Goal: Information Seeking & Learning: Learn about a topic

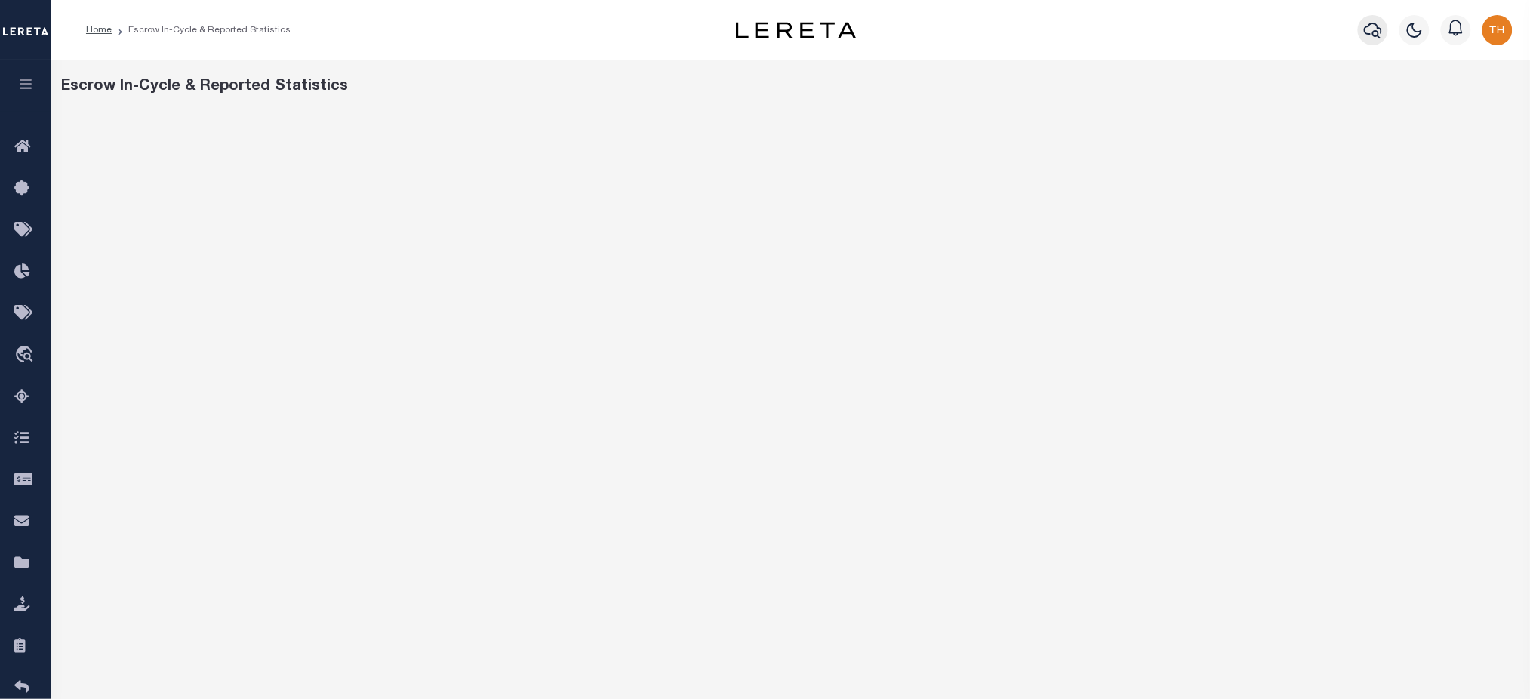
click at [1377, 32] on icon "button" at bounding box center [1373, 30] width 18 height 18
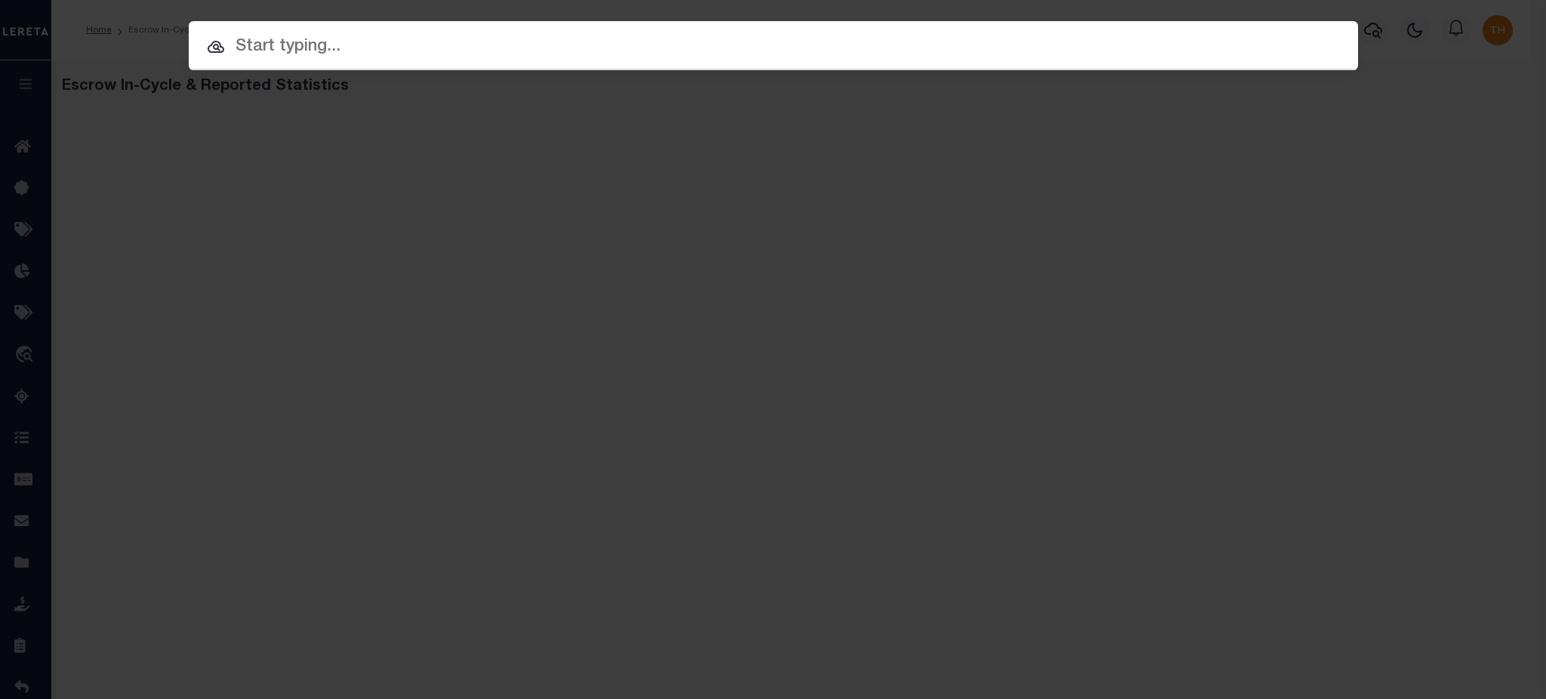
paste input "10010622"
type input "10010622"
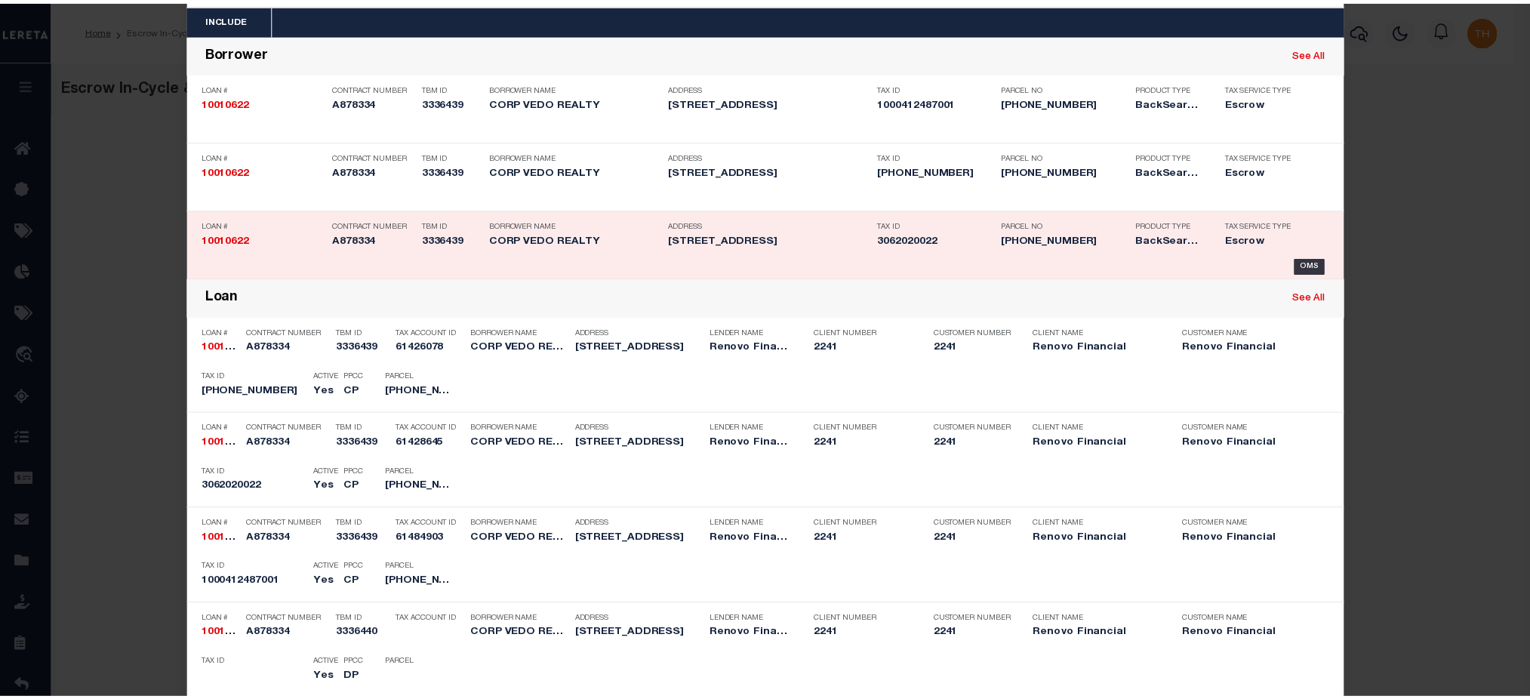
scroll to position [201, 0]
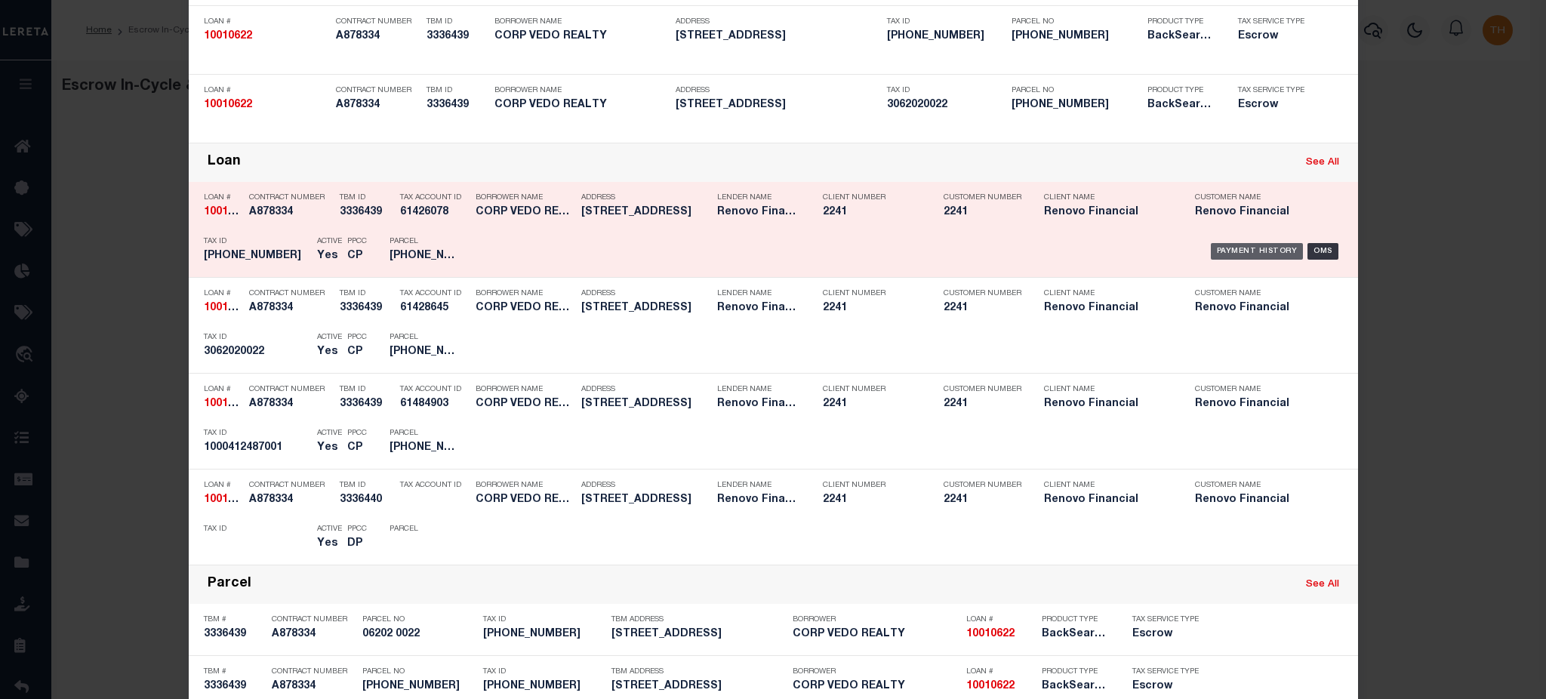
click at [1258, 251] on div "Payment History" at bounding box center [1257, 251] width 93 height 17
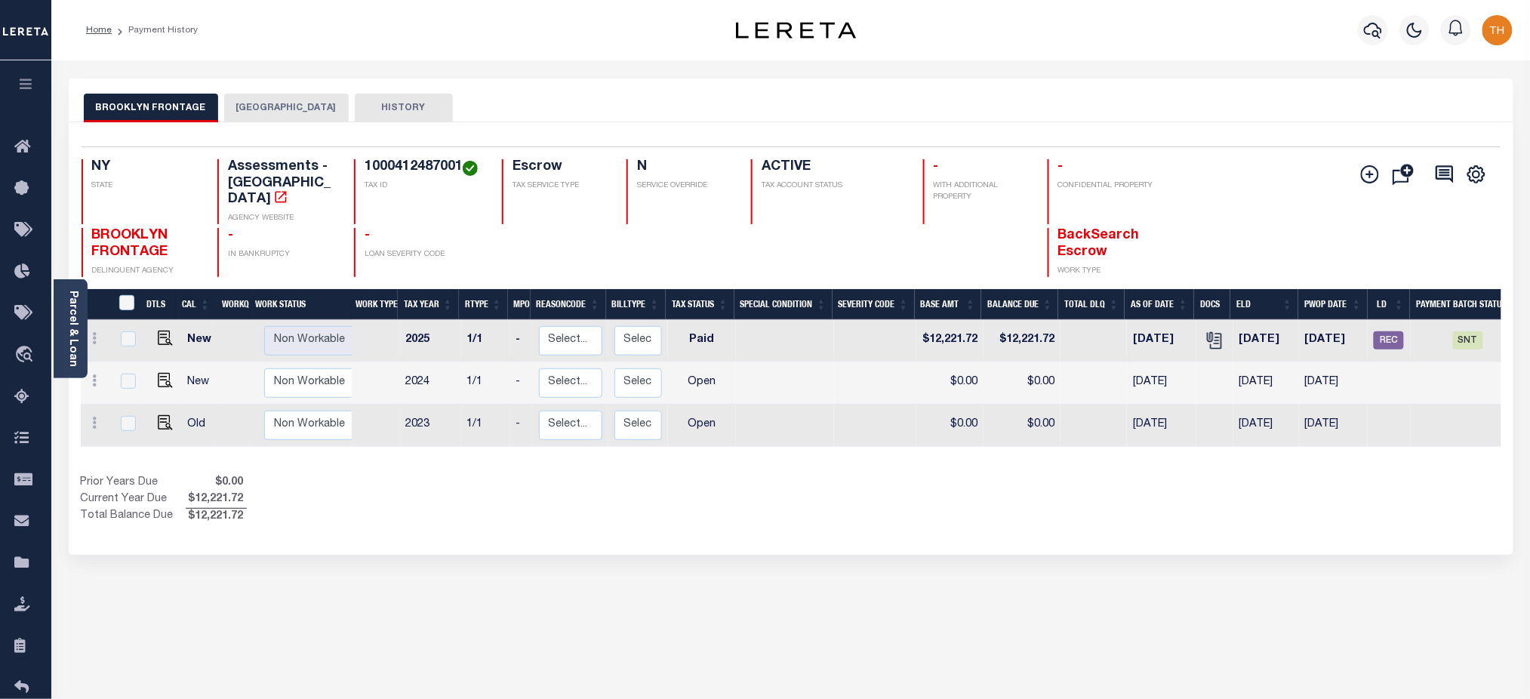
click at [285, 115] on button "BROOKLYN CITY" at bounding box center [286, 108] width 125 height 29
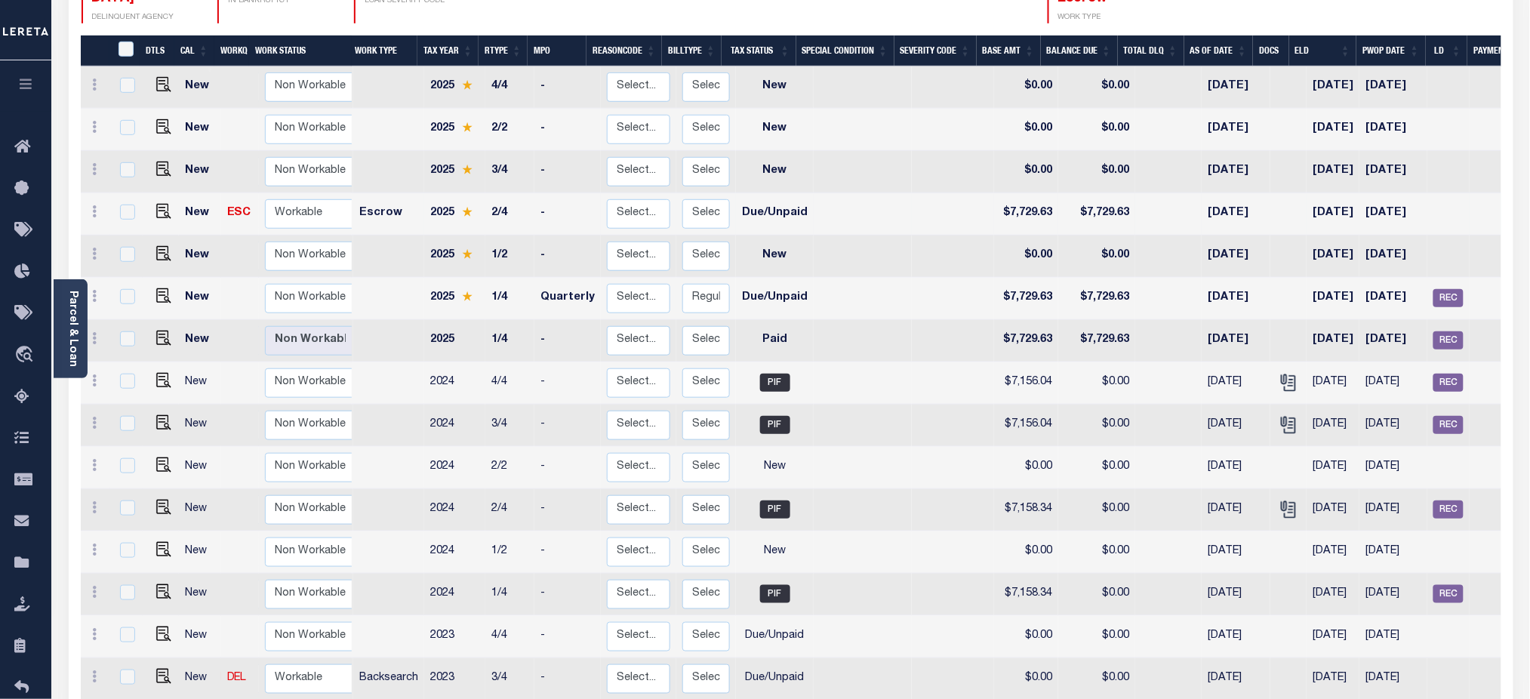
scroll to position [302, 0]
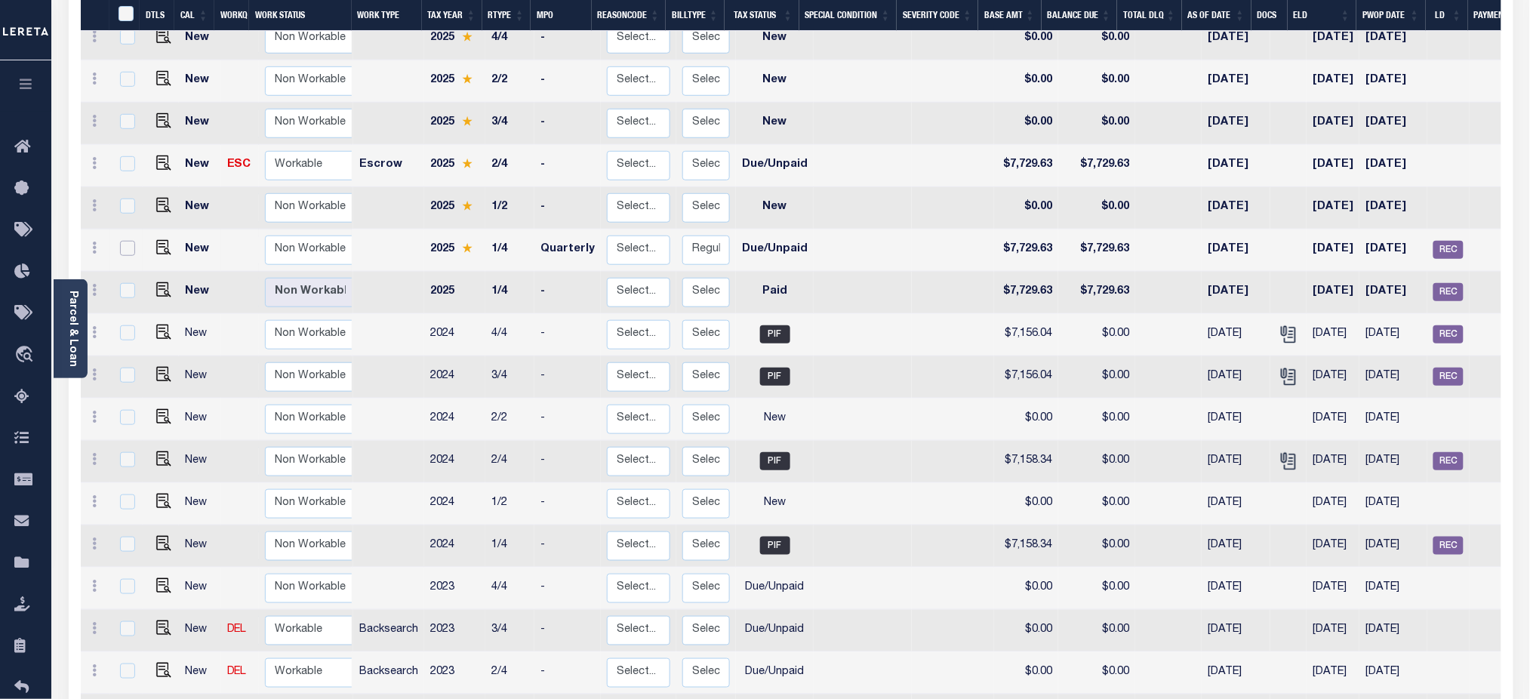
click at [127, 241] on input "checkbox" at bounding box center [127, 248] width 15 height 15
checkbox input "true"
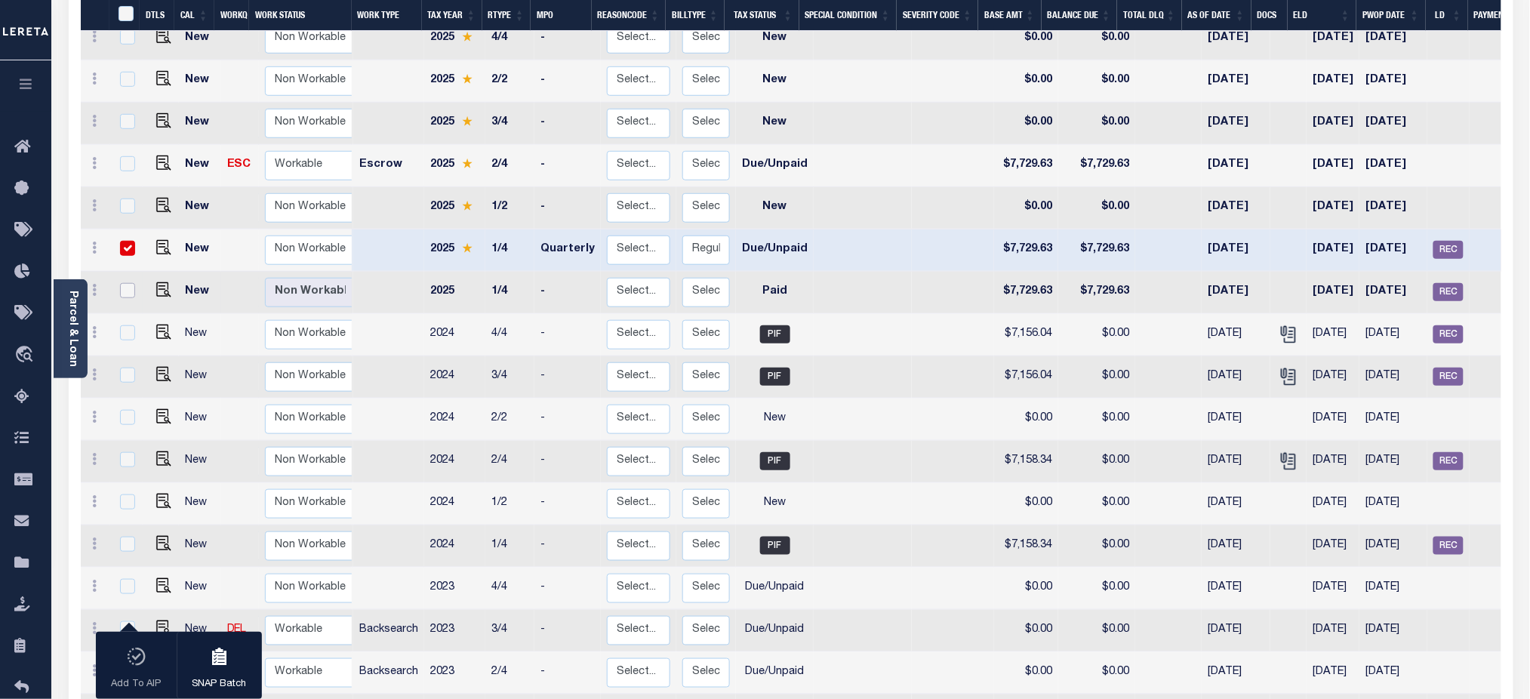
click at [129, 283] on input "checkbox" at bounding box center [127, 290] width 15 height 15
checkbox input "true"
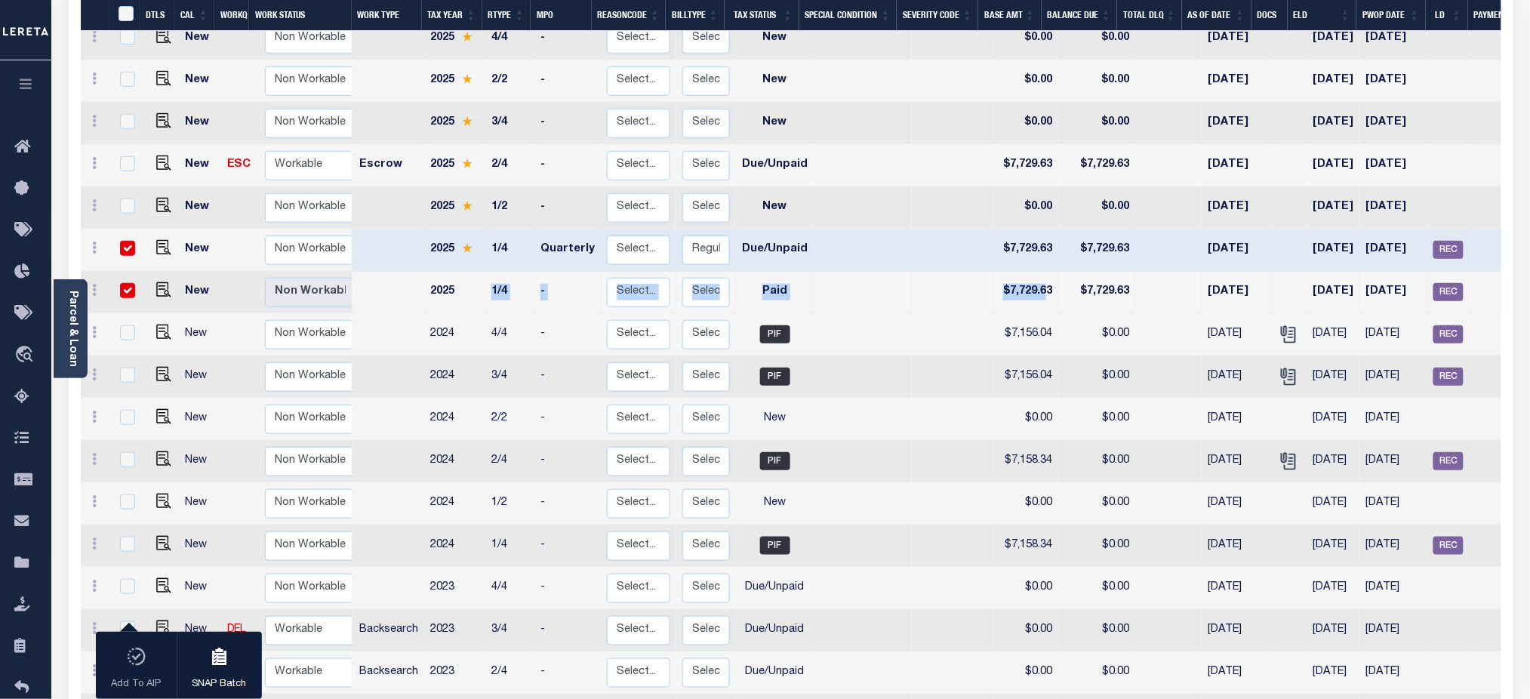
drag, startPoint x: 485, startPoint y: 271, endPoint x: 1030, endPoint y: 271, distance: 544.3
click at [1030, 272] on tr "New Non Workable Workable 2025 1/4 - Select... Payment Reversal Taxable Value C…" at bounding box center [856, 293] width 1551 height 42
click at [814, 246] on td at bounding box center [863, 250] width 98 height 42
checkbox input "false"
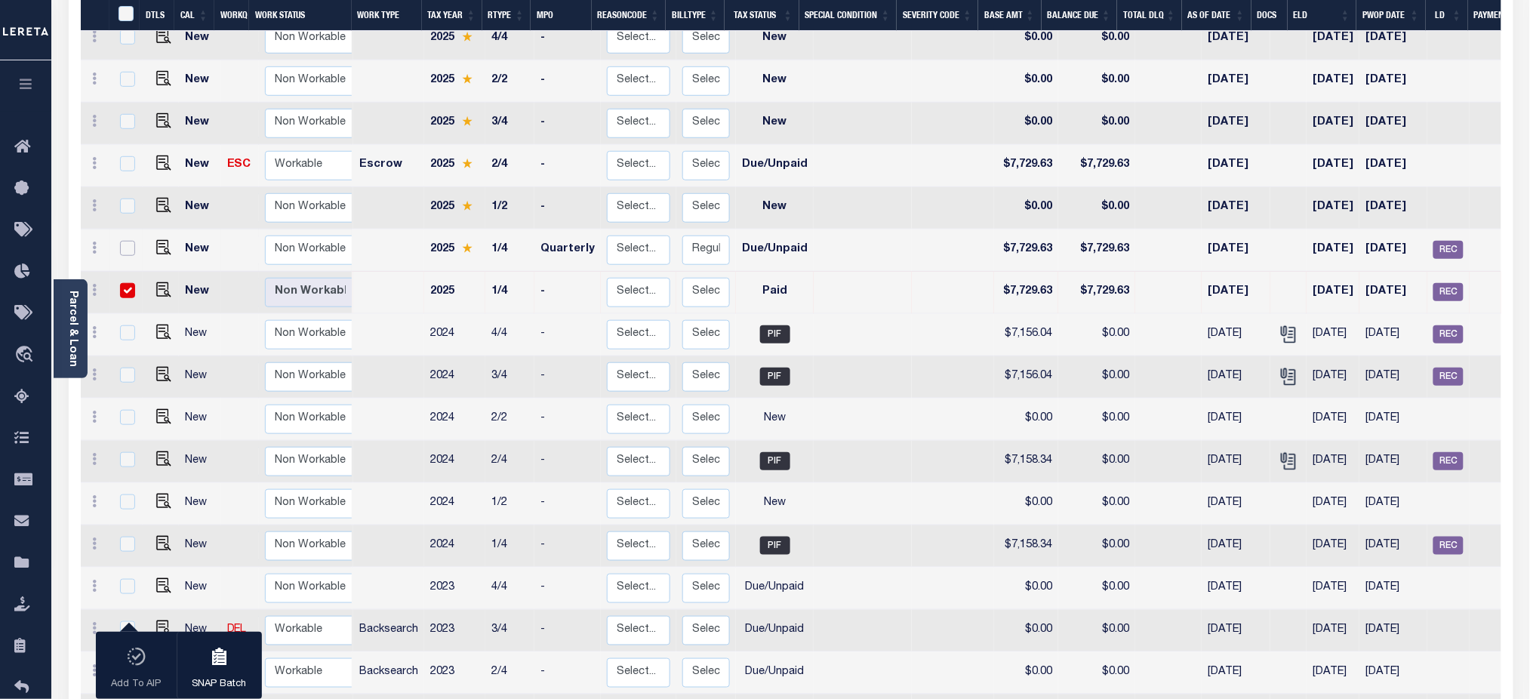
click at [130, 241] on input "checkbox" at bounding box center [127, 248] width 15 height 15
checkbox input "true"
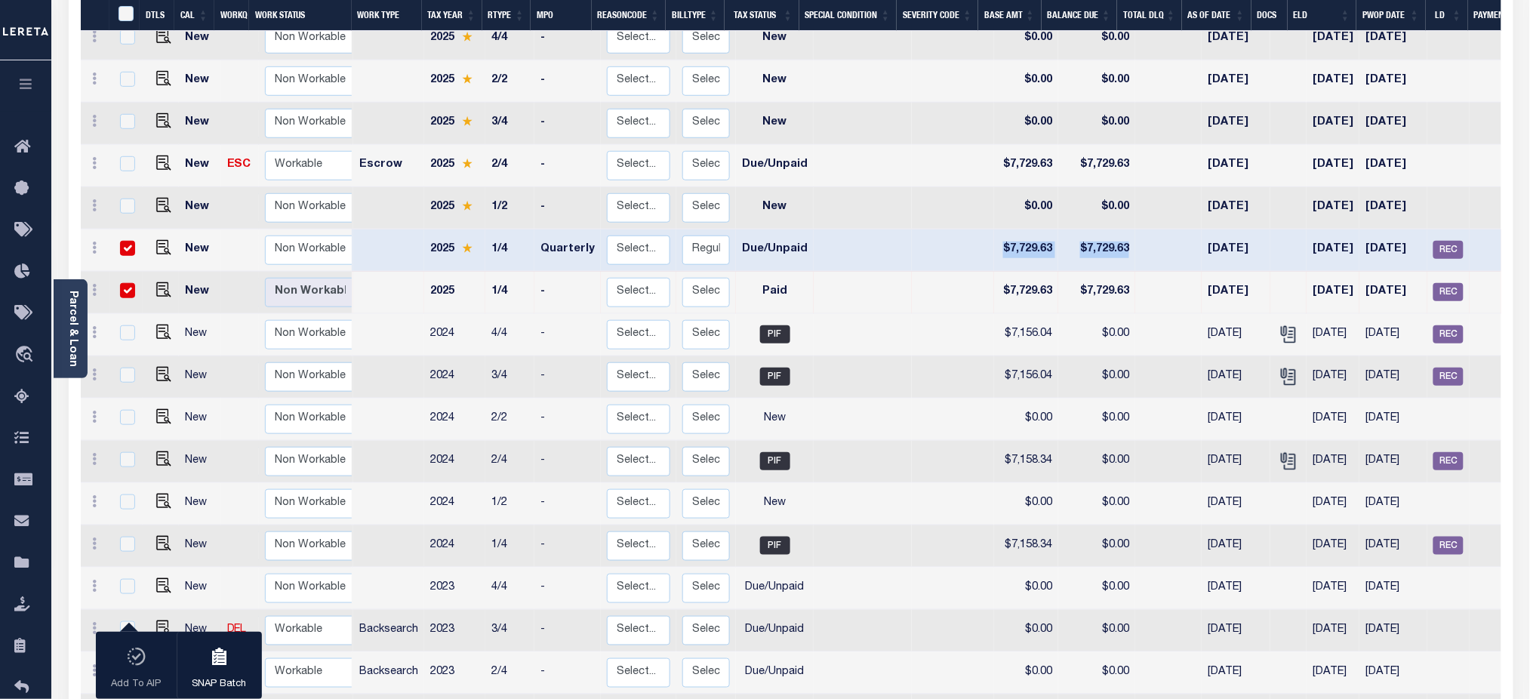
drag, startPoint x: 972, startPoint y: 231, endPoint x: 1124, endPoint y: 231, distance: 151.7
click at [1124, 231] on tr "New Non Workable Workable 2025 1/4 Quarterly Select... Payment Reversal Taxable…" at bounding box center [856, 250] width 1551 height 42
drag, startPoint x: 979, startPoint y: 275, endPoint x: 1113, endPoint y: 273, distance: 134.4
click at [1113, 273] on tr "New Non Workable Workable 2025 1/4 - Select... Payment Reversal Taxable Value C…" at bounding box center [856, 293] width 1551 height 42
drag, startPoint x: 417, startPoint y: 226, endPoint x: 534, endPoint y: 238, distance: 116.9
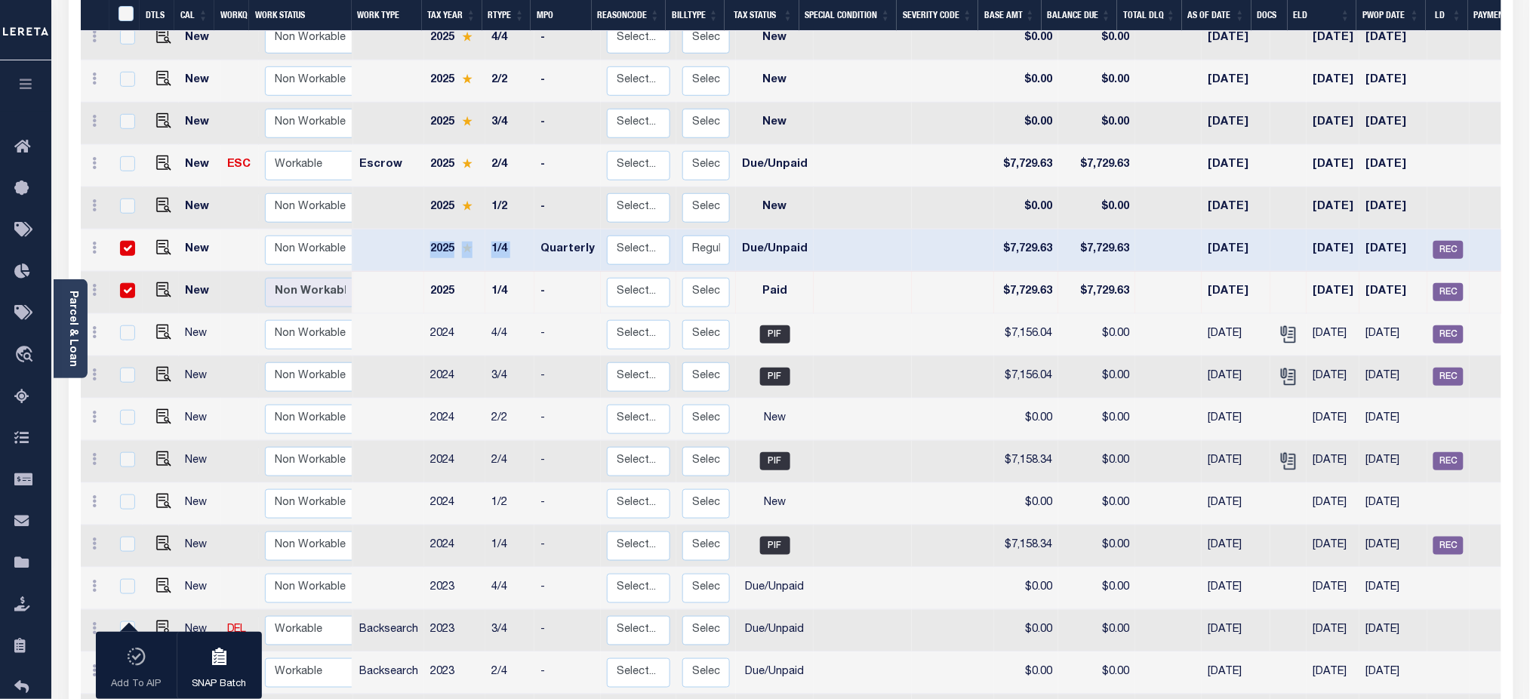
click at [534, 238] on tr "New Non Workable Workable 2025 1/4 Quarterly Select... Payment Reversal Taxable…" at bounding box center [856, 250] width 1551 height 42
drag, startPoint x: 423, startPoint y: 264, endPoint x: 516, endPoint y: 279, distance: 93.3
click at [516, 279] on tr "New Non Workable Workable 2025 1/4 - Select... Payment Reversal Taxable Value C…" at bounding box center [856, 293] width 1551 height 42
drag, startPoint x: 960, startPoint y: 267, endPoint x: 1039, endPoint y: 274, distance: 78.8
click at [1039, 274] on tr "New Non Workable Workable 2025 1/4 - Select... Payment Reversal Taxable Value C…" at bounding box center [856, 293] width 1551 height 42
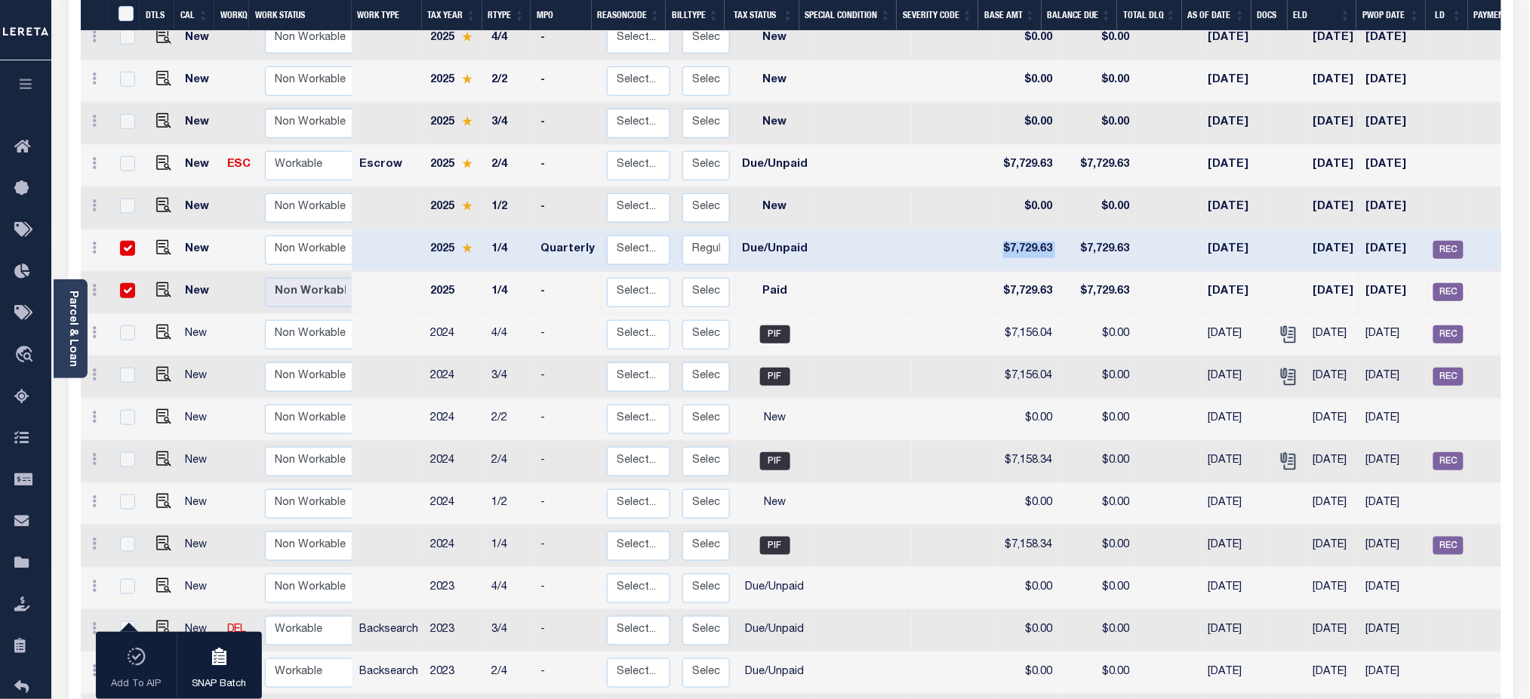
drag, startPoint x: 967, startPoint y: 225, endPoint x: 1043, endPoint y: 226, distance: 76.3
click at [1043, 229] on tr "New Non Workable Workable 2025 1/4 Quarterly Select... Payment Reversal Taxable…" at bounding box center [856, 250] width 1551 height 42
drag, startPoint x: 967, startPoint y: 276, endPoint x: 1144, endPoint y: 276, distance: 176.6
click at [1144, 276] on tr "New Non Workable Workable 2025 1/4 - Select... Payment Reversal Taxable Value C…" at bounding box center [856, 293] width 1551 height 42
click at [128, 283] on input "checkbox" at bounding box center [127, 290] width 15 height 15
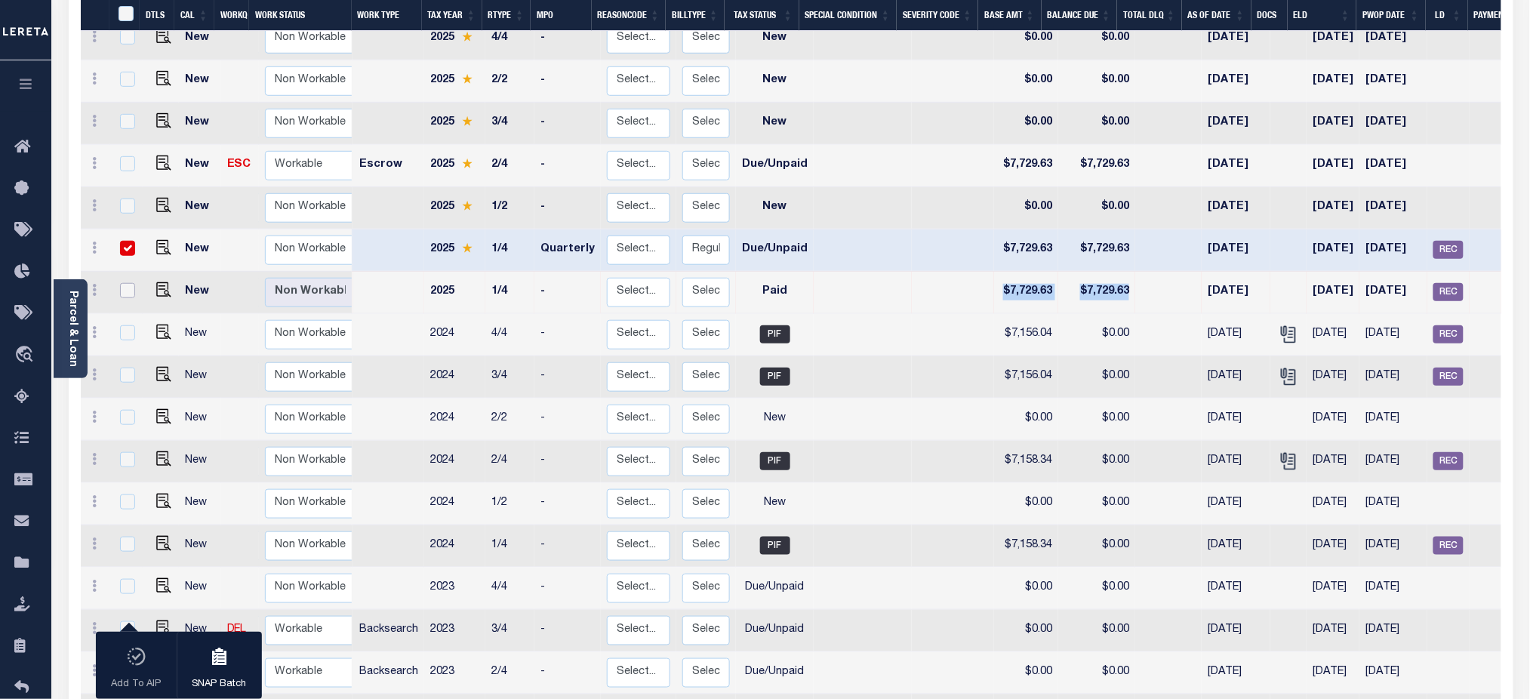
checkbox input "false"
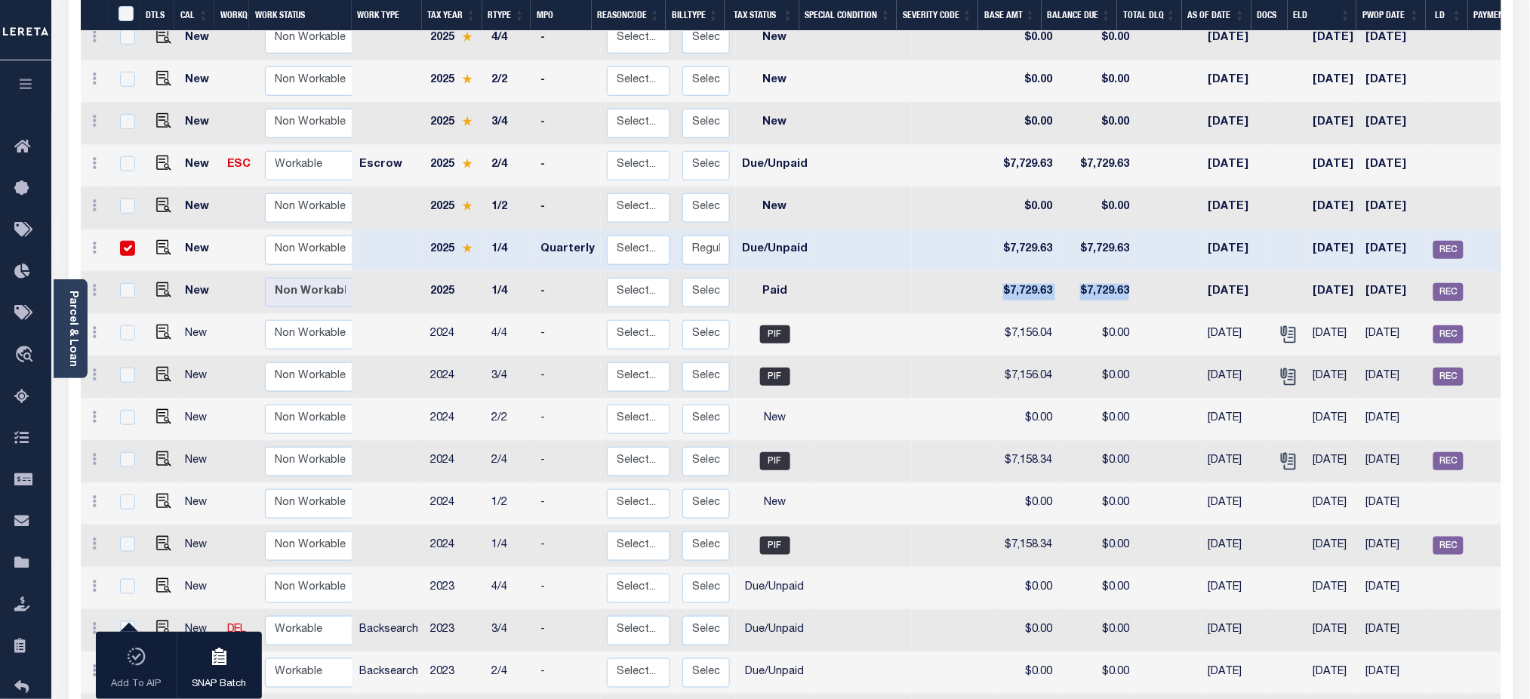
drag, startPoint x: 987, startPoint y: 227, endPoint x: 1418, endPoint y: 229, distance: 431.8
click at [1418, 229] on tr "New Non Workable Workable 2025 1/4 Quarterly Select... Payment Reversal Taxable…" at bounding box center [856, 250] width 1551 height 42
drag, startPoint x: 124, startPoint y: 226, endPoint x: 127, endPoint y: 248, distance: 21.4
click at [124, 241] on input "checkbox" at bounding box center [127, 248] width 15 height 15
checkbox input "false"
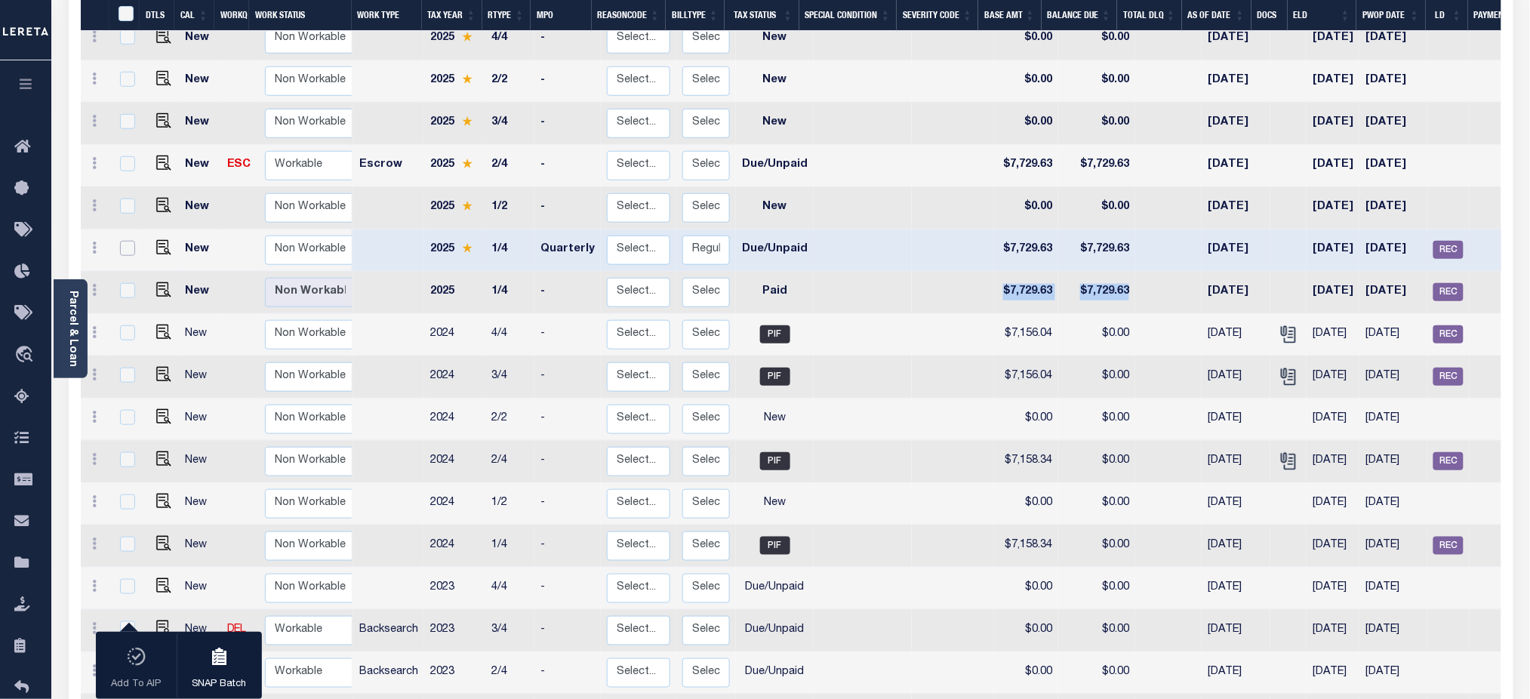
checkbox input "false"
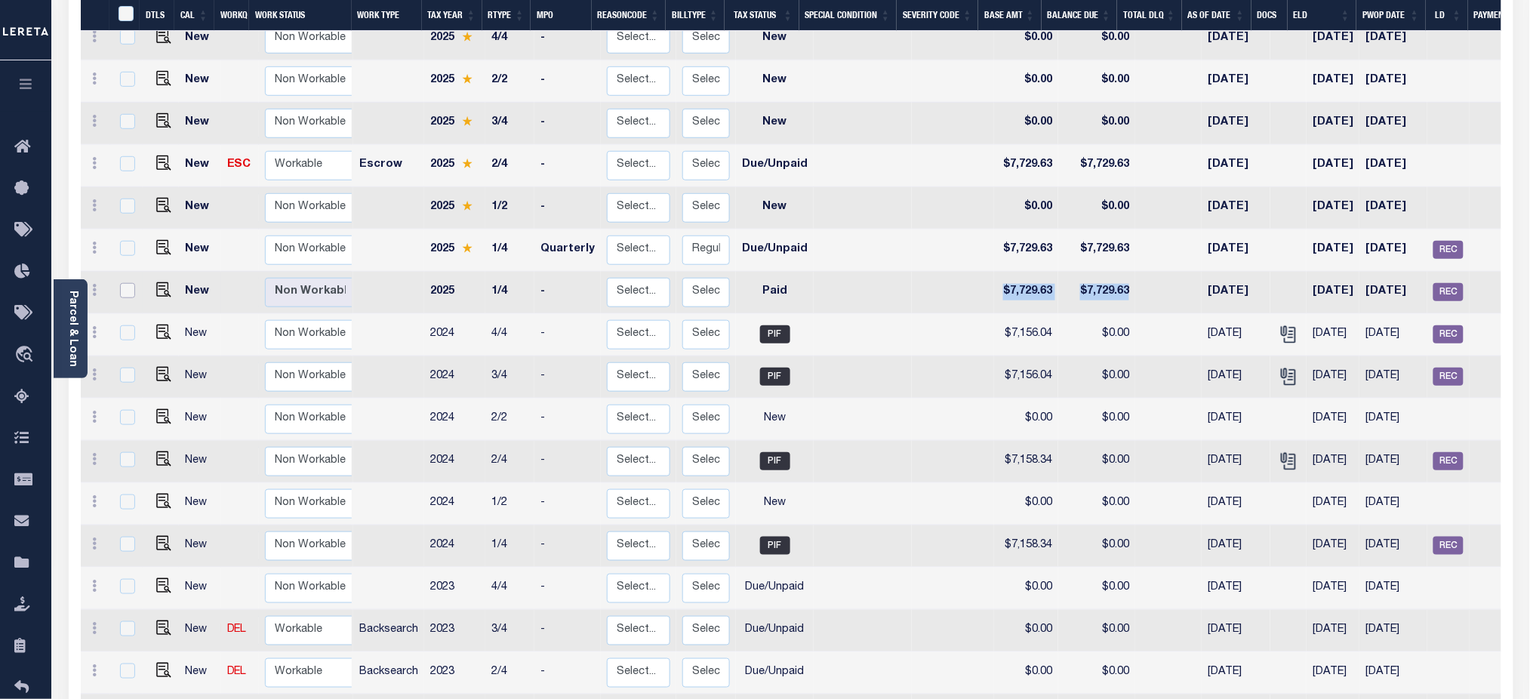
click at [128, 283] on input "checkbox" at bounding box center [127, 290] width 15 height 15
checkbox input "true"
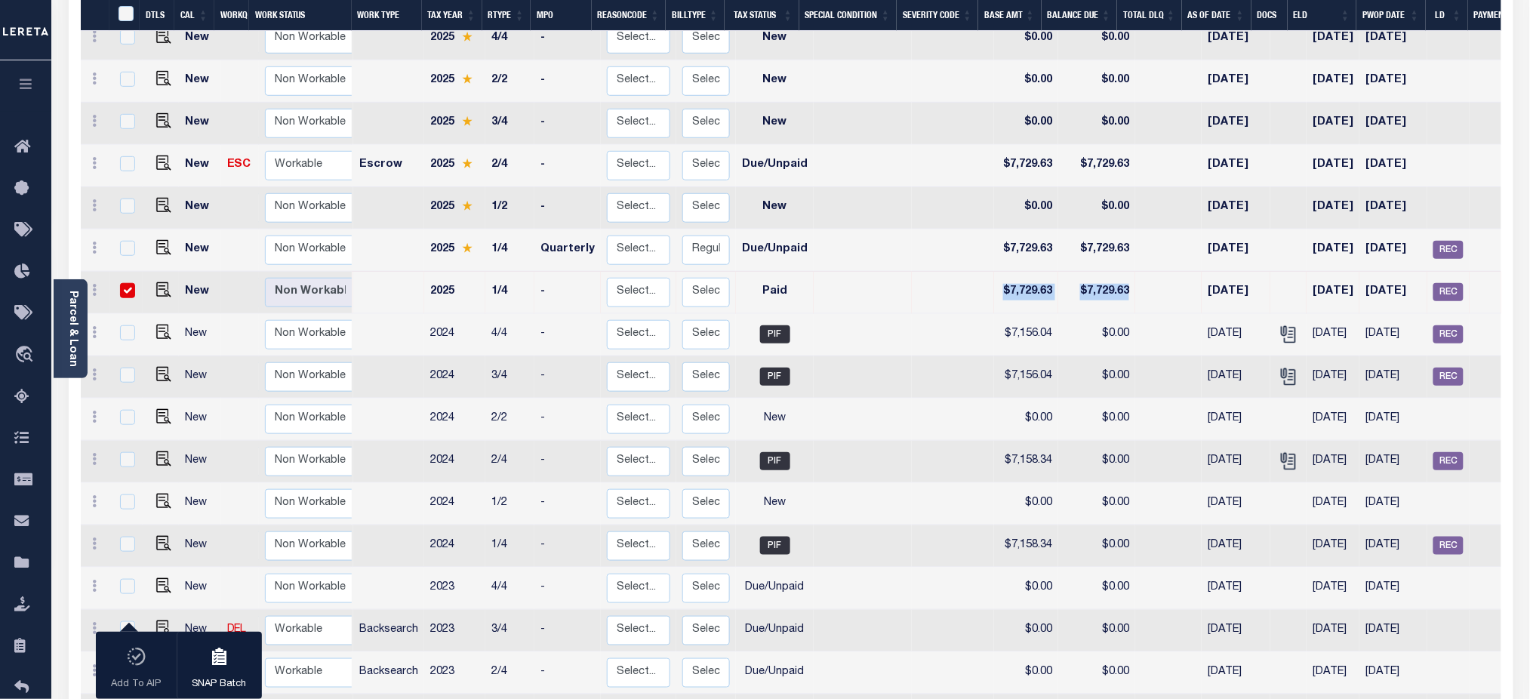
drag, startPoint x: 975, startPoint y: 269, endPoint x: 1116, endPoint y: 271, distance: 141.2
click at [1116, 272] on tr "New Non Workable Workable 2025 1/4 - Select... Payment Reversal Taxable Value C…" at bounding box center [856, 293] width 1551 height 42
drag, startPoint x: 1114, startPoint y: 228, endPoint x: 1049, endPoint y: 234, distance: 66.0
click at [1058, 234] on td "$7,729.63" at bounding box center [1096, 250] width 77 height 42
checkbox input "true"
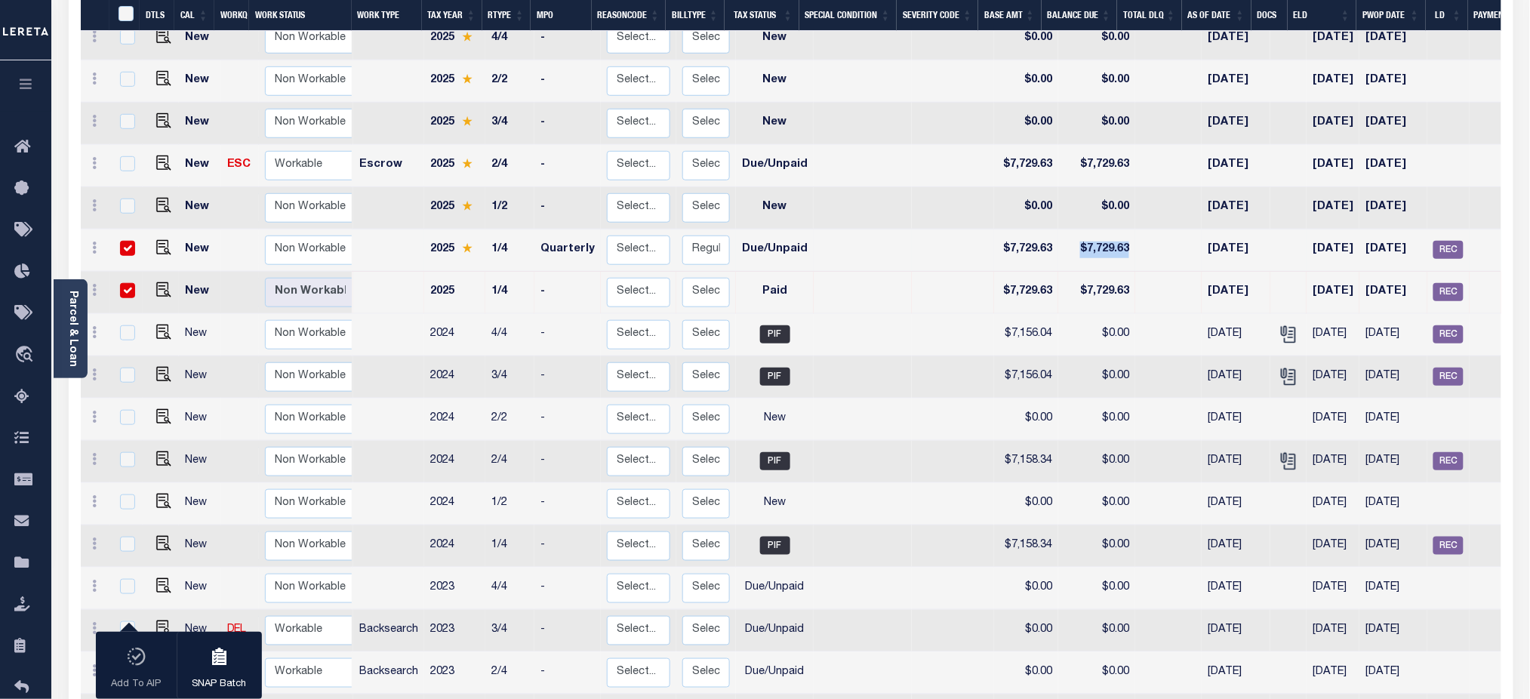
checkbox input "true"
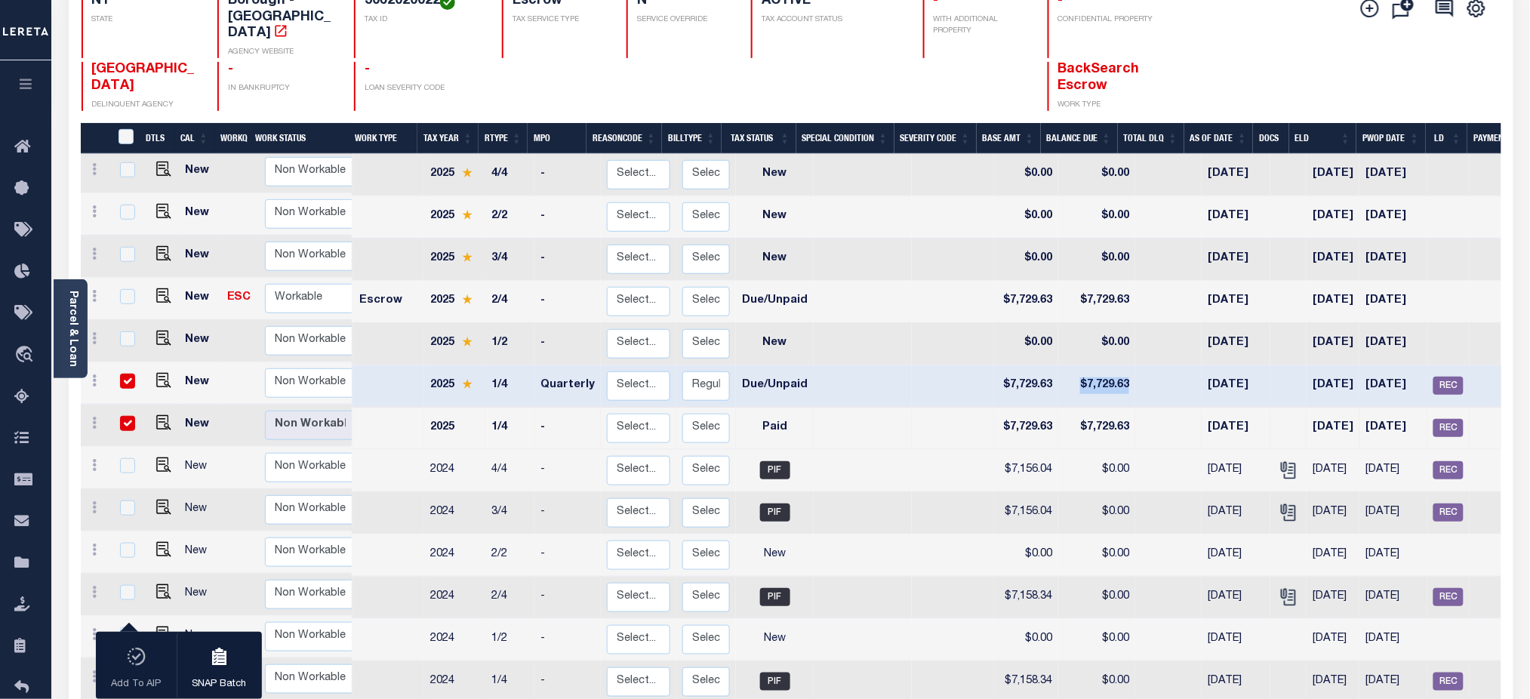
scroll to position [201, 0]
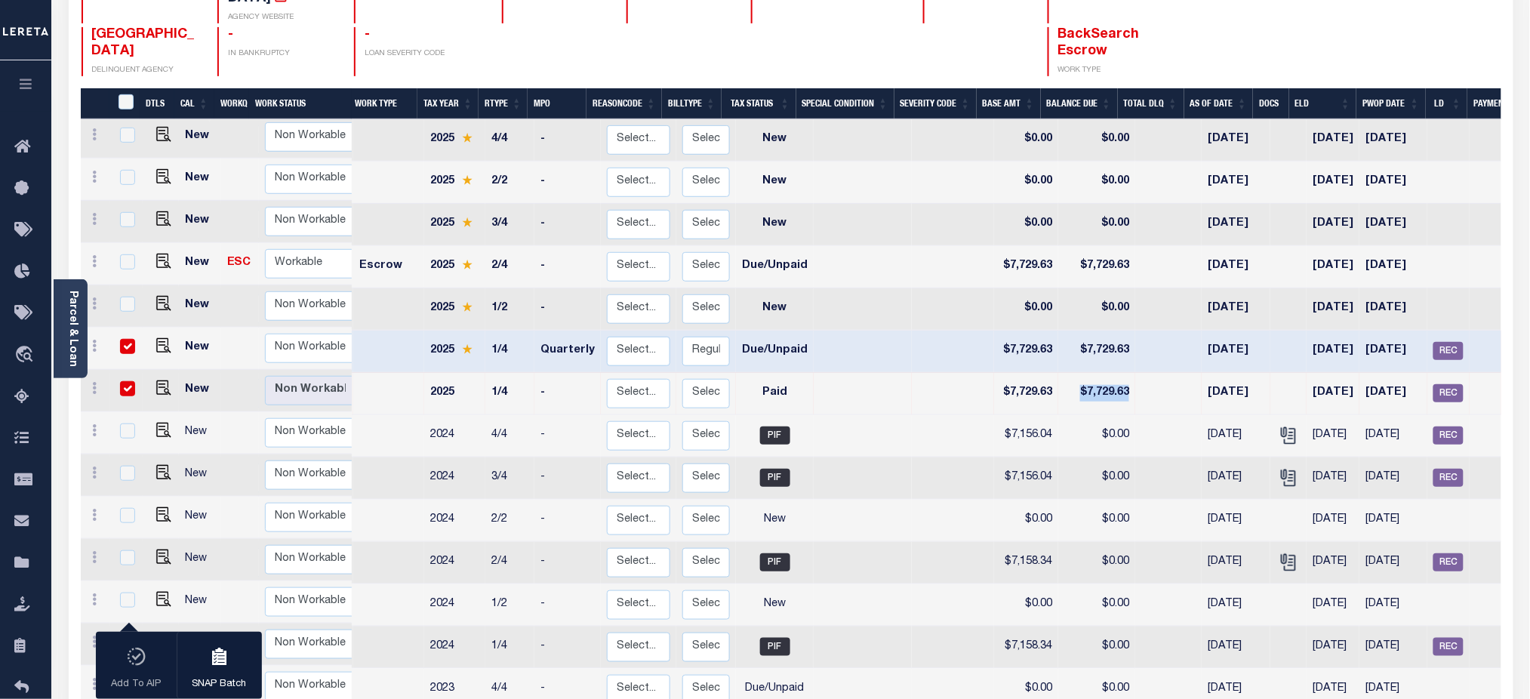
drag, startPoint x: 1056, startPoint y: 377, endPoint x: 1120, endPoint y: 377, distance: 64.2
click at [1120, 377] on tr "New Non Workable Workable 2025 1/4 - Select... Payment Reversal Taxable Value C…" at bounding box center [856, 394] width 1551 height 42
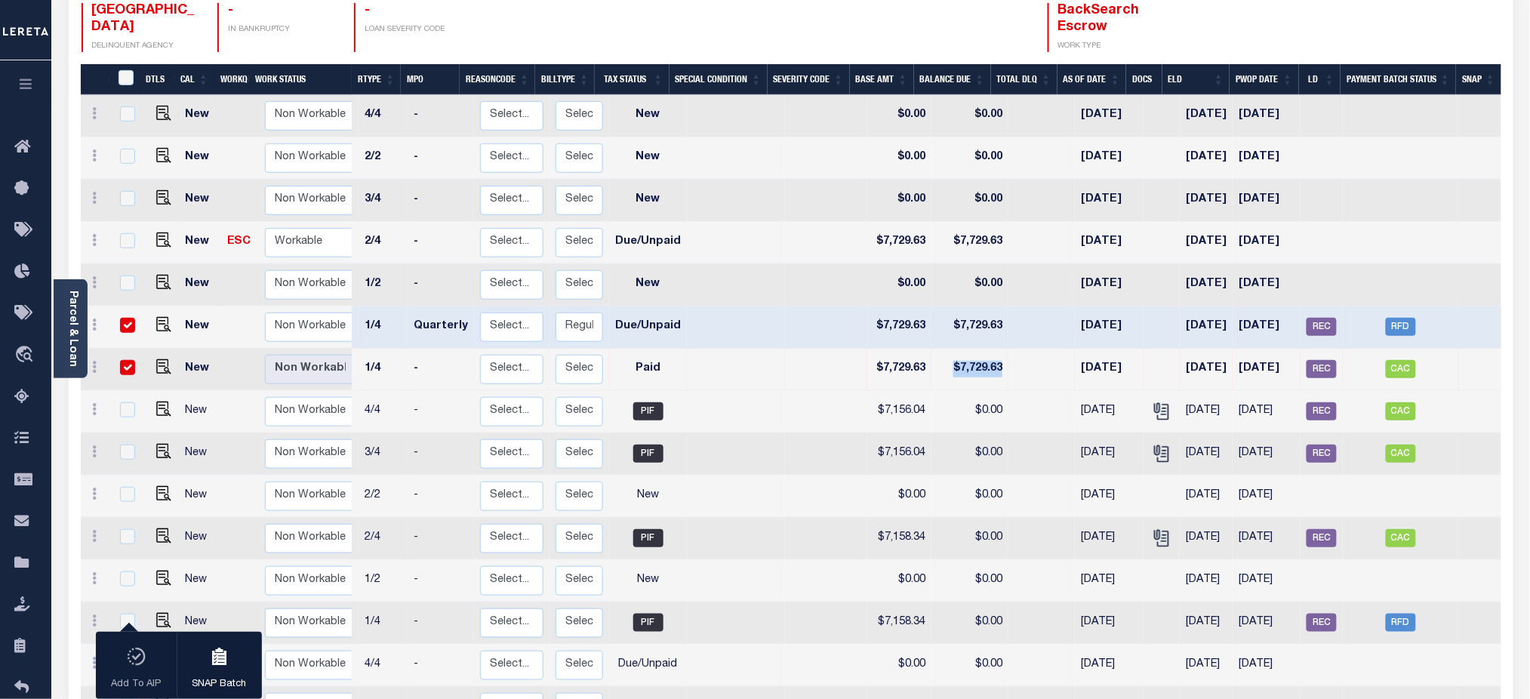
scroll to position [260, 0]
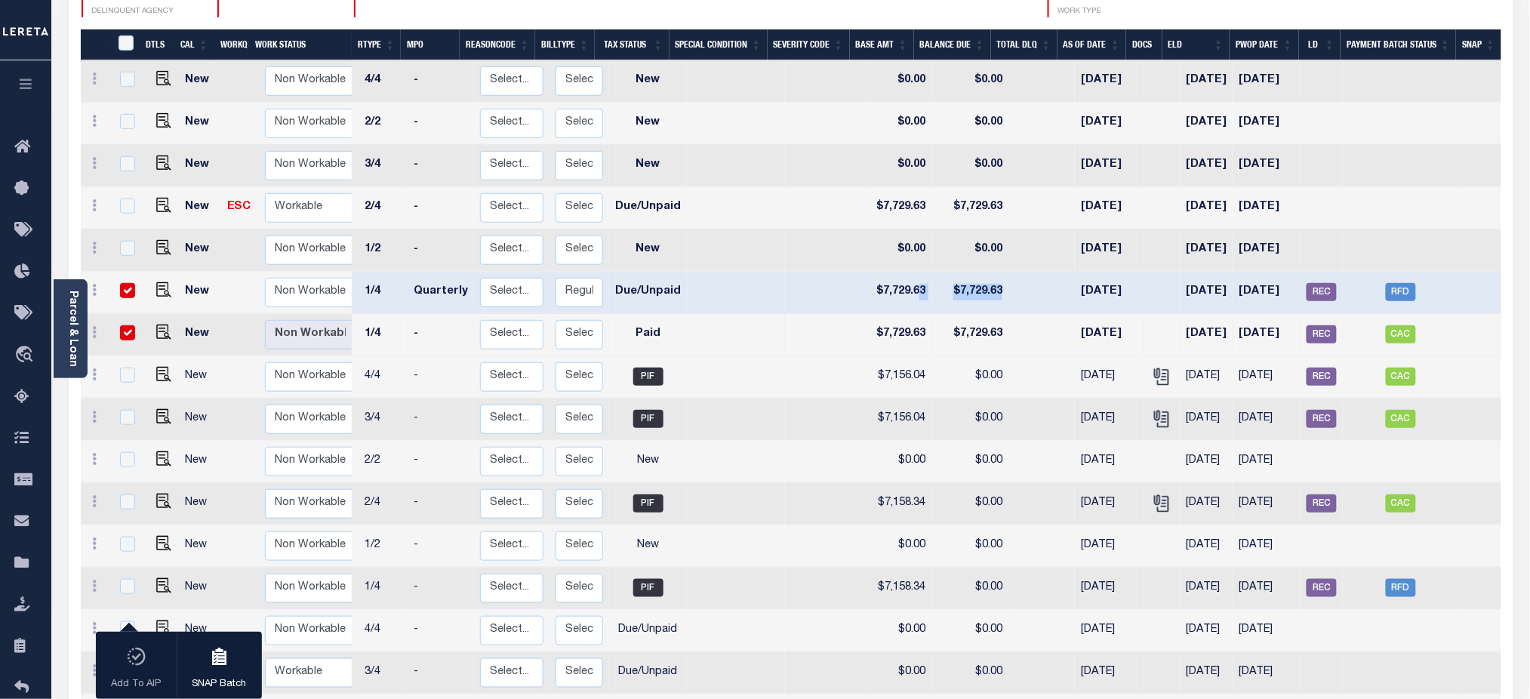
drag, startPoint x: 1000, startPoint y: 272, endPoint x: 904, endPoint y: 276, distance: 96.0
click at [904, 276] on tr "New Non Workable Workable 2025 1/4 Quarterly Select... Payment Reversal Taxable…" at bounding box center [729, 293] width 1551 height 42
click at [130, 325] on input "checkbox" at bounding box center [127, 332] width 15 height 15
checkbox input "false"
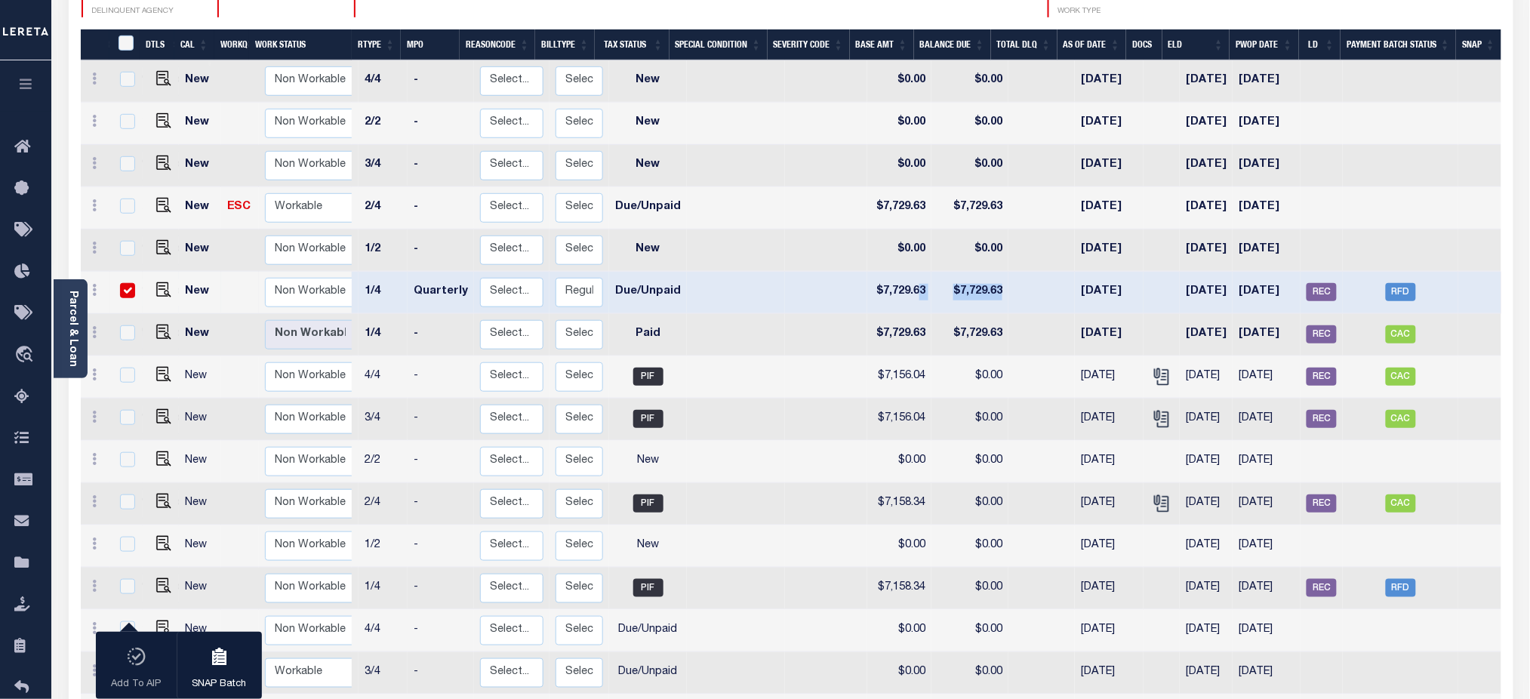
click at [120, 283] on input "checkbox" at bounding box center [127, 290] width 15 height 15
checkbox input "false"
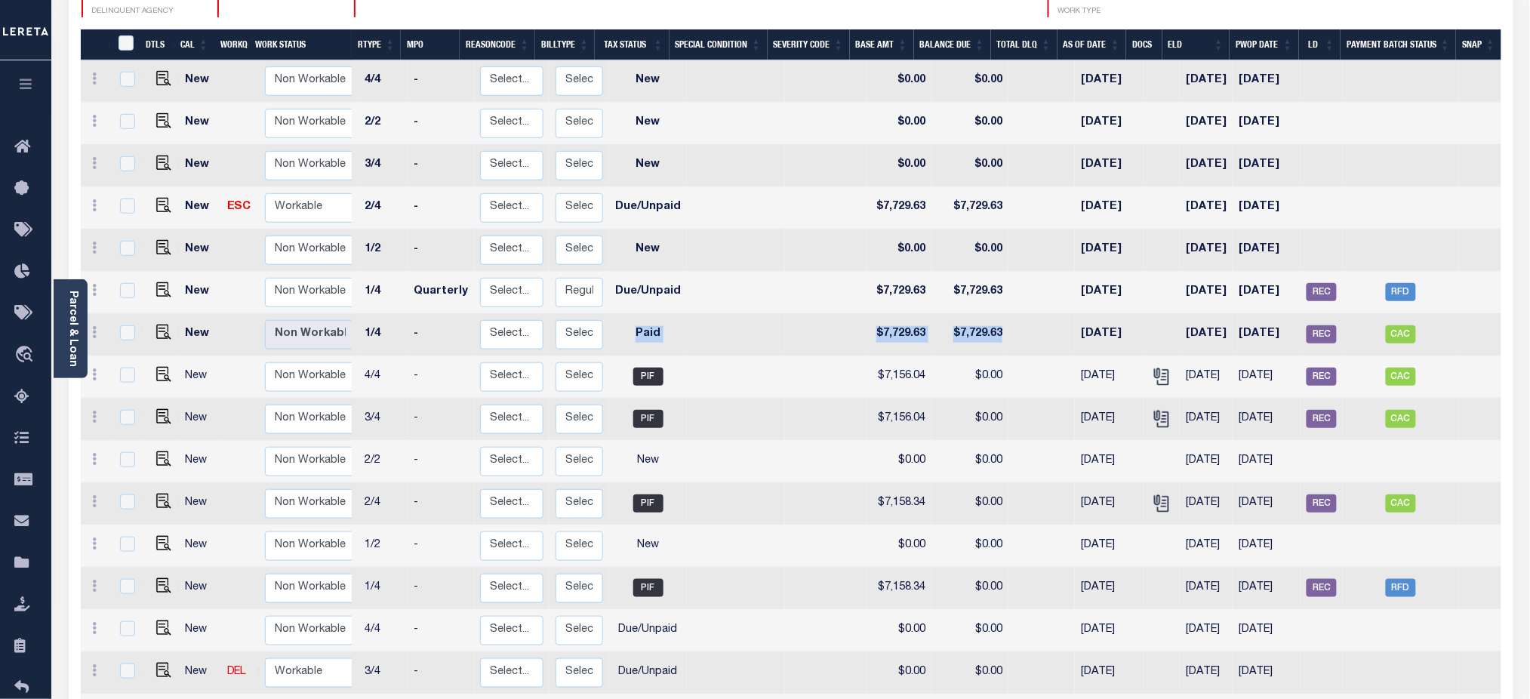
drag, startPoint x: 617, startPoint y: 313, endPoint x: 996, endPoint y: 311, distance: 379.7
click at [996, 314] on tr "New Non Workable Workable 2025 1/4 - Select... Payment Reversal Taxable Value C…" at bounding box center [729, 335] width 1551 height 42
click at [630, 319] on td "Paid" at bounding box center [648, 335] width 78 height 42
checkbox input "true"
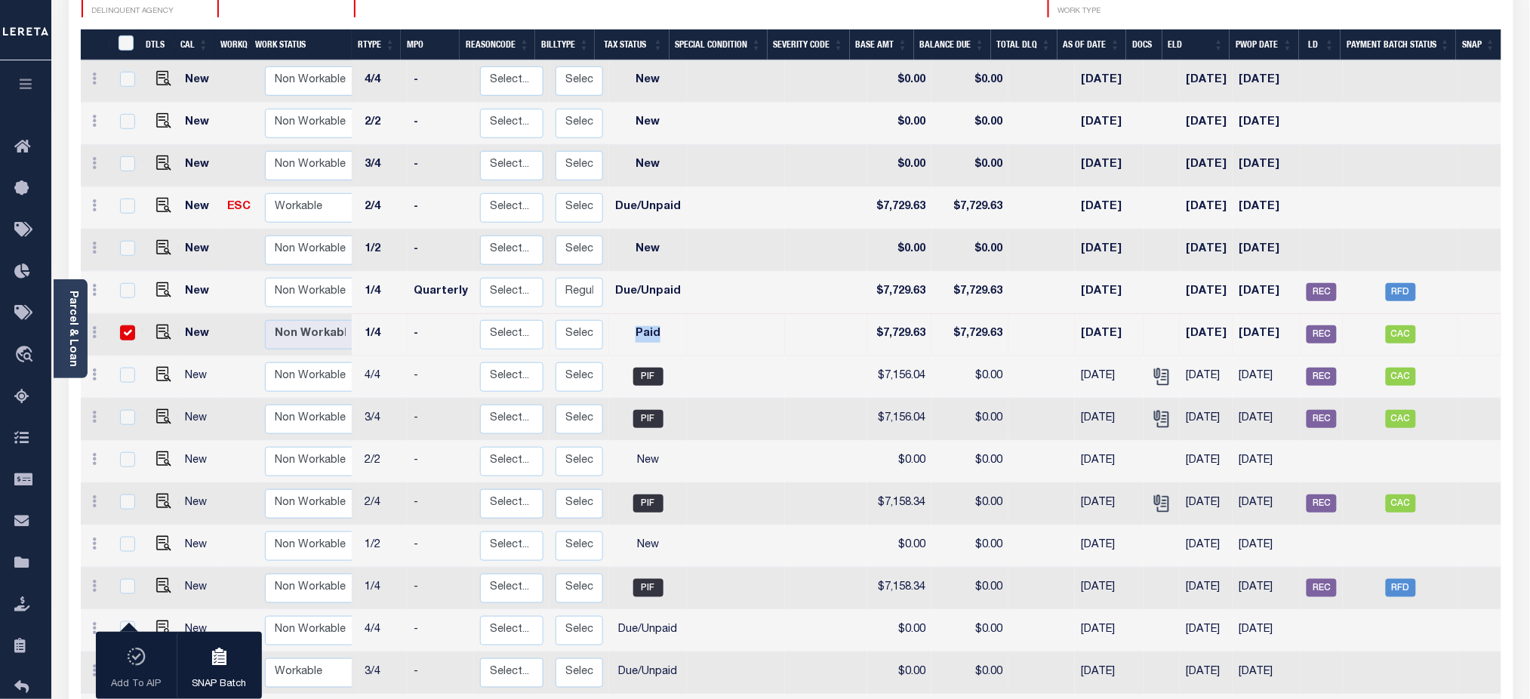
click at [630, 319] on td "Paid" at bounding box center [648, 335] width 78 height 42
checkbox input "false"
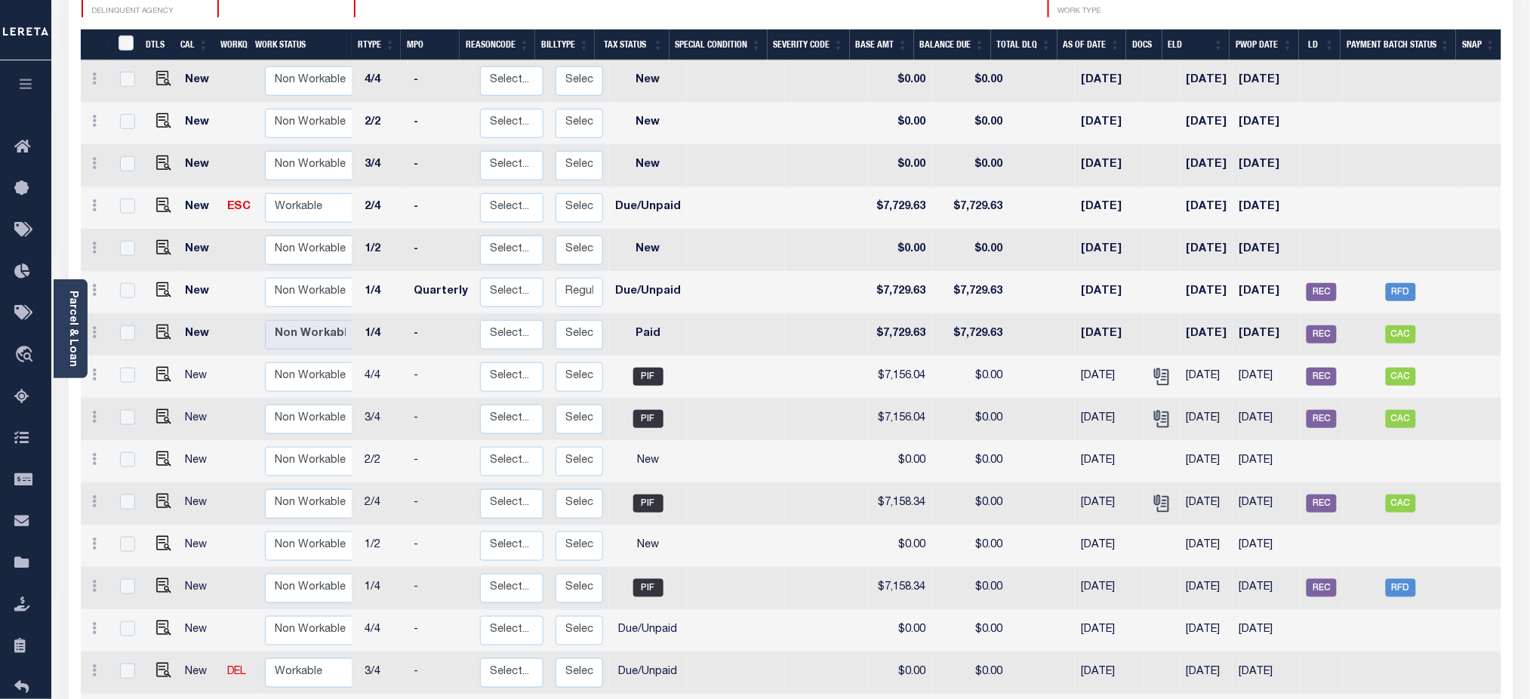
drag, startPoint x: 413, startPoint y: 589, endPoint x: 393, endPoint y: 600, distance: 22.7
click at [413, 610] on td "-" at bounding box center [441, 631] width 66 height 42
checkbox input "true"
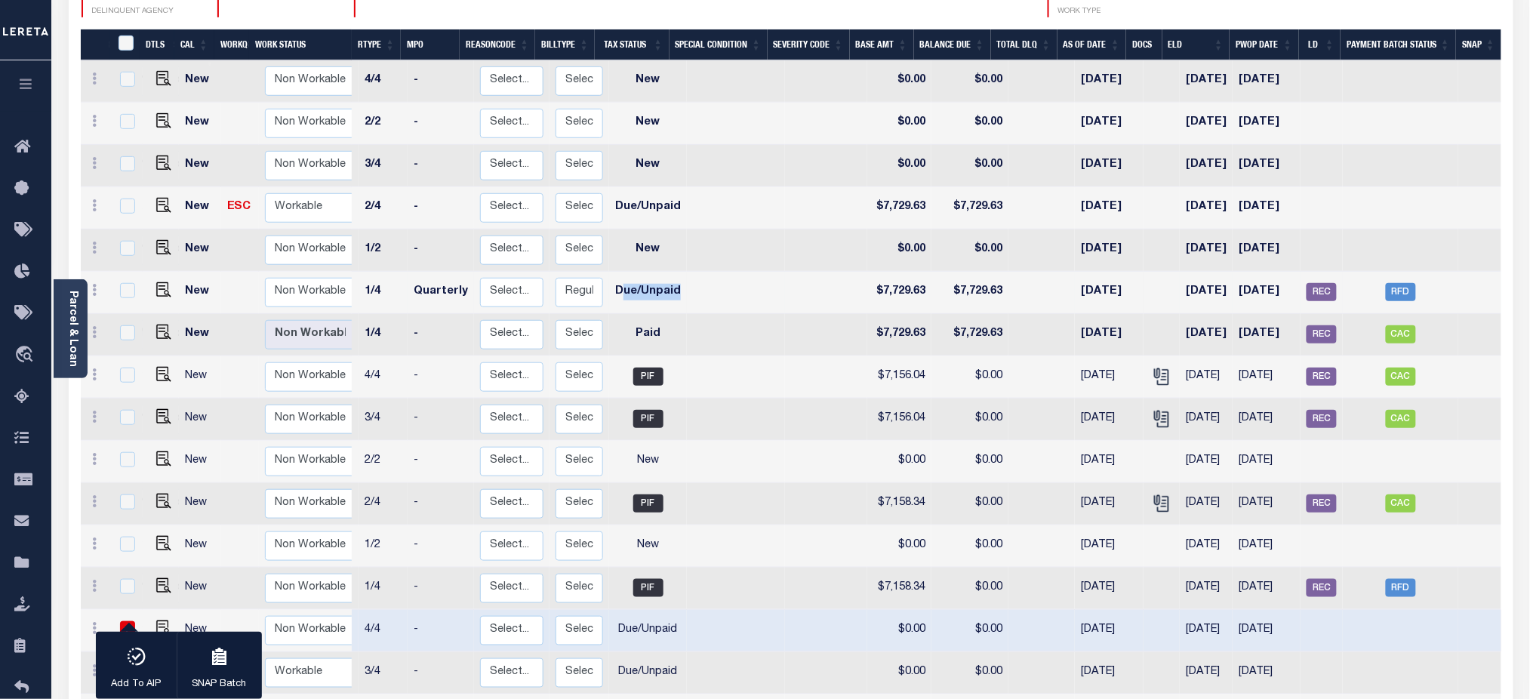
drag, startPoint x: 611, startPoint y: 273, endPoint x: 673, endPoint y: 279, distance: 62.3
click at [673, 279] on tr "New Non Workable Workable 2025 1/4 Quarterly Select... Payment Reversal Taxable…" at bounding box center [729, 293] width 1551 height 42
drag, startPoint x: 617, startPoint y: 312, endPoint x: 652, endPoint y: 312, distance: 35.5
click at [652, 314] on td "Paid" at bounding box center [648, 335] width 78 height 42
checkbox input "true"
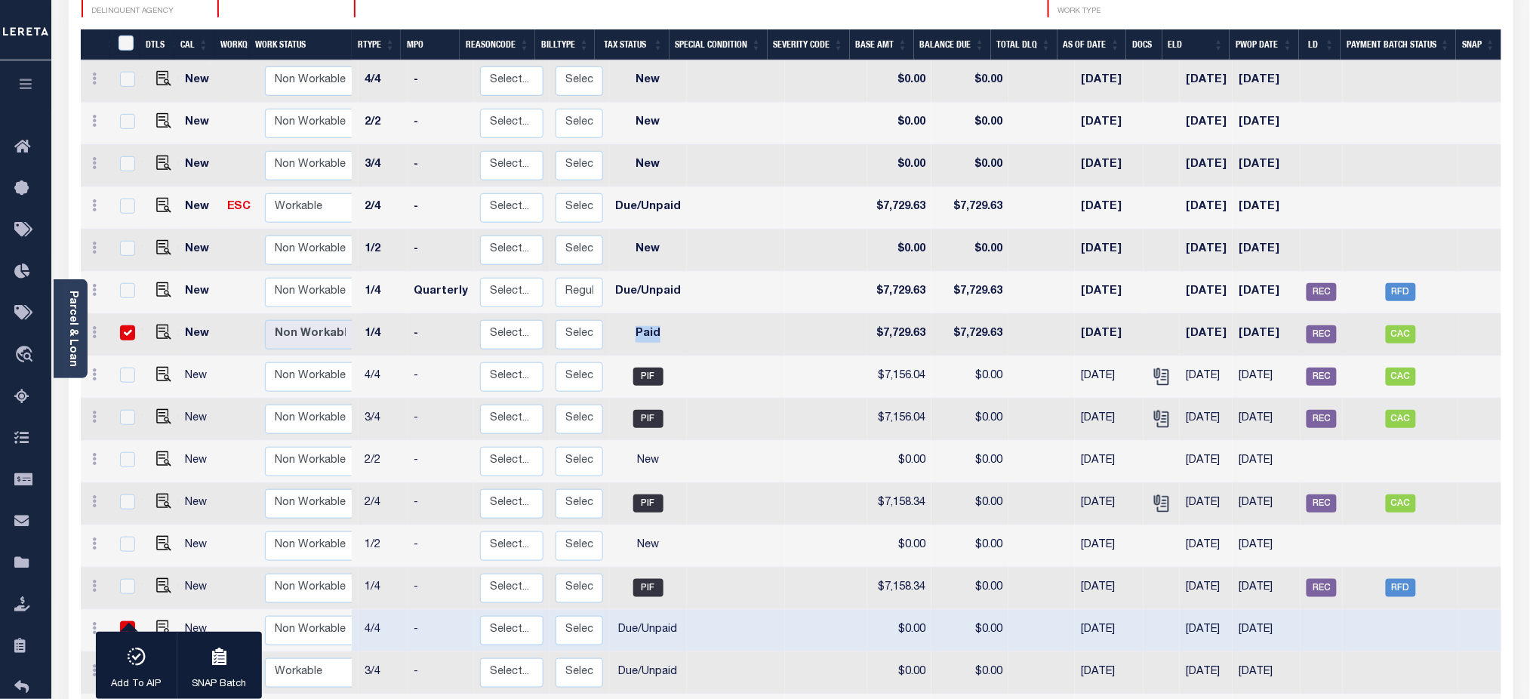
checkbox input "true"
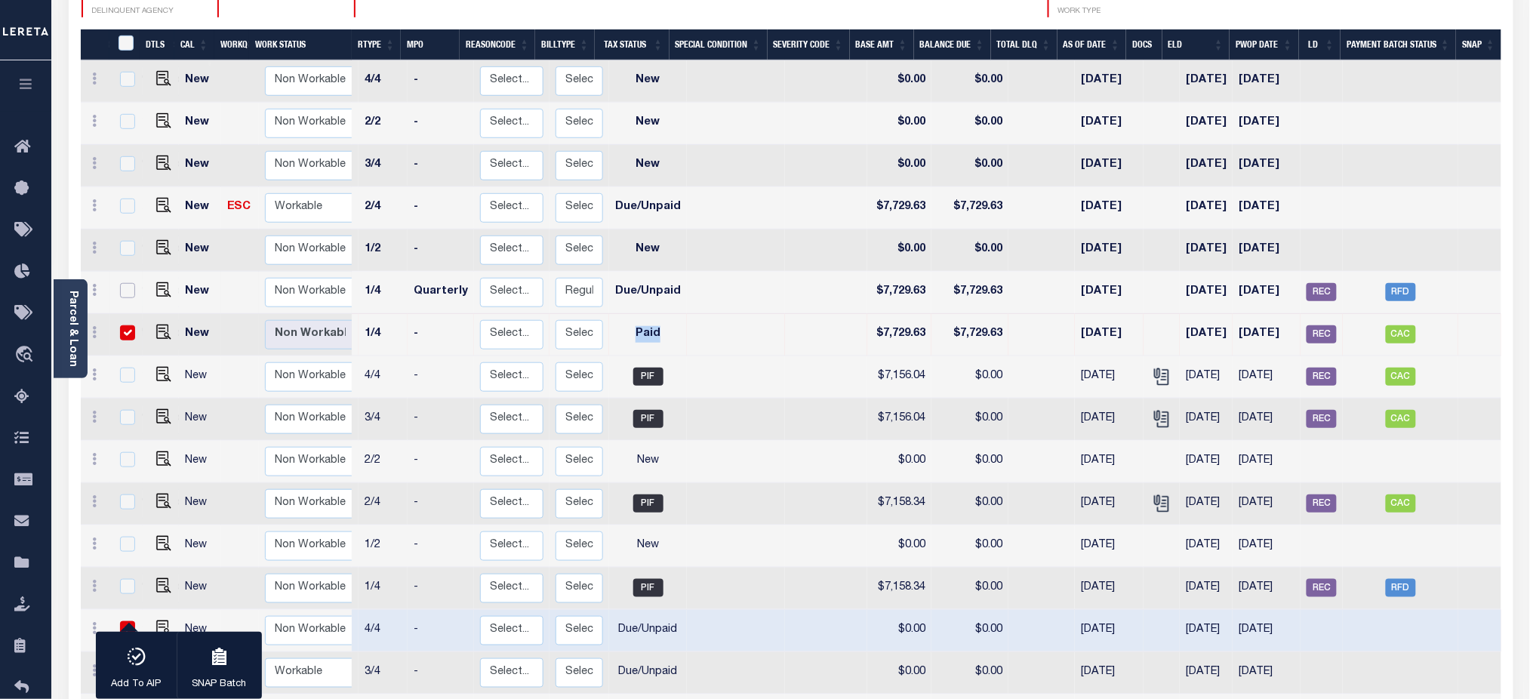
click at [124, 283] on input "checkbox" at bounding box center [127, 290] width 15 height 15
checkbox input "true"
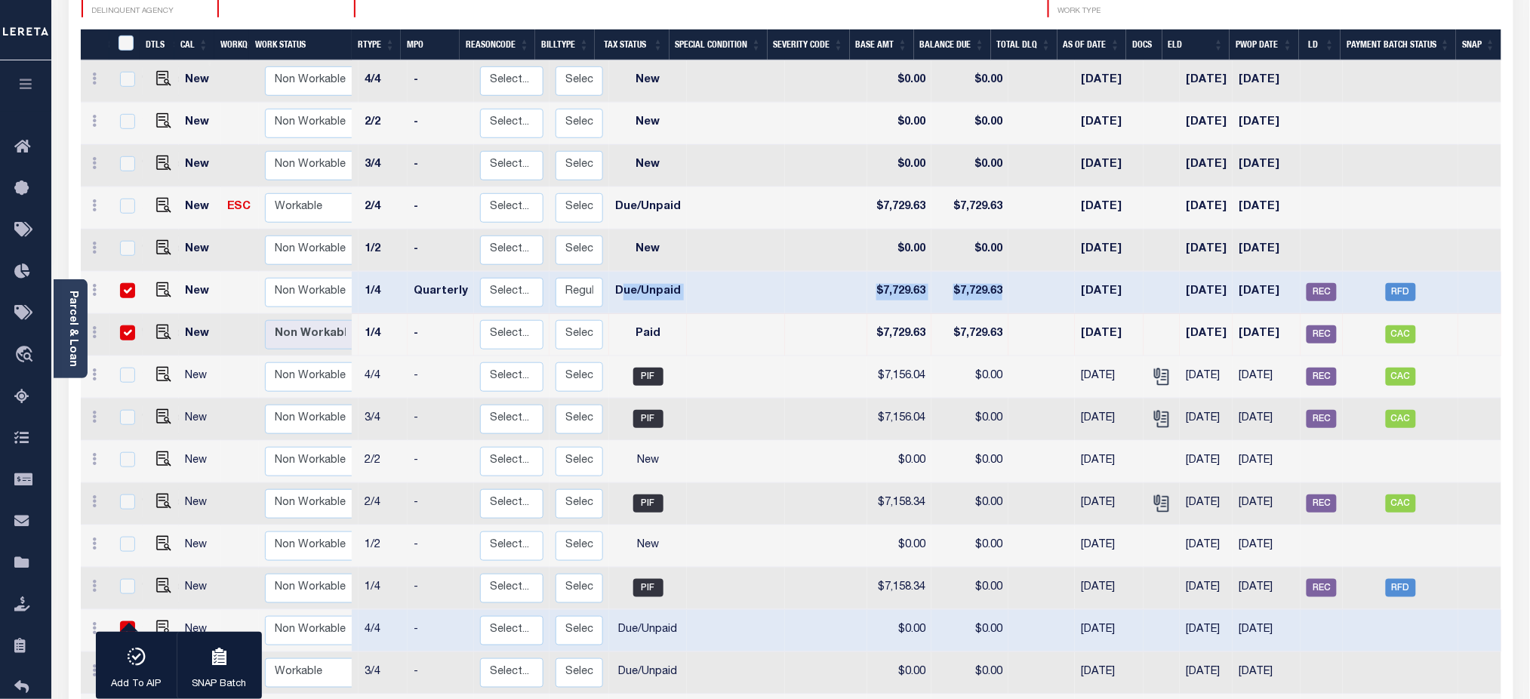
drag, startPoint x: 611, startPoint y: 272, endPoint x: 1054, endPoint y: 275, distance: 443.1
click at [1054, 275] on tr "New Non Workable Workable 2025 1/4 Quarterly Select... Payment Reversal Taxable…" at bounding box center [729, 293] width 1551 height 42
drag, startPoint x: 618, startPoint y: 316, endPoint x: 1289, endPoint y: 313, distance: 670.4
click at [1289, 314] on tr "New Non Workable Workable 2025 1/4 - Select... Payment Reversal Taxable Value C…" at bounding box center [729, 335] width 1551 height 42
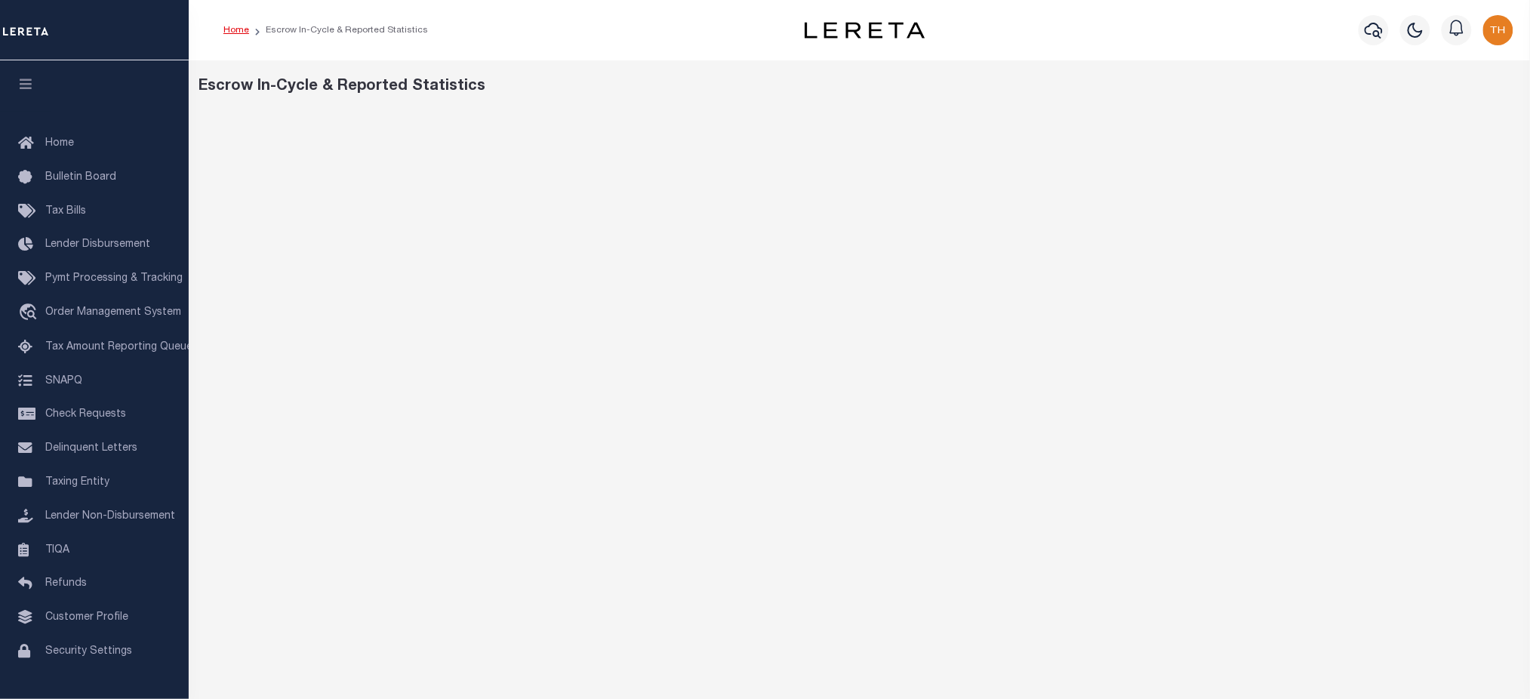
click at [229, 32] on link "Home" at bounding box center [236, 30] width 26 height 9
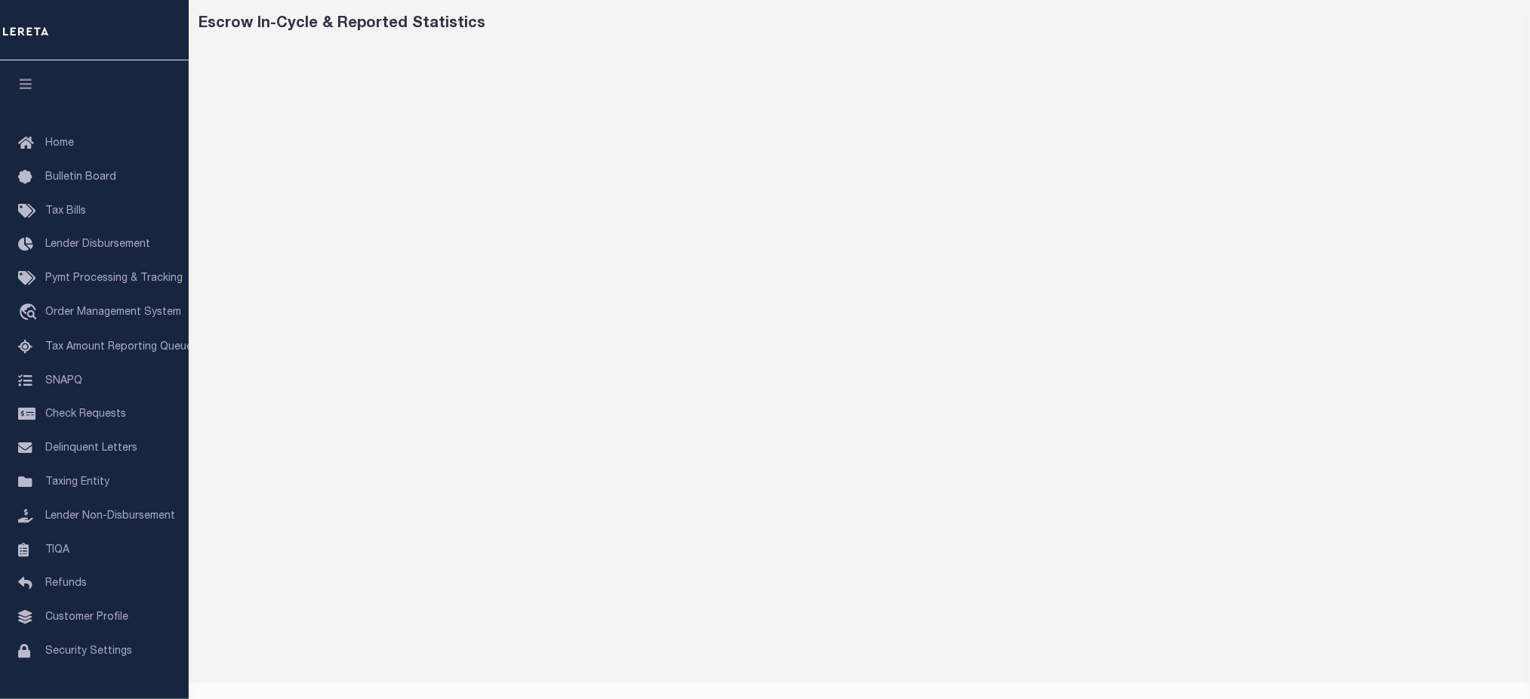
scroll to position [89, 0]
click at [369, 652] on div at bounding box center [859, 339] width 1332 height 636
click at [19, 89] on icon "button" at bounding box center [25, 84] width 17 height 14
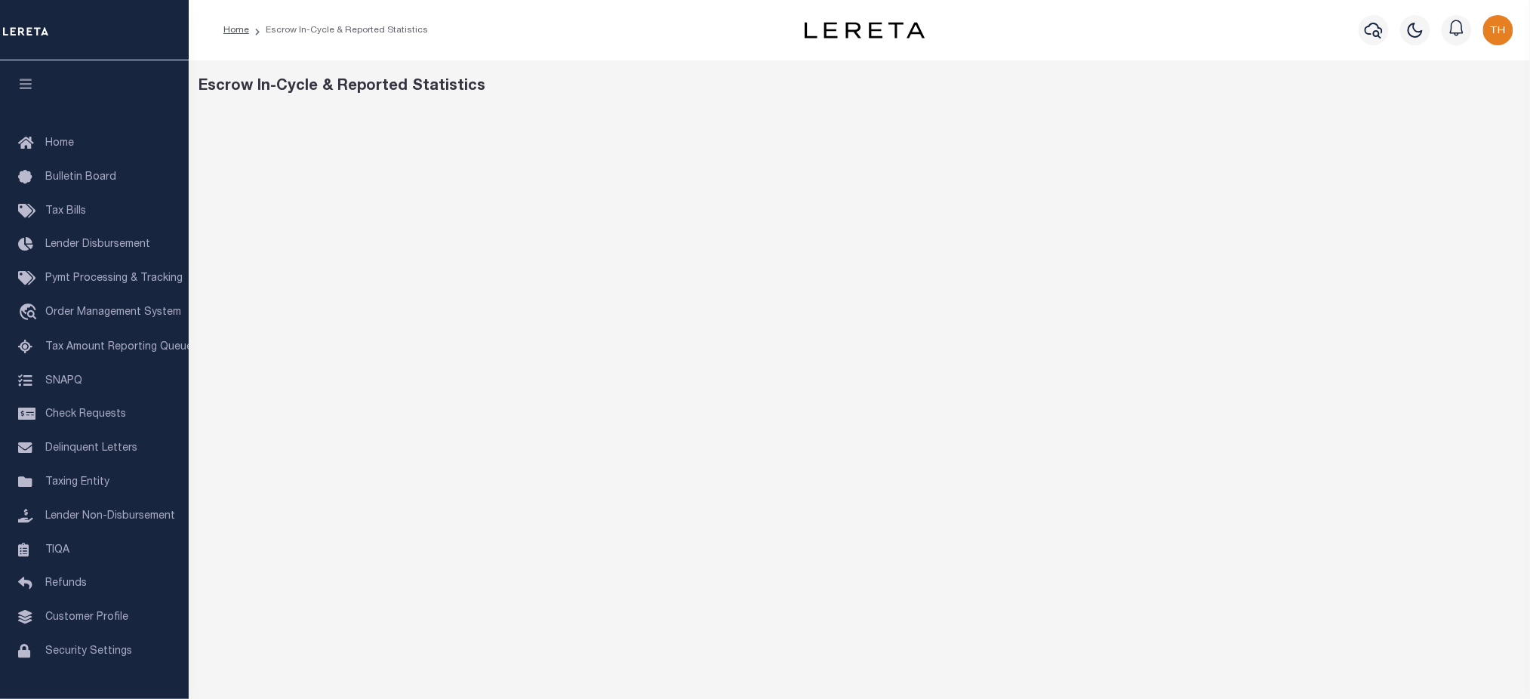
scroll to position [89, 0]
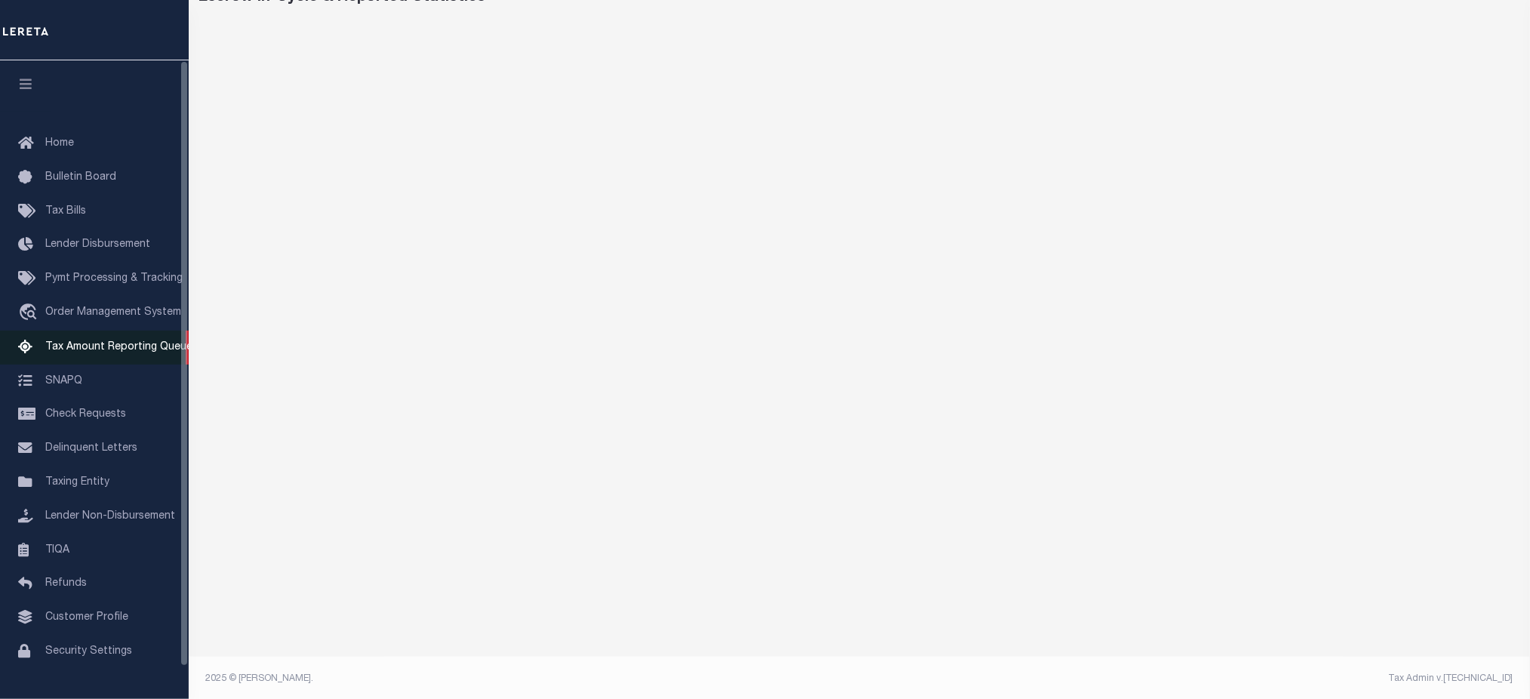
click at [114, 344] on span "Tax Amount Reporting Queue" at bounding box center [118, 347] width 147 height 11
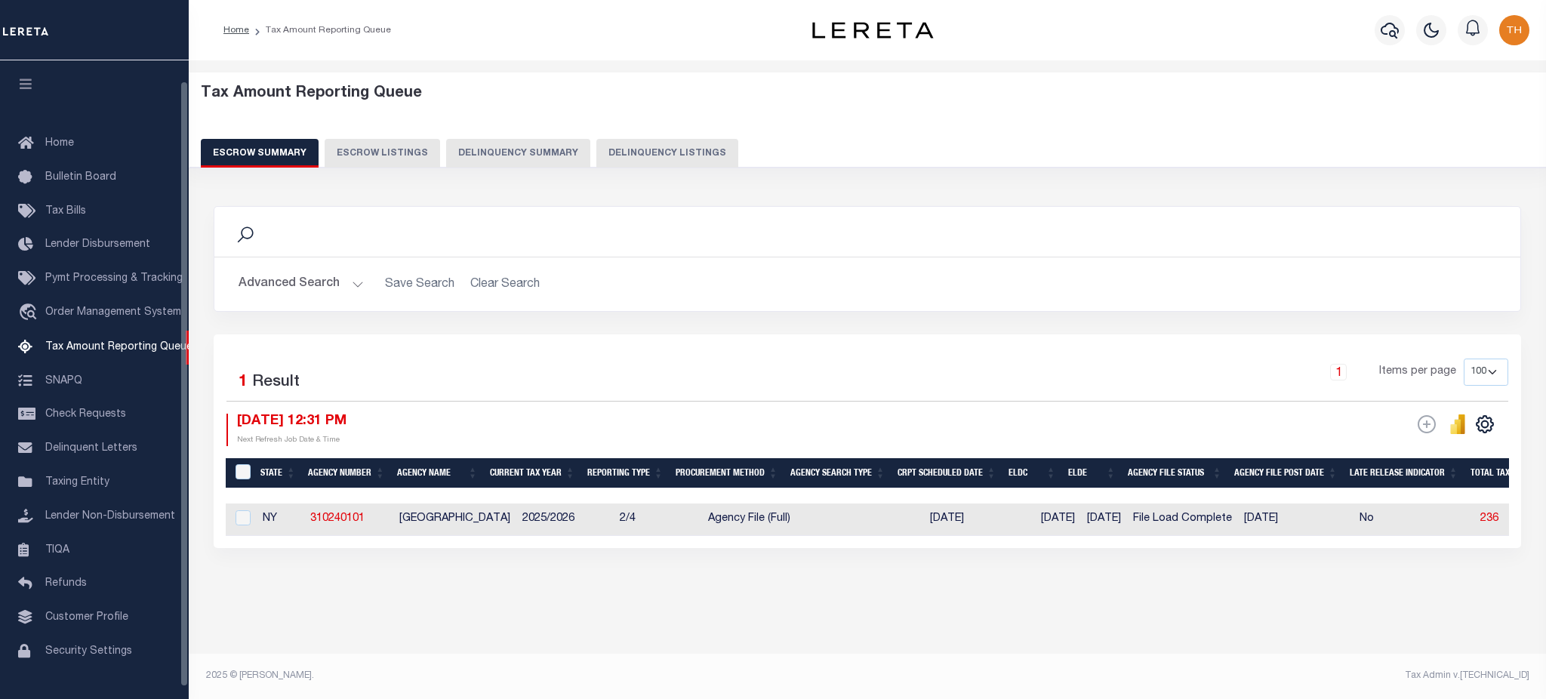
select select
select select "100"
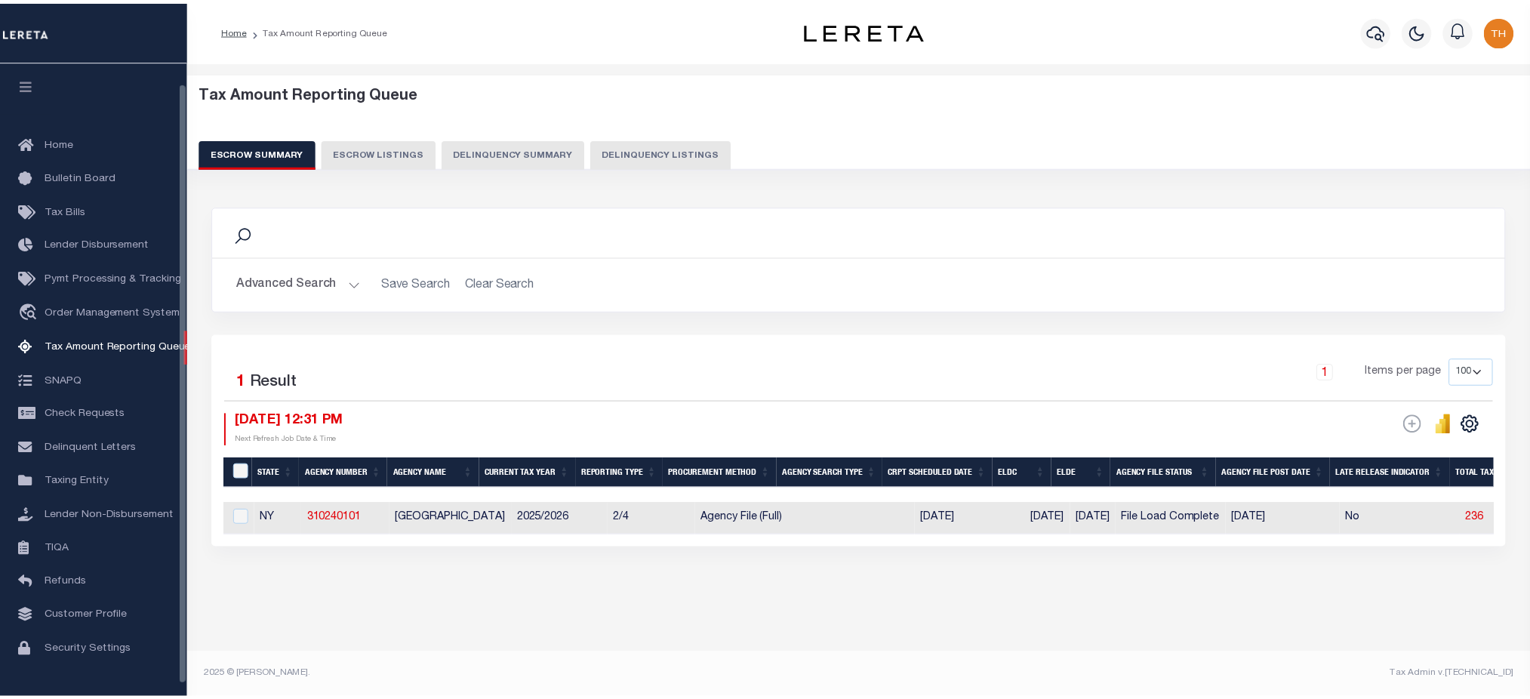
scroll to position [22, 0]
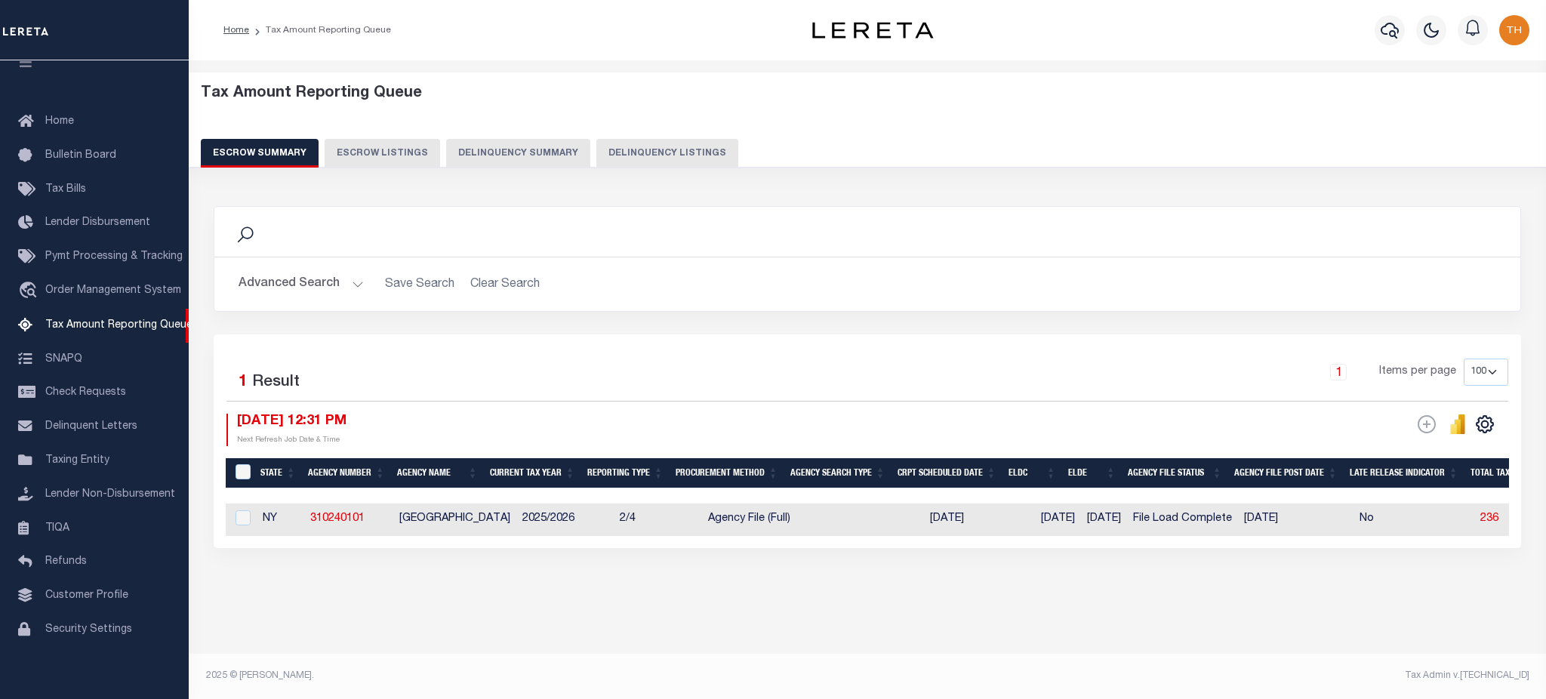
click at [330, 296] on button "Advanced Search" at bounding box center [301, 283] width 125 height 29
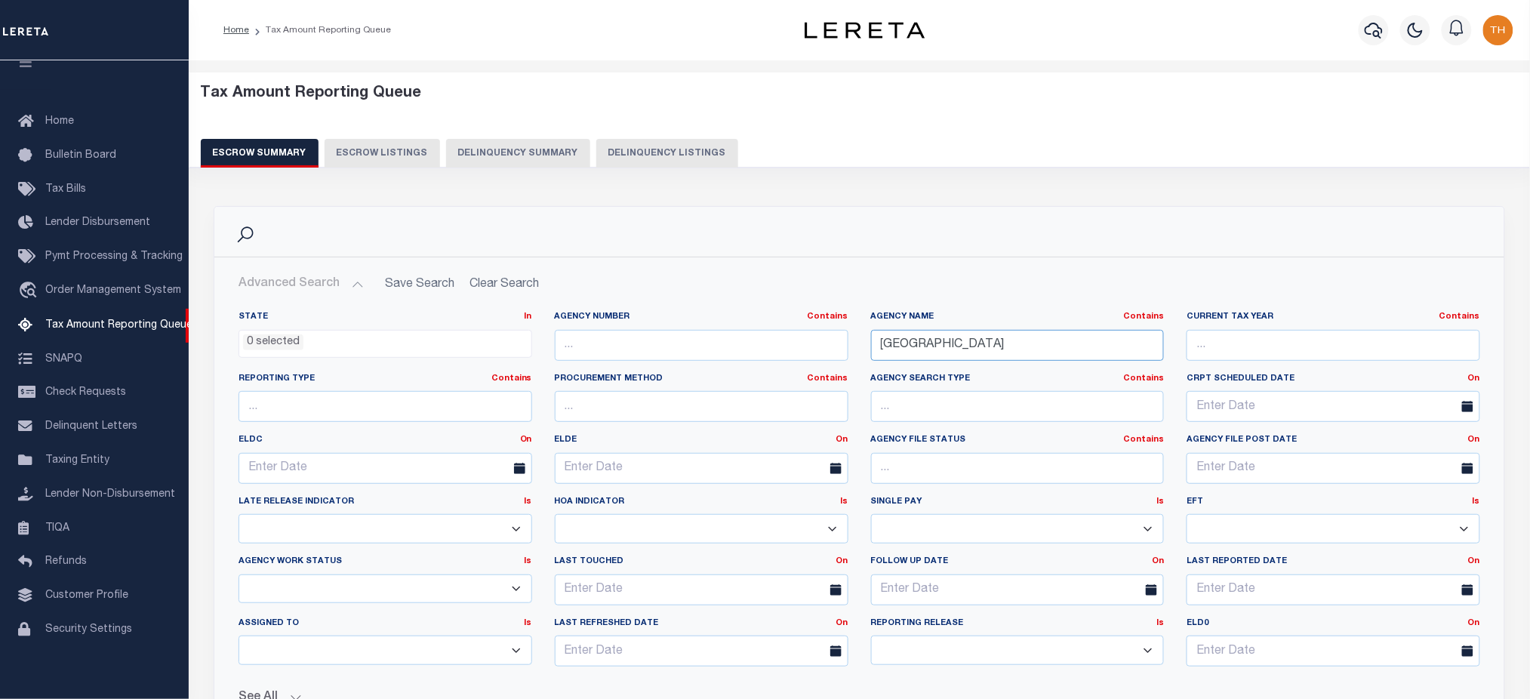
drag, startPoint x: 1007, startPoint y: 341, endPoint x: 845, endPoint y: 347, distance: 161.7
click at [845, 347] on div "State In In AK AL AR AZ CA CO CT DC DE FL GA GU HI IA ID IL IN KS [GEOGRAPHIC_D…" at bounding box center [859, 495] width 1264 height 368
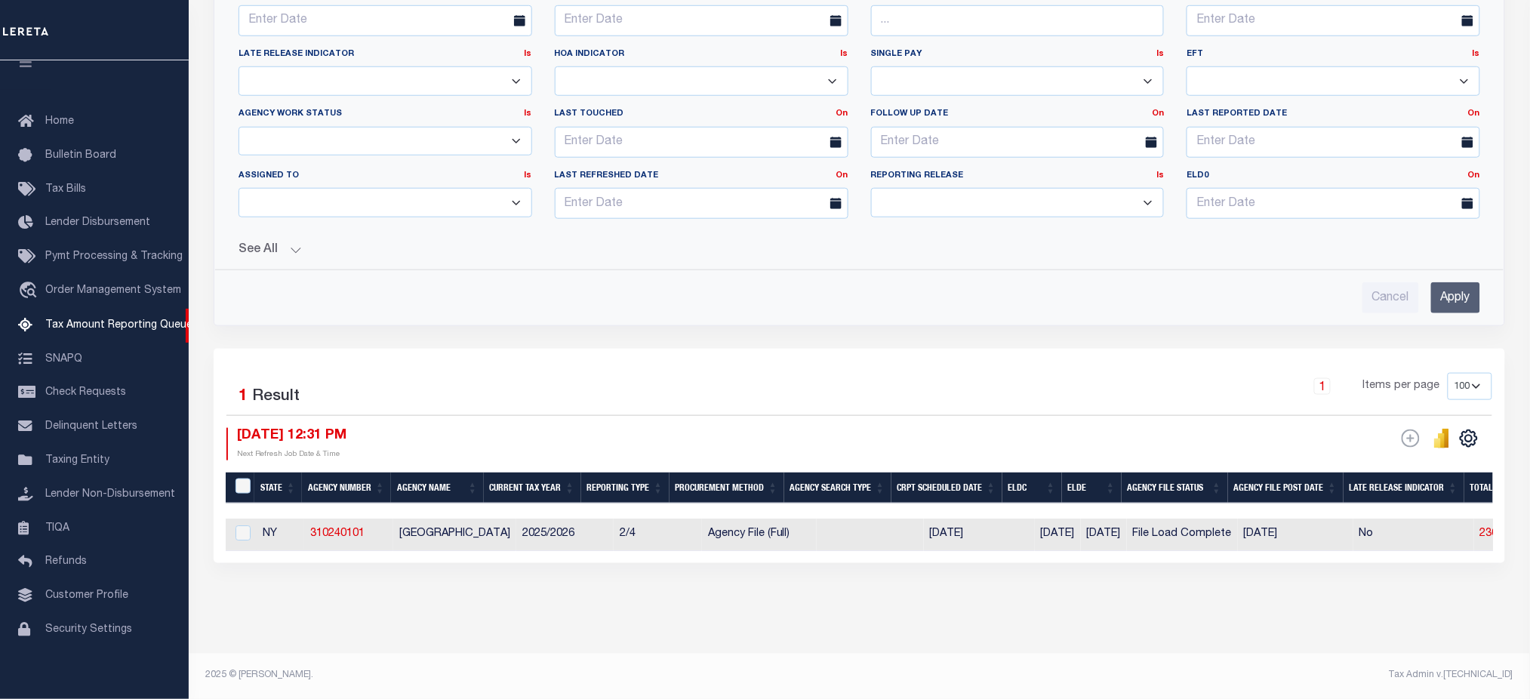
click at [1466, 291] on input "Apply" at bounding box center [1455, 297] width 49 height 31
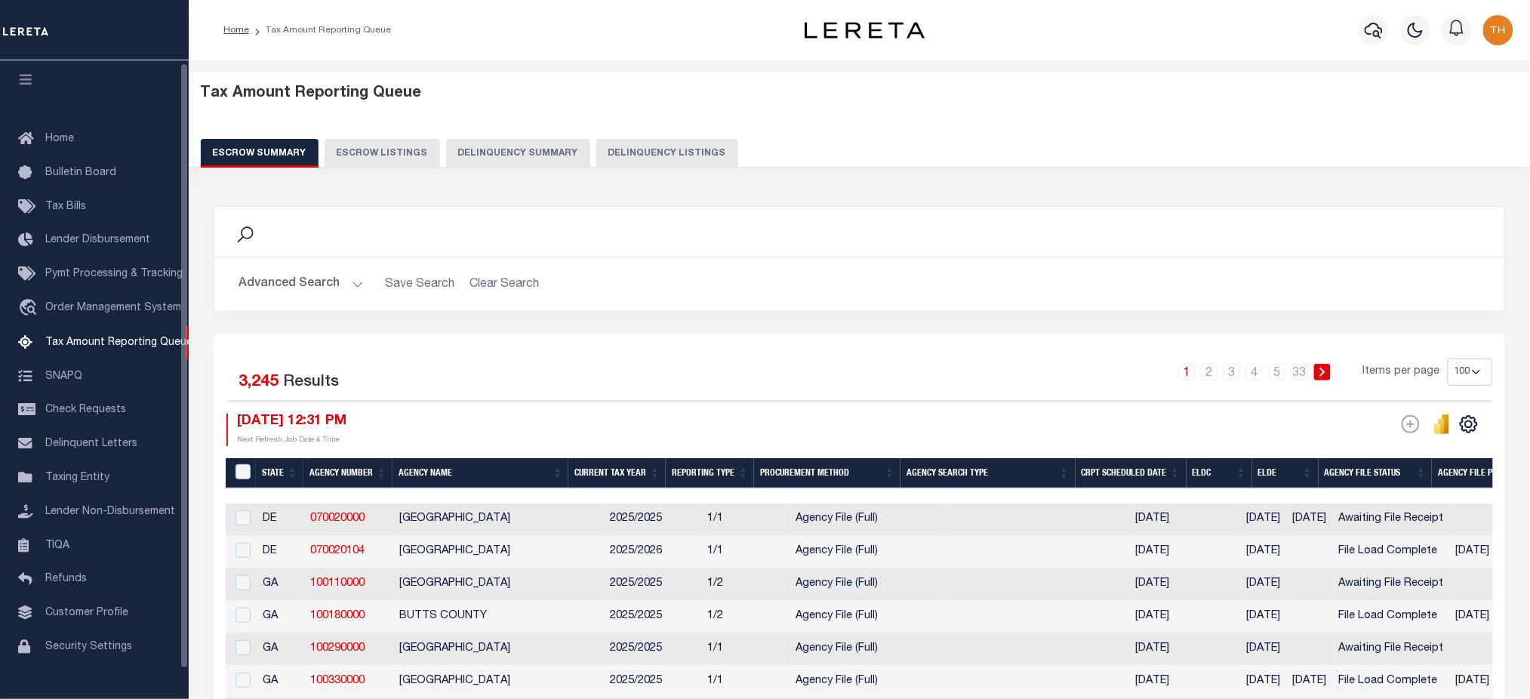
scroll to position [0, 0]
click at [29, 88] on icon "button" at bounding box center [25, 84] width 17 height 14
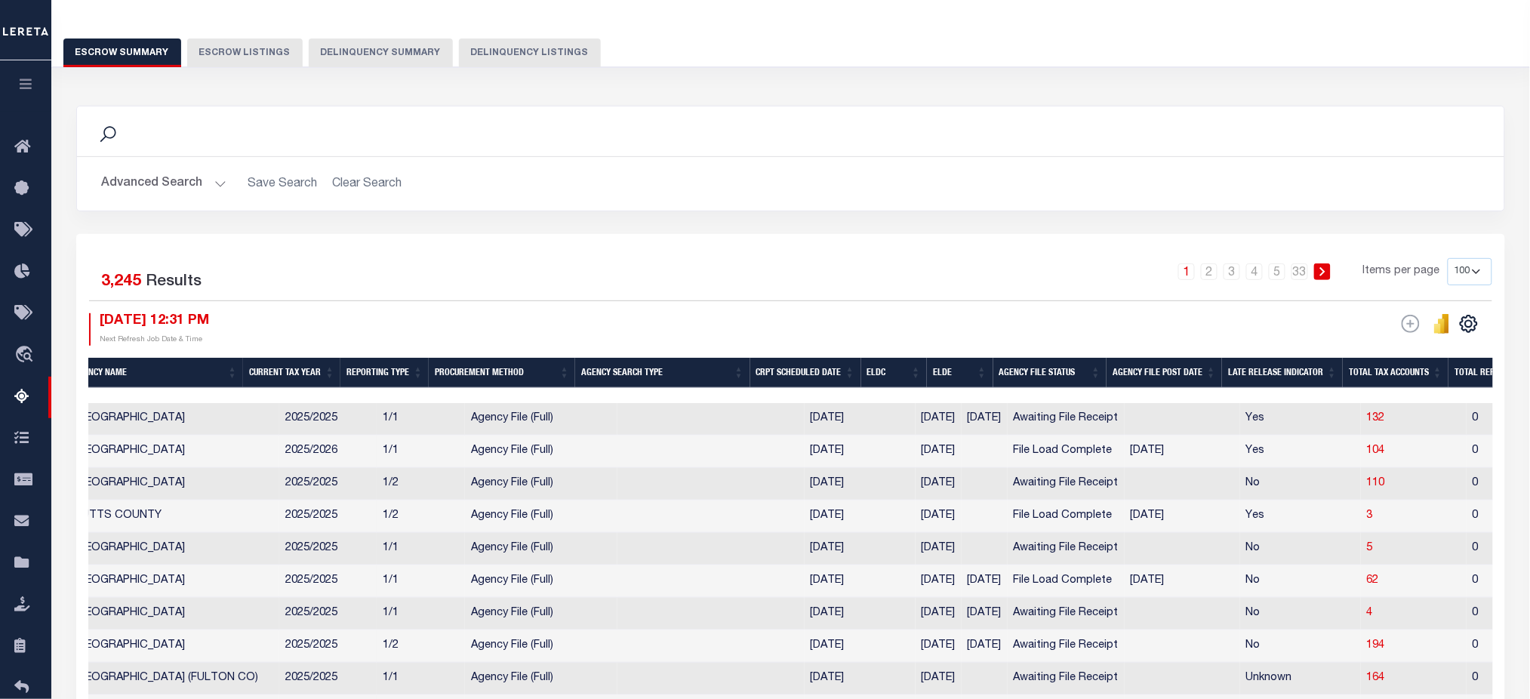
scroll to position [0, 334]
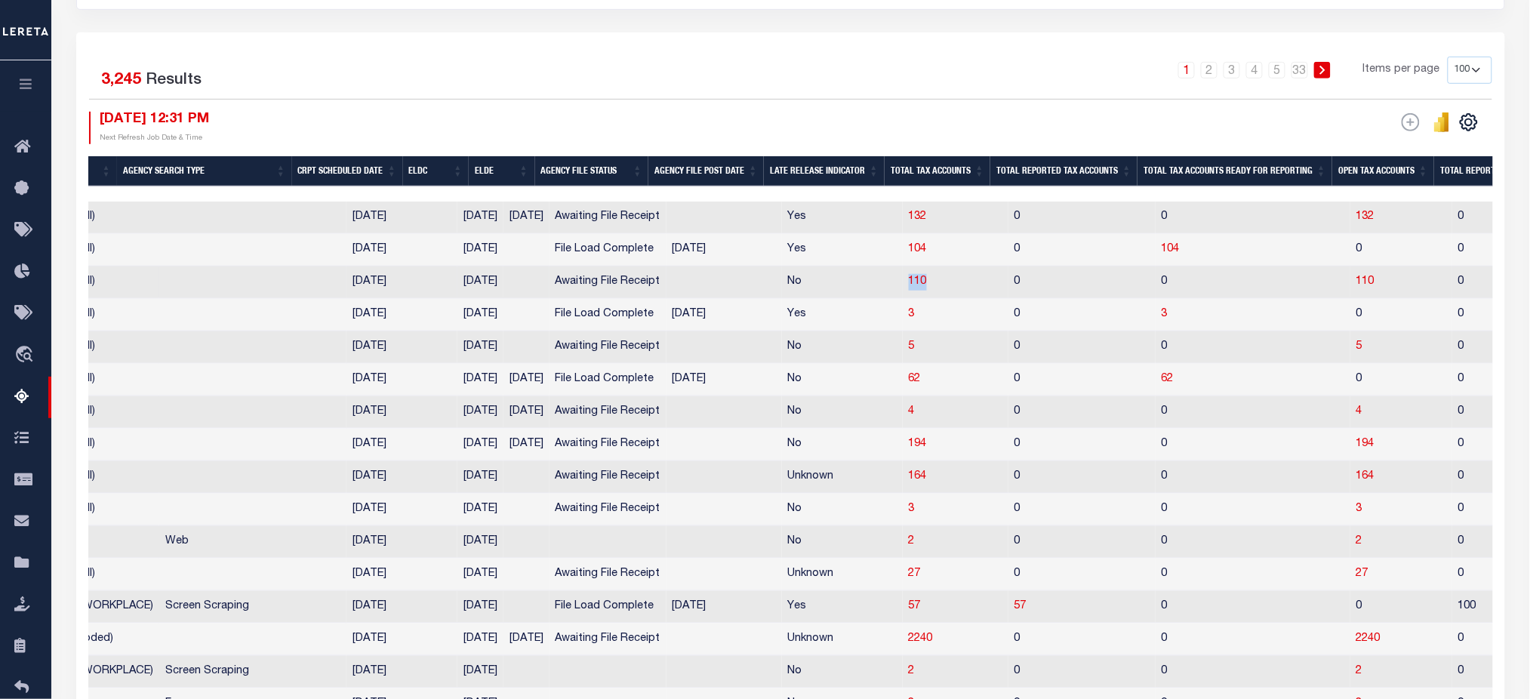
drag, startPoint x: 895, startPoint y: 285, endPoint x: 932, endPoint y: 284, distance: 37.8
click at [932, 284] on tr "GA 100110000 BIBB COUNTY 2025/2025 1/2 Agency File (Full) [DATE] [DATE] Awaitin…" at bounding box center [1105, 282] width 3327 height 32
drag, startPoint x: 1189, startPoint y: 255, endPoint x: 1152, endPoint y: 257, distance: 37.1
click at [1156, 257] on td "104" at bounding box center [1253, 250] width 195 height 32
checkbox input "true"
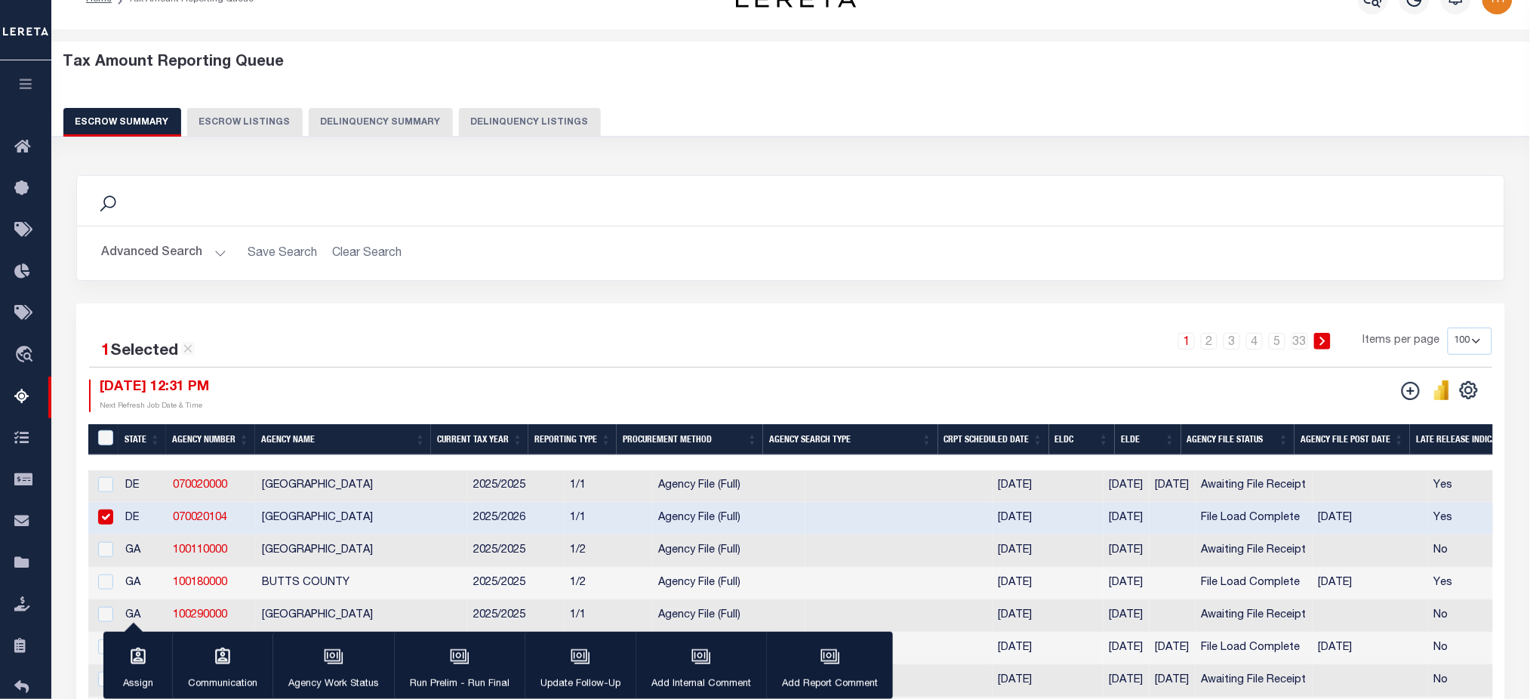
click at [151, 242] on button "Advanced Search" at bounding box center [163, 253] width 125 height 29
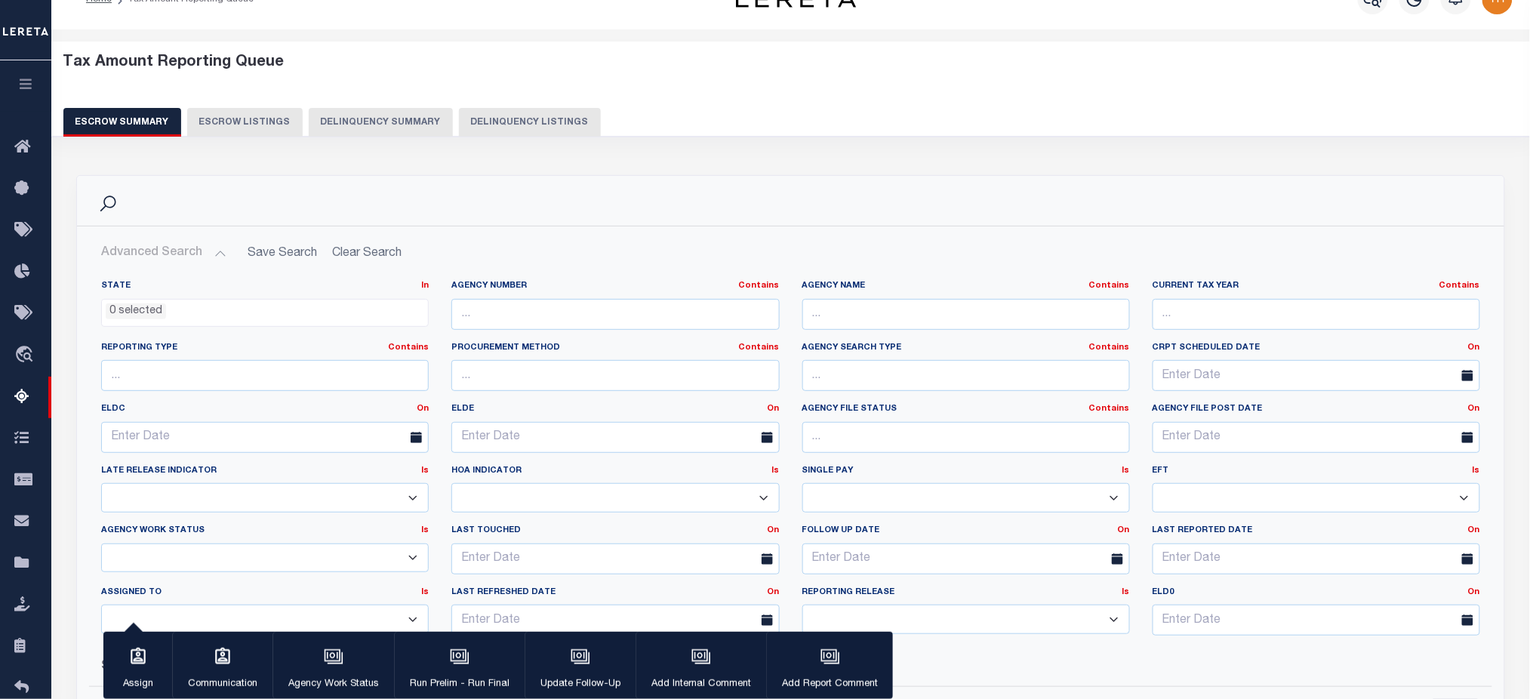
click at [186, 318] on ul "0 selected" at bounding box center [265, 310] width 326 height 20
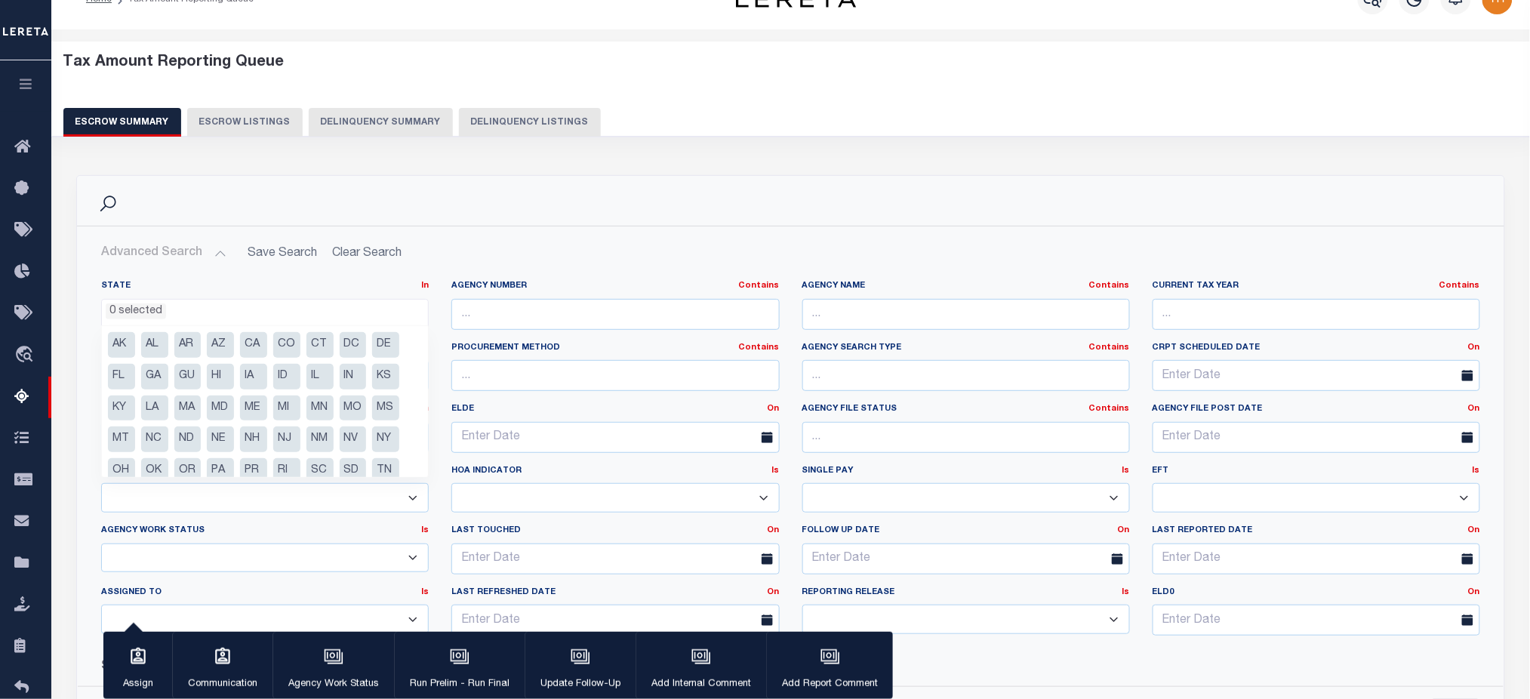
click at [223, 472] on li "PA" at bounding box center [220, 471] width 27 height 26
select select "PA"
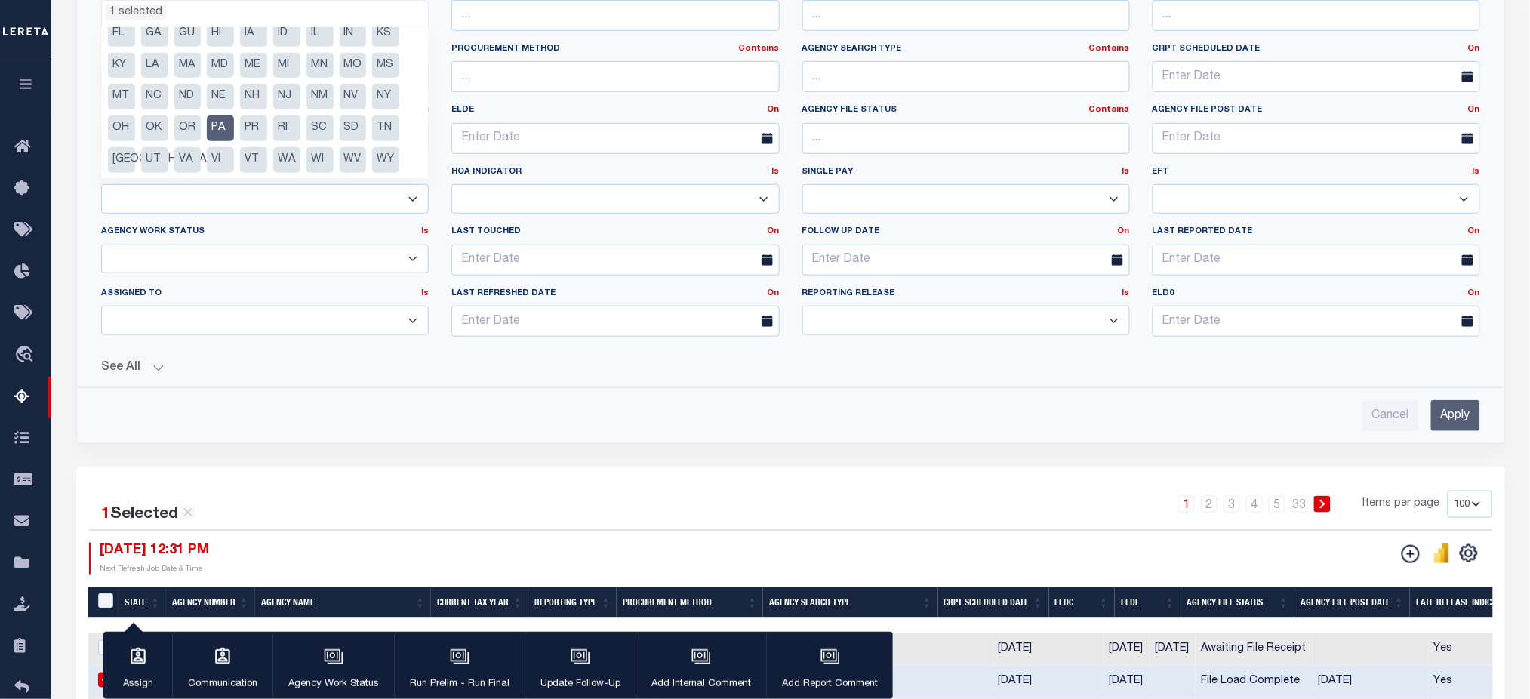
click at [1462, 411] on input "Apply" at bounding box center [1455, 415] width 49 height 31
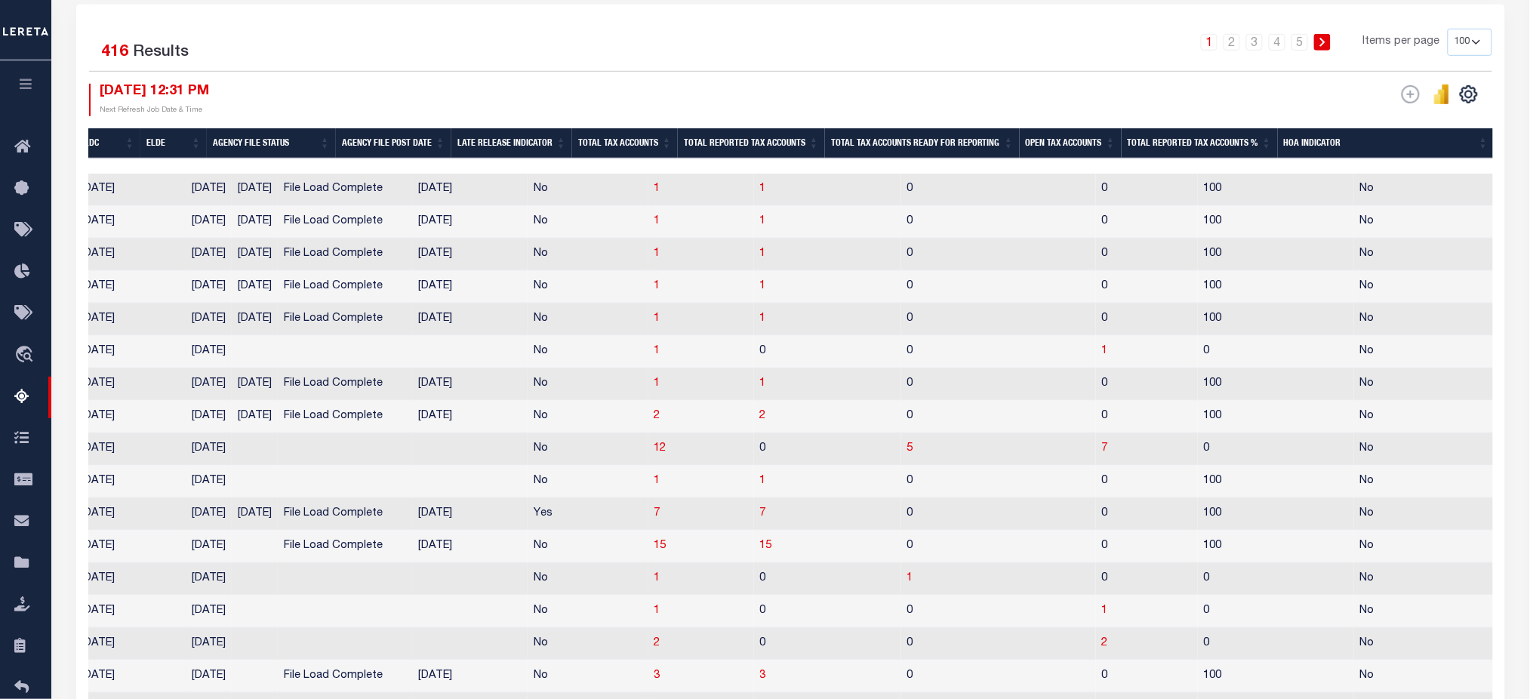
click at [1057, 146] on th "Open Tax Accounts" at bounding box center [1071, 143] width 102 height 31
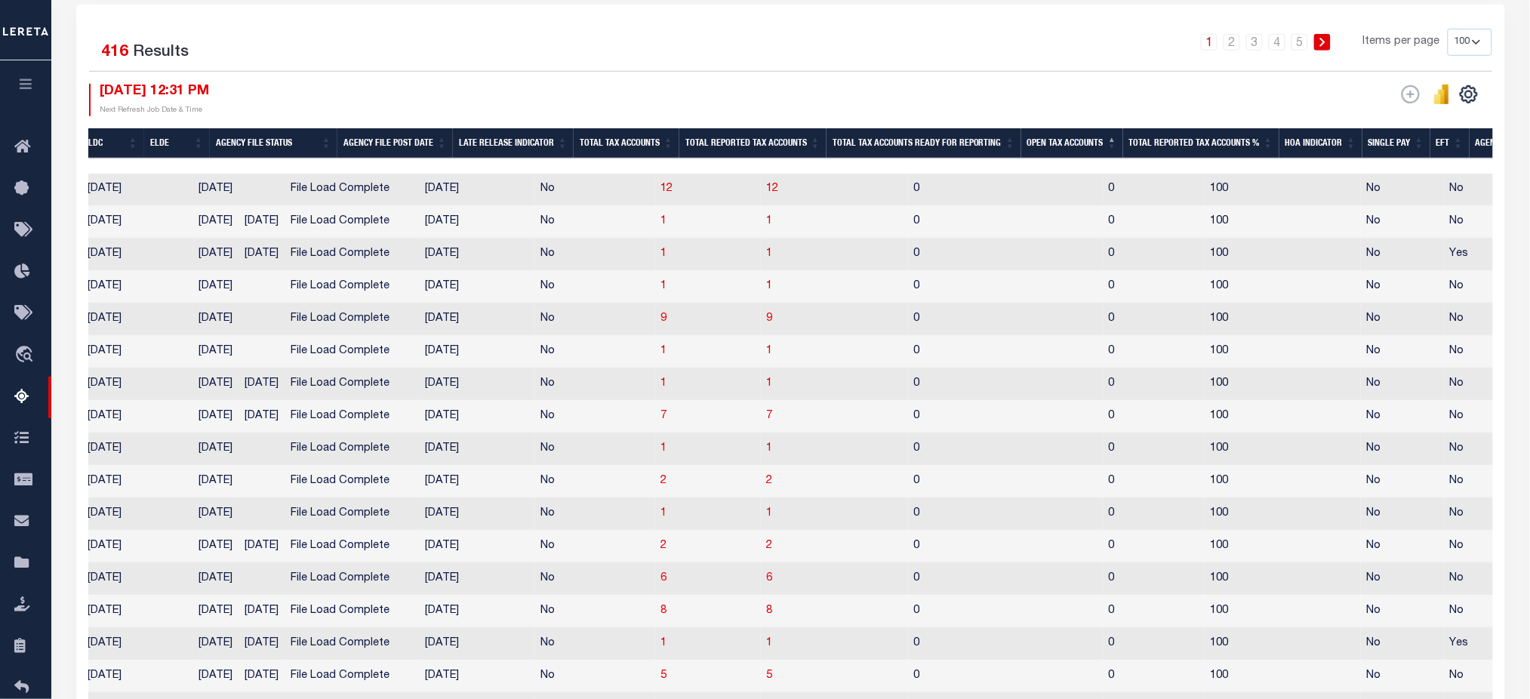
click at [1057, 146] on th "Open Tax Accounts" at bounding box center [1072, 143] width 102 height 31
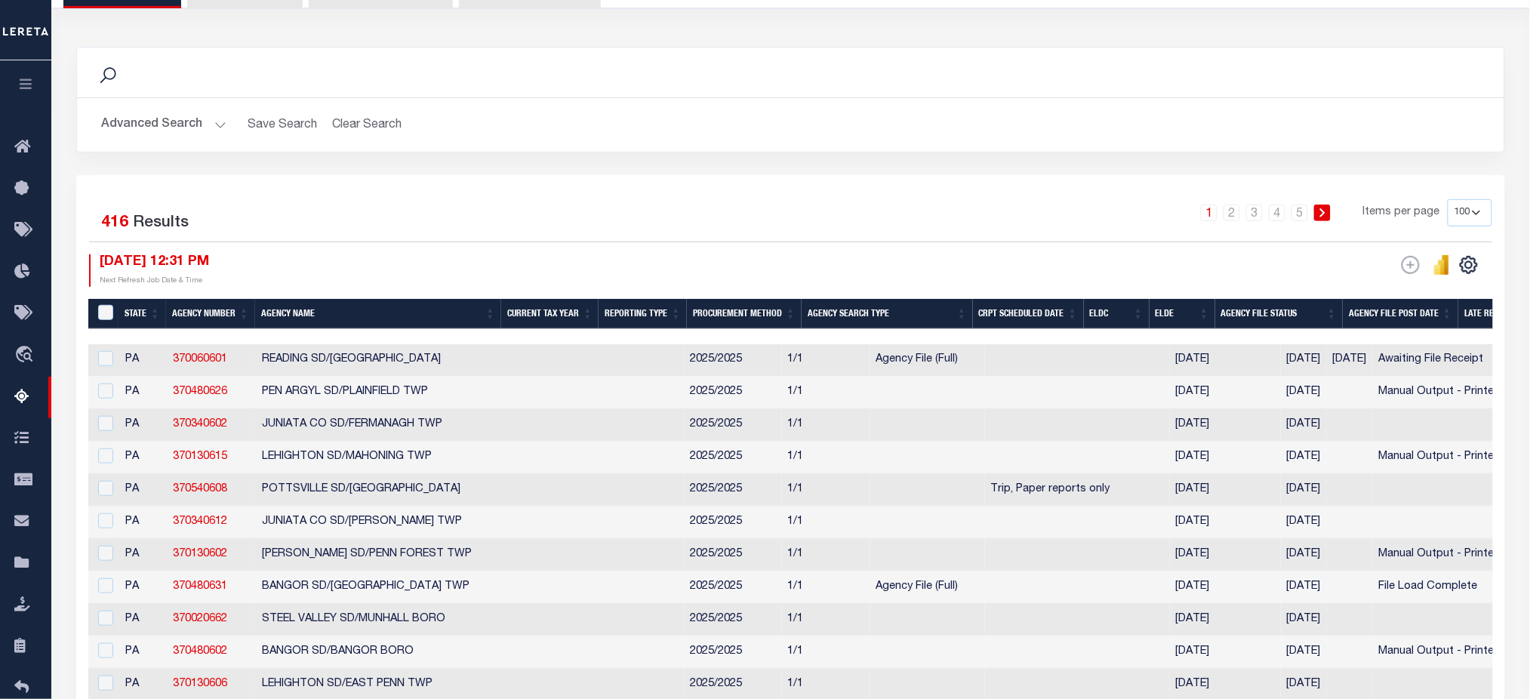
click at [172, 130] on button "Advanced Search" at bounding box center [163, 124] width 125 height 29
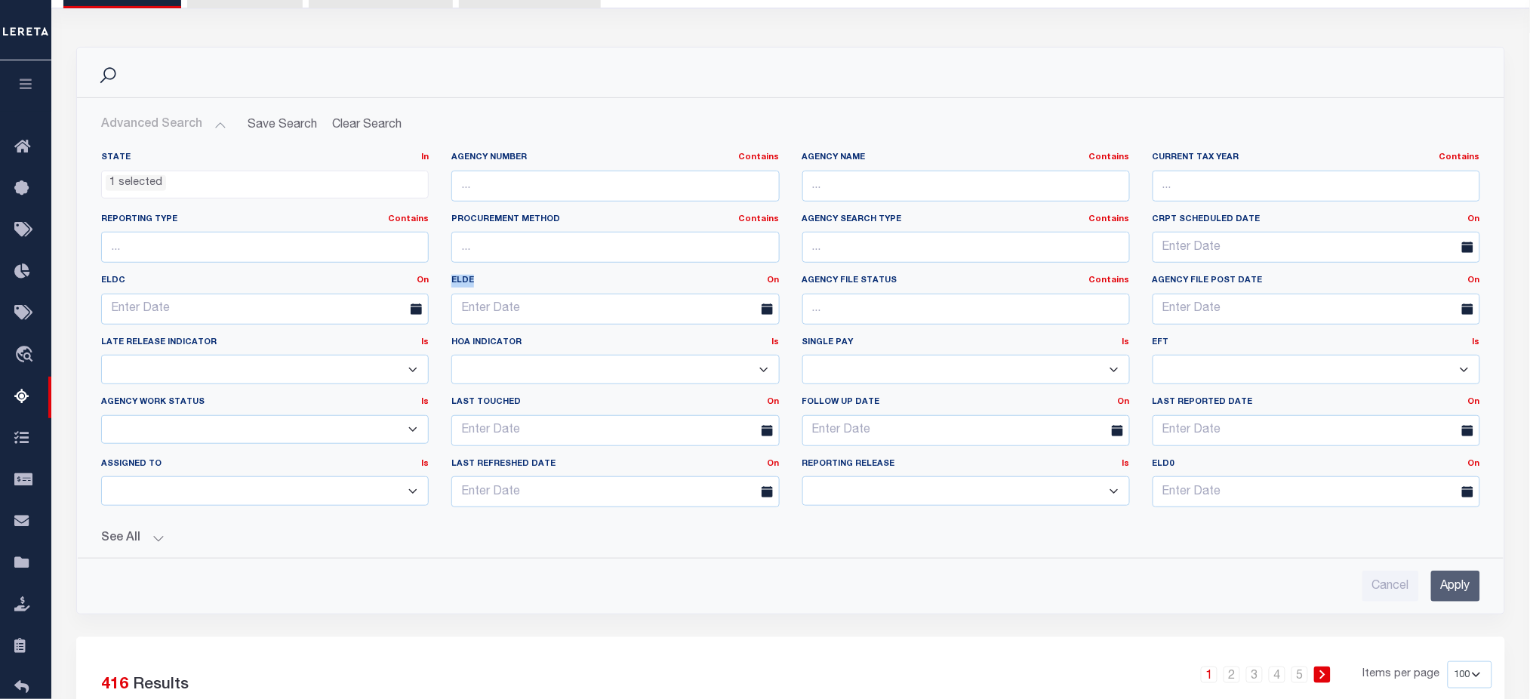
drag, startPoint x: 444, startPoint y: 279, endPoint x: 492, endPoint y: 284, distance: 48.6
click at [492, 284] on label "ELDE On On After Before Between" at bounding box center [615, 281] width 350 height 13
drag, startPoint x: 91, startPoint y: 287, endPoint x: 162, endPoint y: 285, distance: 71.0
click at [162, 285] on label "ELDC On On After Before Between" at bounding box center [265, 281] width 350 height 13
click at [137, 541] on button "See All" at bounding box center [790, 538] width 1379 height 14
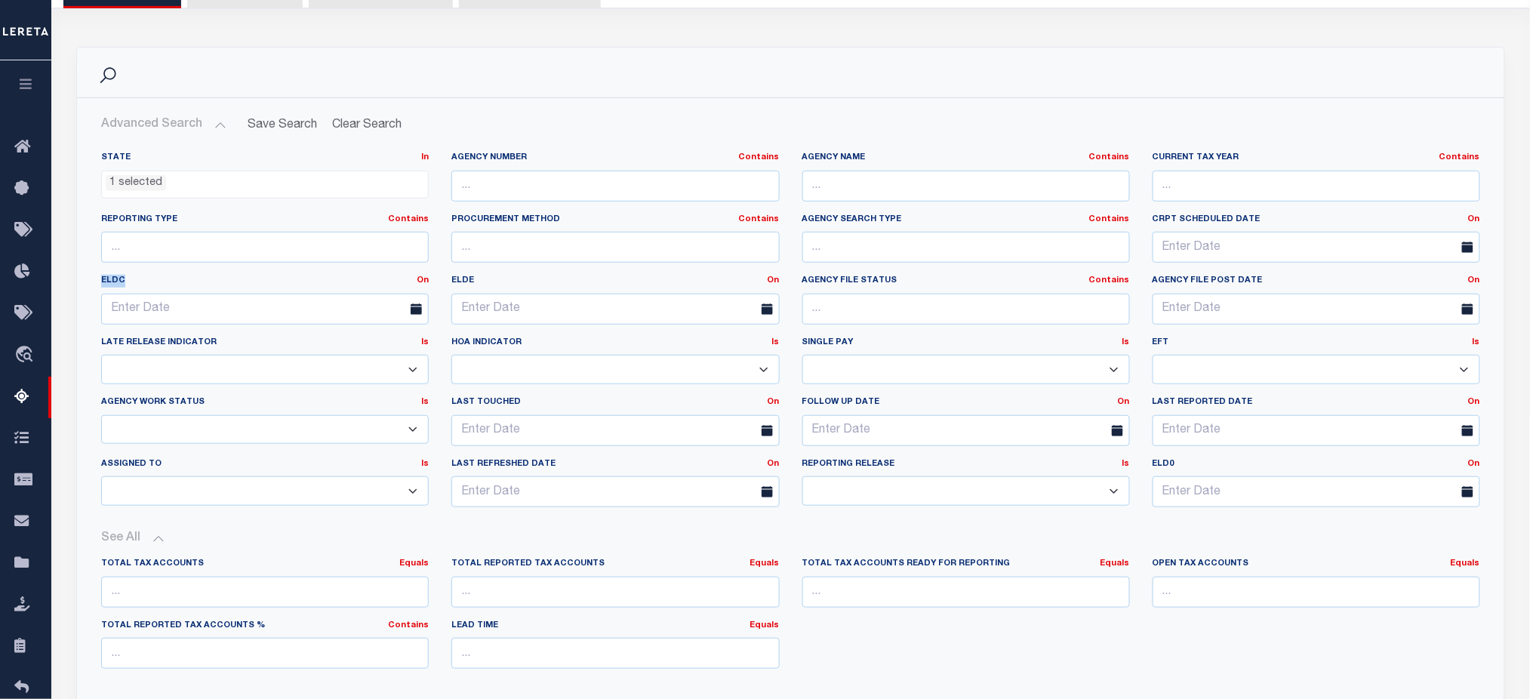
drag, startPoint x: 1137, startPoint y: 467, endPoint x: 1189, endPoint y: 467, distance: 52.1
click at [1189, 467] on div "State In In AK AL AR AZ CA CO CT DC DE FL GA GU HI IA ID IL IN KS [GEOGRAPHIC_D…" at bounding box center [791, 336] width 1402 height 368
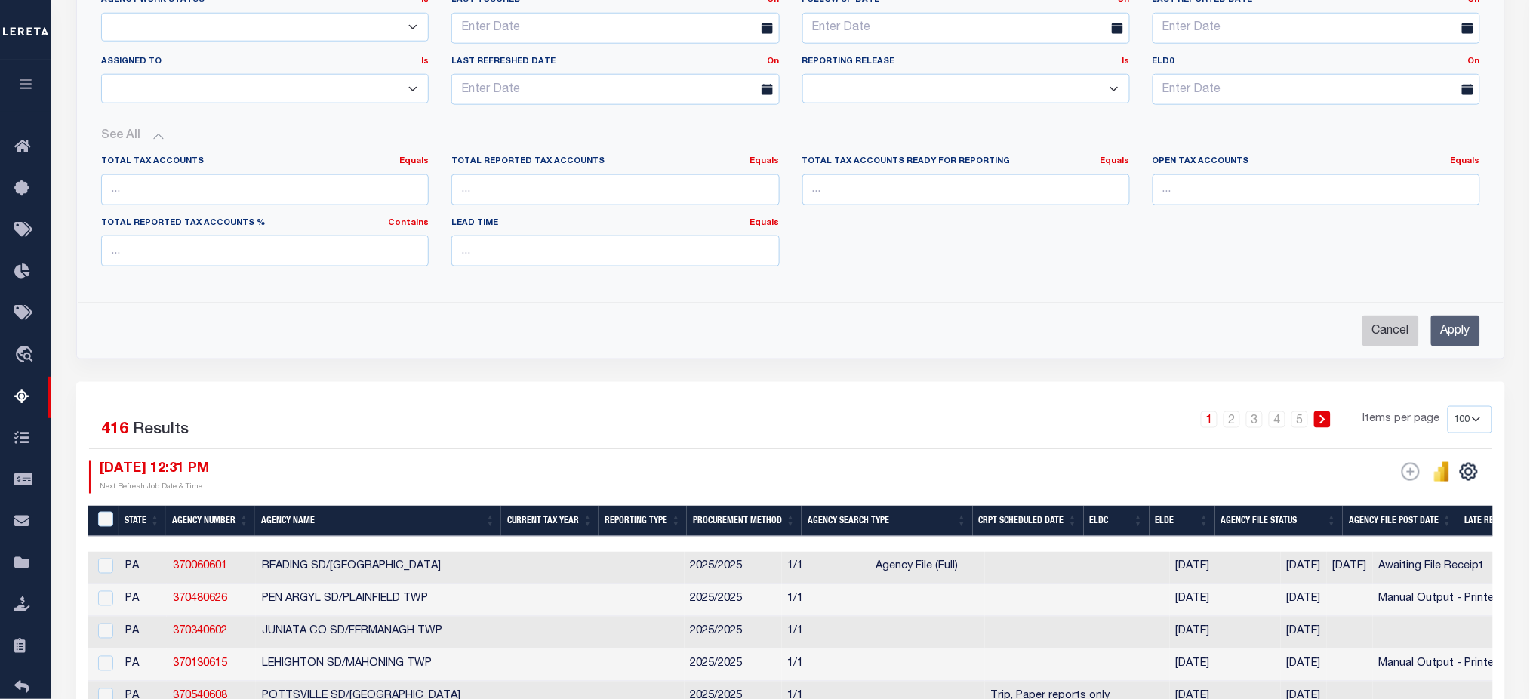
click at [1390, 321] on input "Cancel" at bounding box center [1391, 331] width 57 height 31
checkbox input "true"
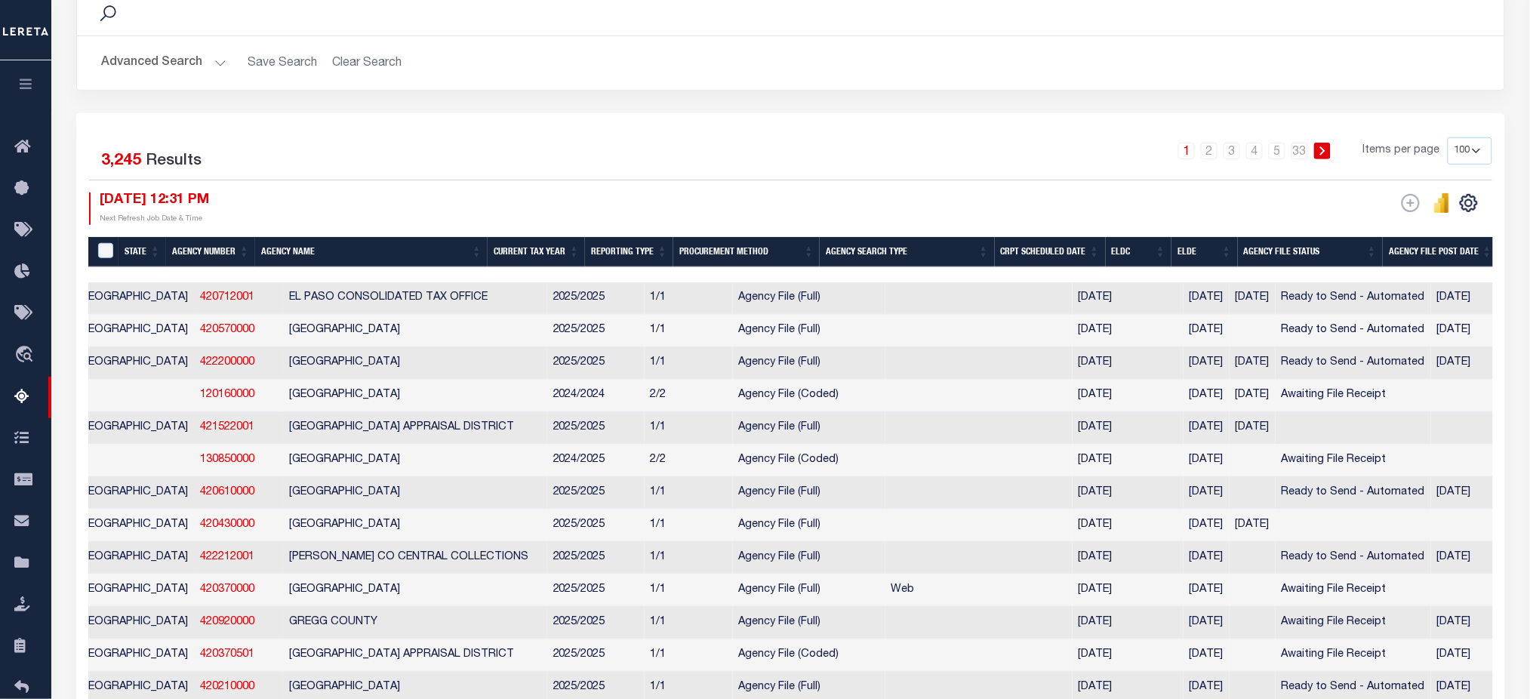
scroll to position [0, 0]
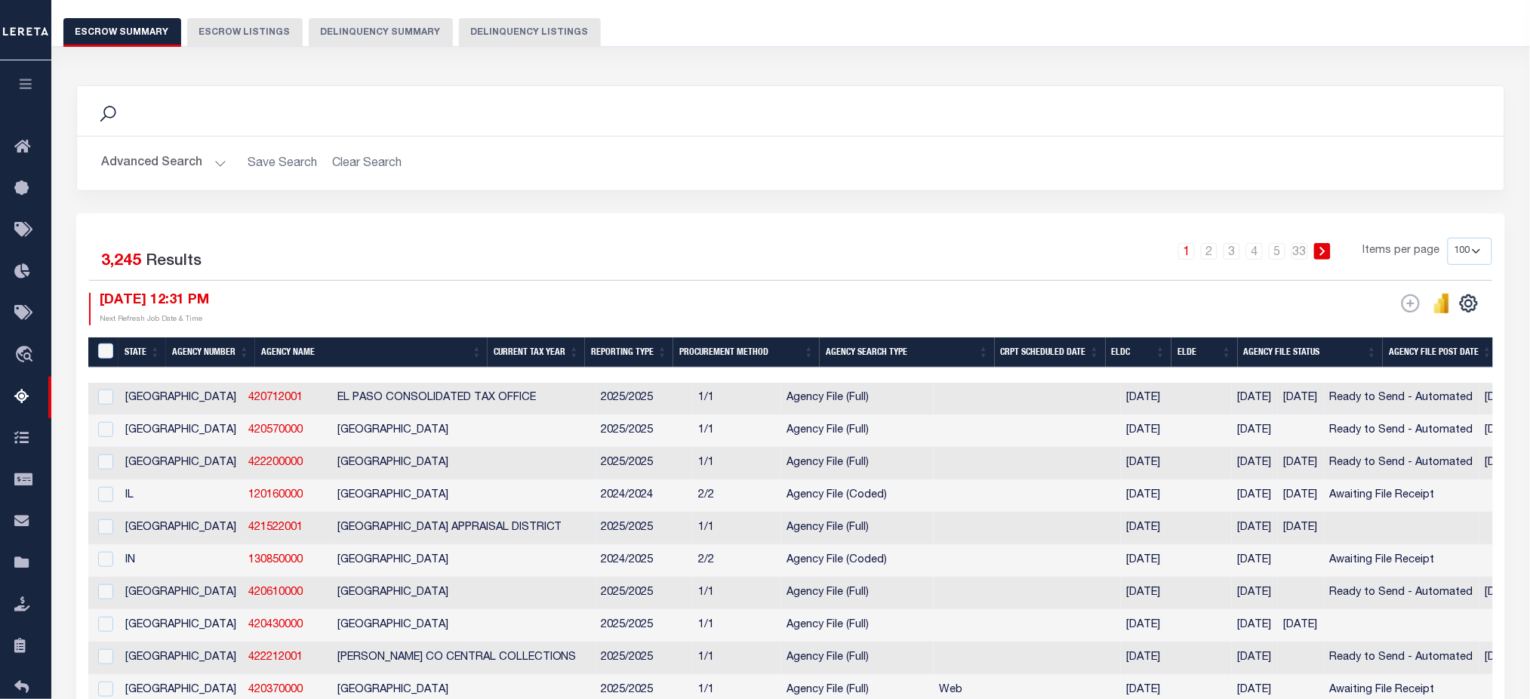
click at [134, 165] on button "Advanced Search" at bounding box center [163, 163] width 125 height 29
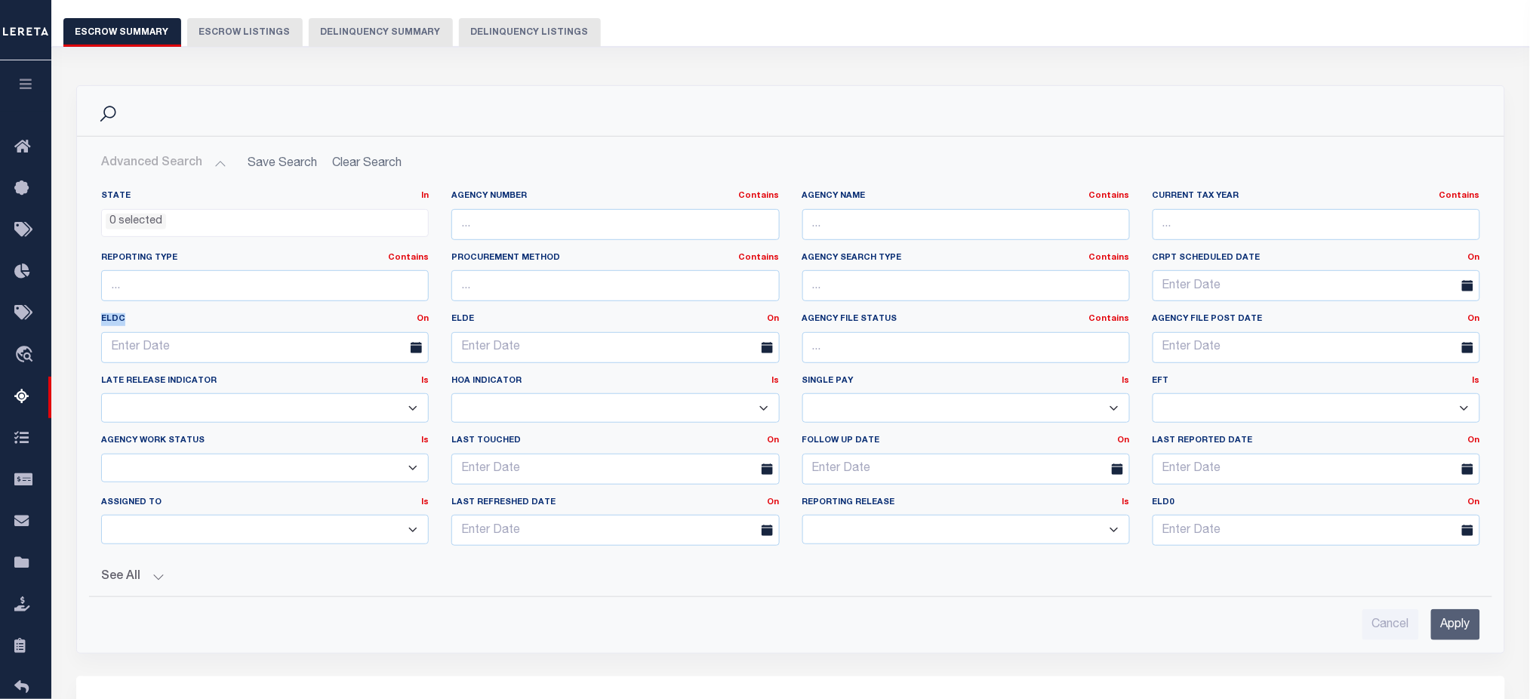
click at [269, 211] on ul "0 selected" at bounding box center [265, 220] width 326 height 20
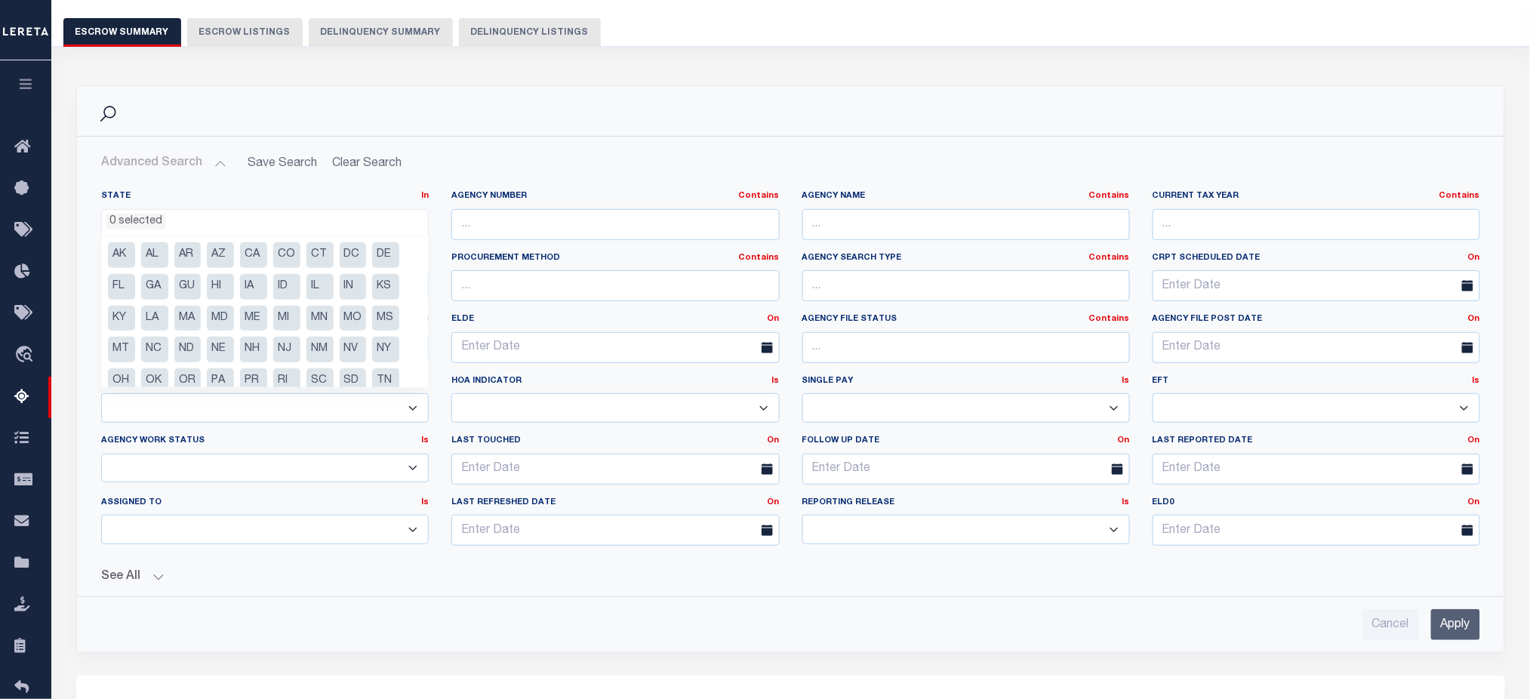
click at [218, 374] on li "PA" at bounding box center [220, 381] width 27 height 26
select select "PA"
click at [1462, 628] on input "Apply" at bounding box center [1455, 624] width 49 height 31
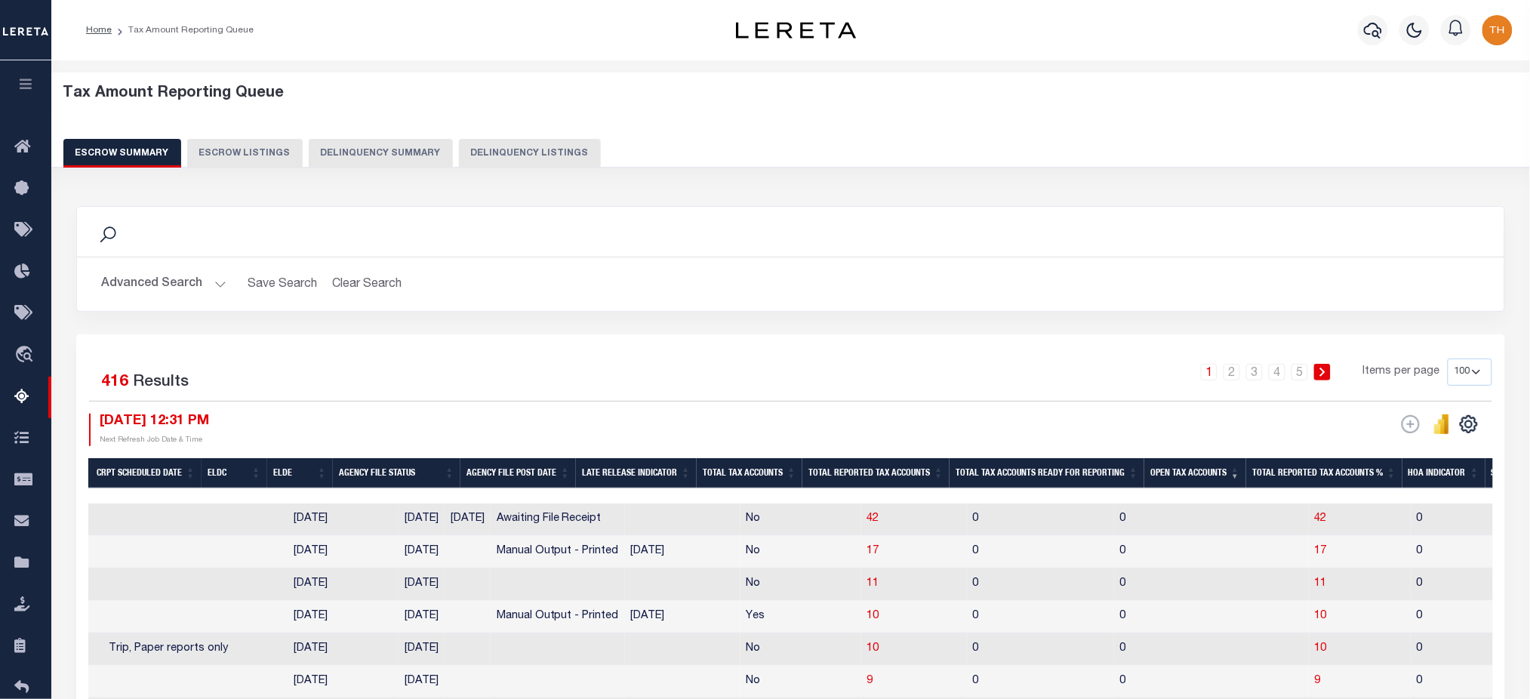
click at [149, 291] on button "Advanced Search" at bounding box center [163, 283] width 125 height 29
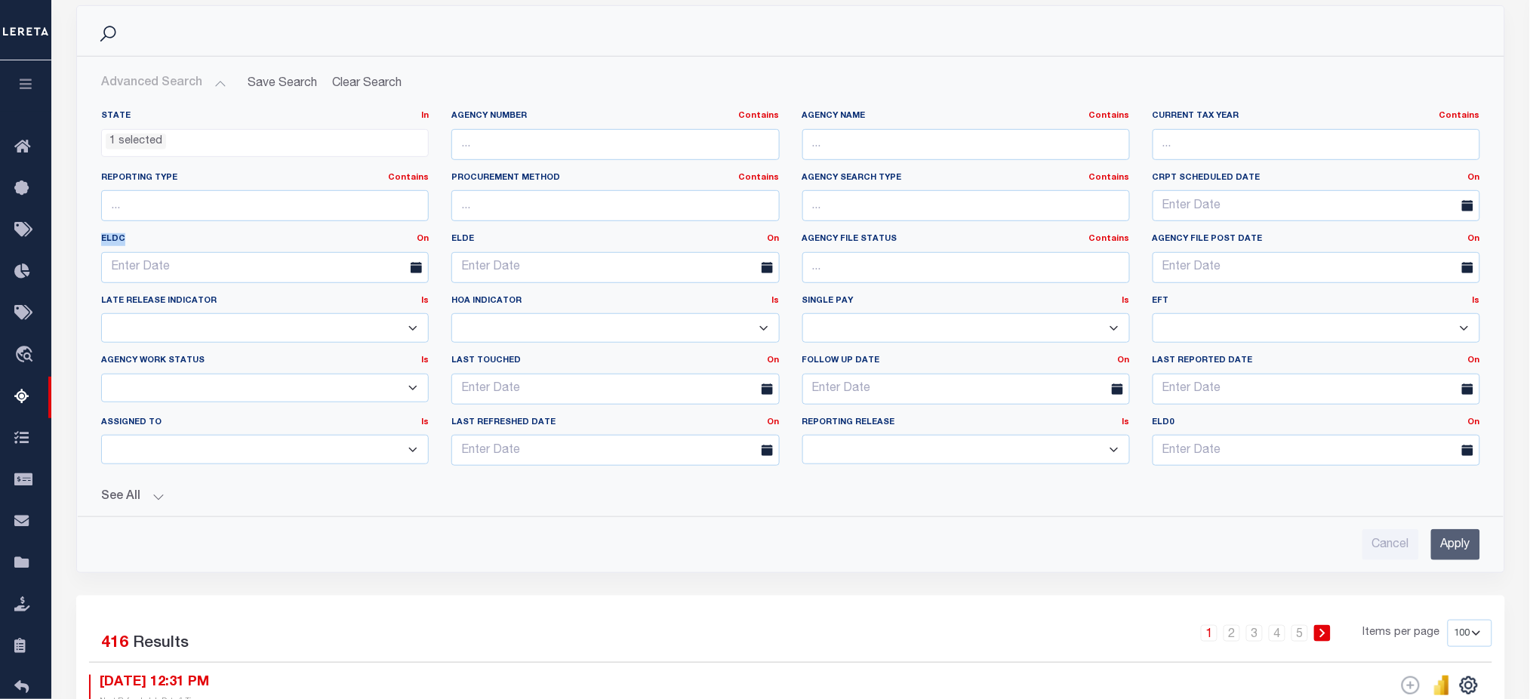
drag, startPoint x: 100, startPoint y: 236, endPoint x: 128, endPoint y: 236, distance: 27.2
click at [128, 236] on label "ELDC On On After Before Between" at bounding box center [265, 239] width 350 height 13
click at [128, 486] on div "See All Total Tax Accounts Equals Equals Is Not Equal To" at bounding box center [790, 491] width 1379 height 26
click at [128, 494] on button "See All" at bounding box center [790, 497] width 1379 height 14
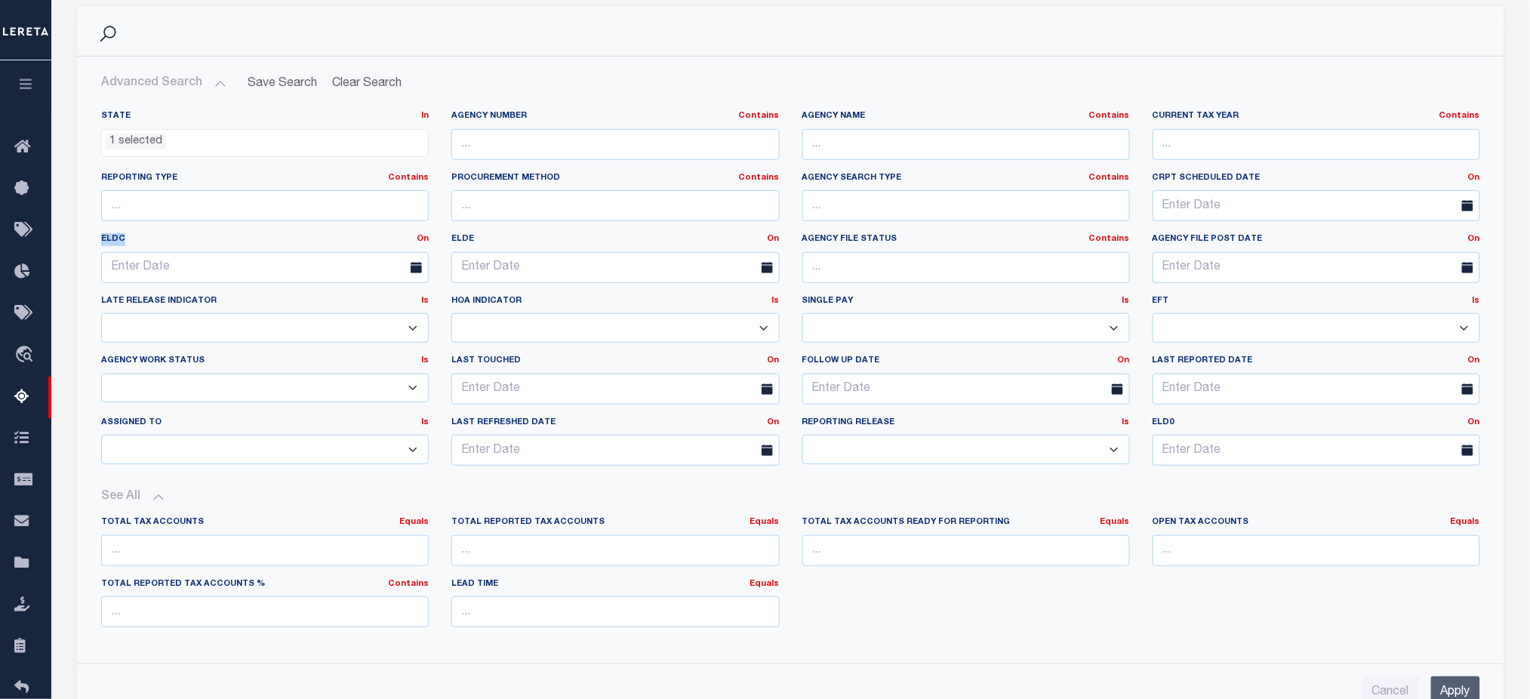
drag, startPoint x: 98, startPoint y: 242, endPoint x: 137, endPoint y: 241, distance: 39.3
click at [137, 241] on label "ELDC On On After Before Between" at bounding box center [265, 239] width 350 height 13
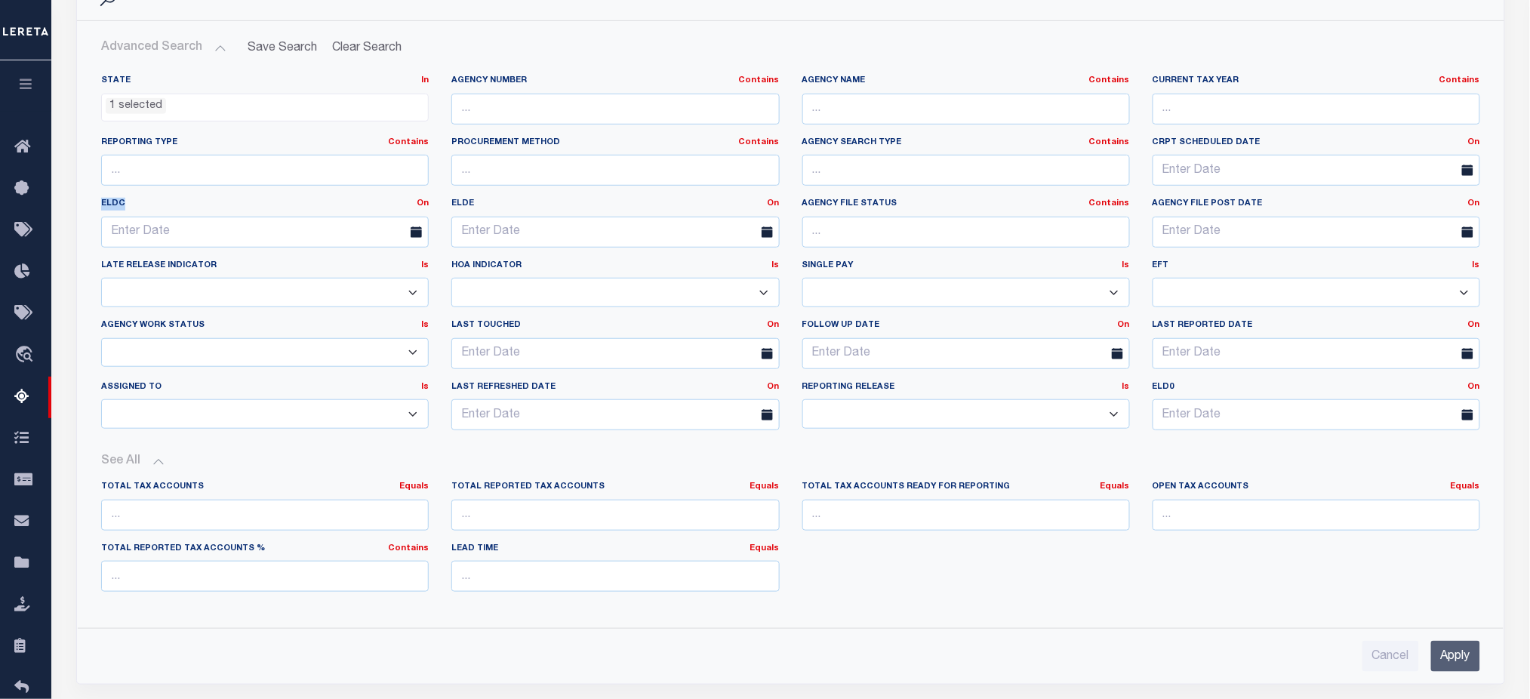
scroll to position [201, 0]
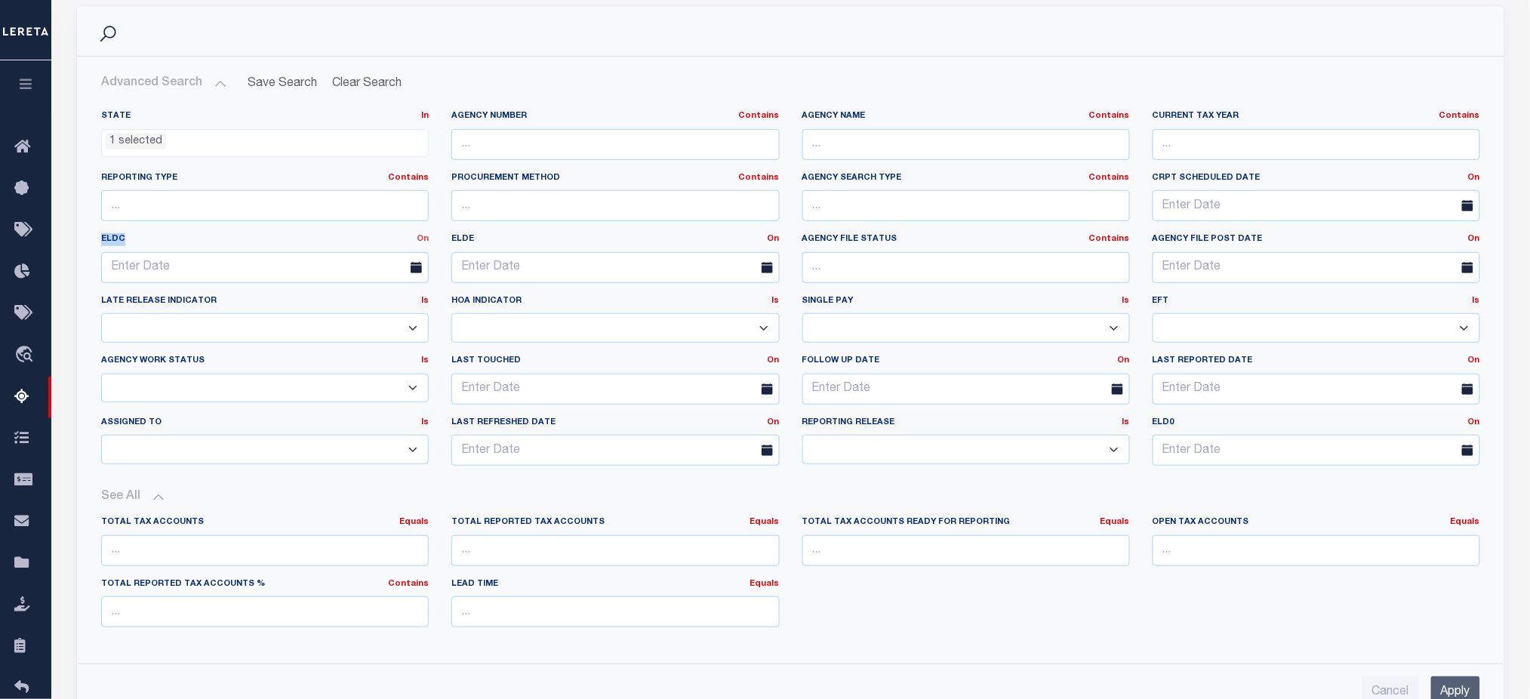
click at [419, 239] on link "On" at bounding box center [423, 239] width 12 height 8
click at [381, 316] on link "Between" at bounding box center [368, 322] width 119 height 22
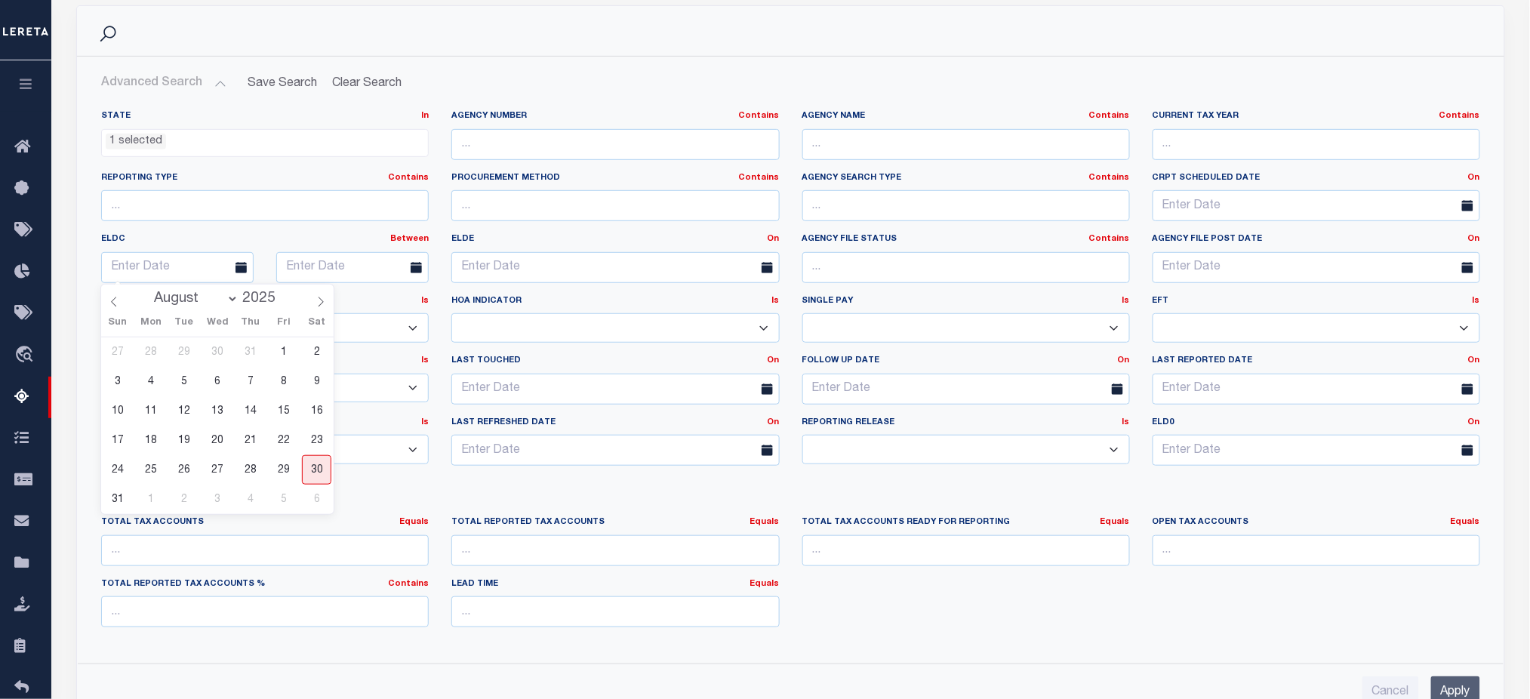
click at [229, 301] on select "January February March April May June July August September October November De…" at bounding box center [192, 298] width 92 height 15
select select "8"
click at [147, 291] on select "January February March April May June July August September October November De…" at bounding box center [192, 298] width 92 height 15
click at [153, 350] on span "1" at bounding box center [151, 351] width 29 height 29
type input "[DATE]"
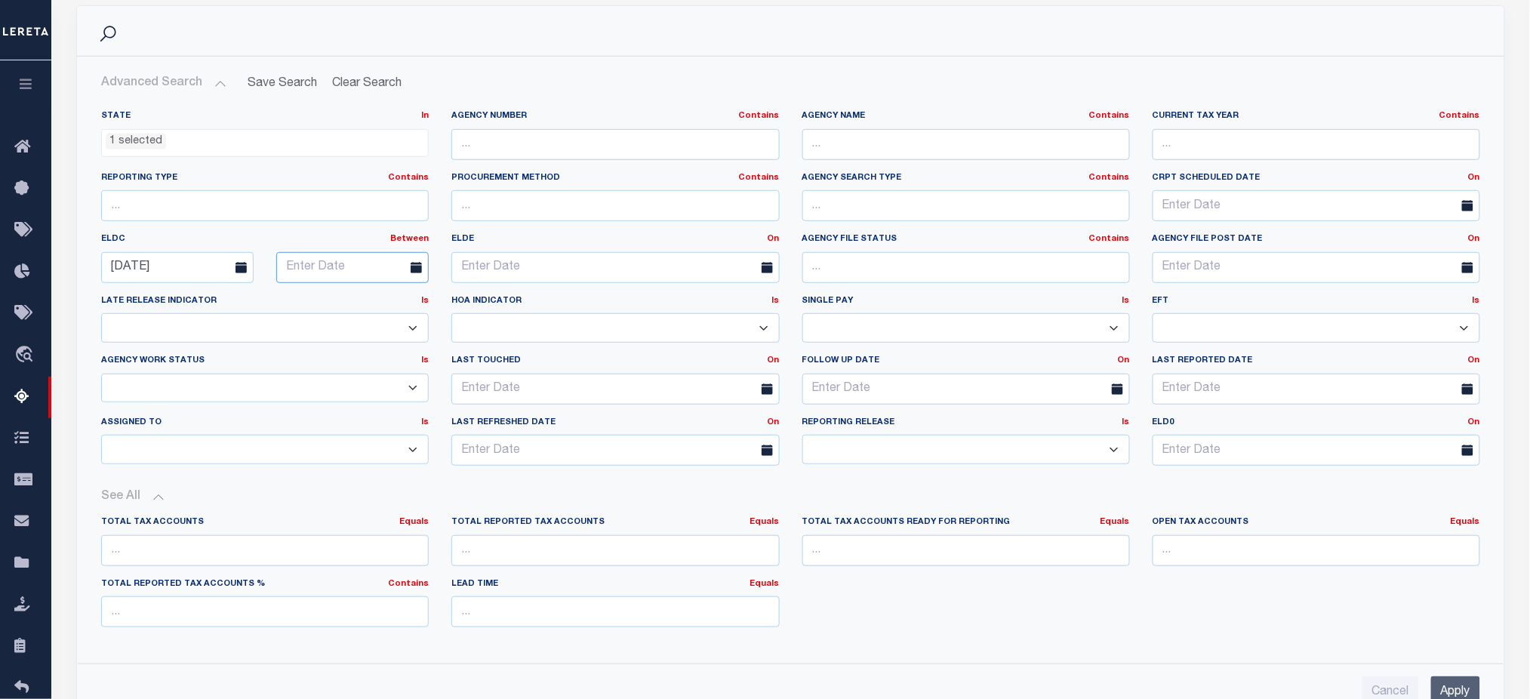
click at [324, 264] on input "text" at bounding box center [352, 267] width 152 height 31
click at [497, 478] on span "30" at bounding box center [492, 469] width 29 height 29
type input "[DATE]"
click at [356, 267] on input "[DATE]" at bounding box center [352, 267] width 152 height 31
click at [403, 300] on select "January February March April May June July August September October November De…" at bounding box center [368, 298] width 92 height 15
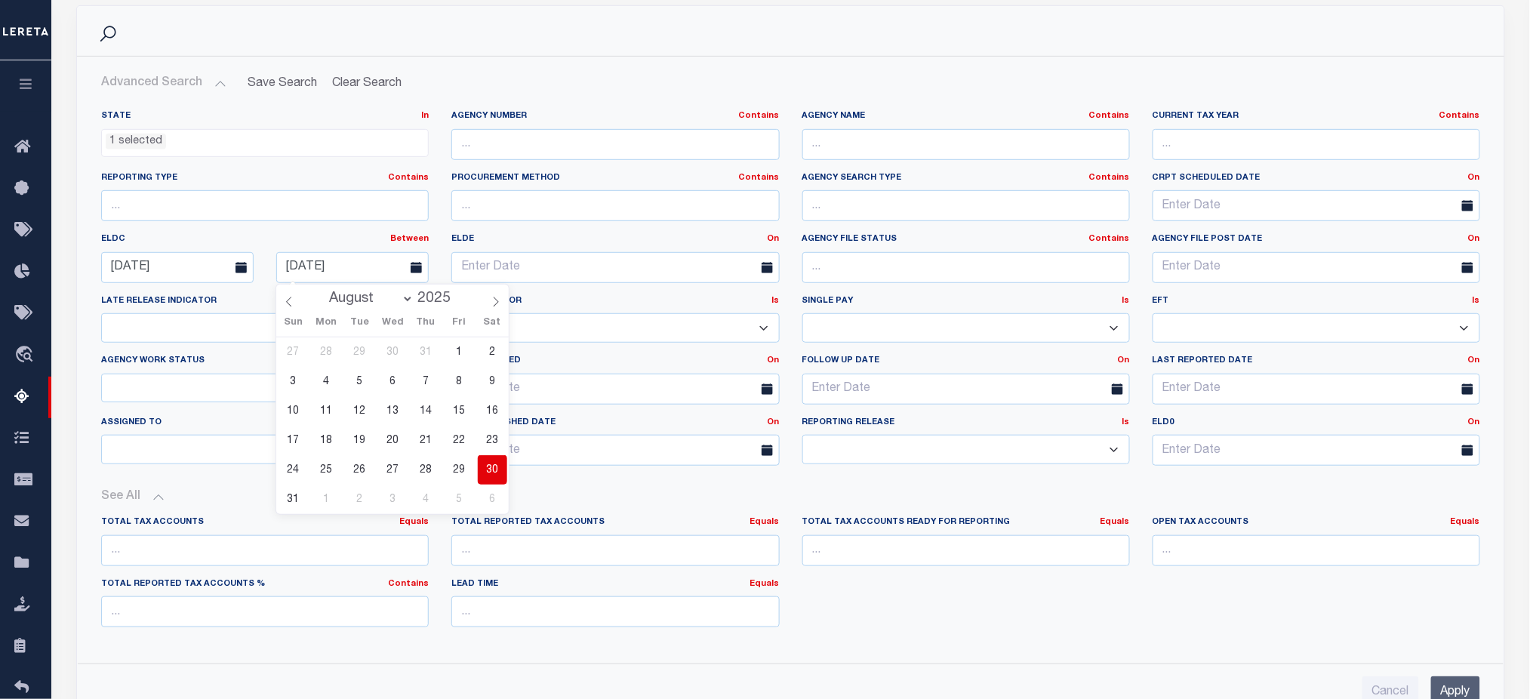
select select "8"
click at [322, 291] on select "January February March April May June July August September October November De…" at bounding box center [368, 298] width 92 height 15
click at [355, 467] on span "30" at bounding box center [359, 469] width 29 height 29
type input "[DATE]"
click at [187, 146] on ul "1 selected" at bounding box center [265, 140] width 326 height 20
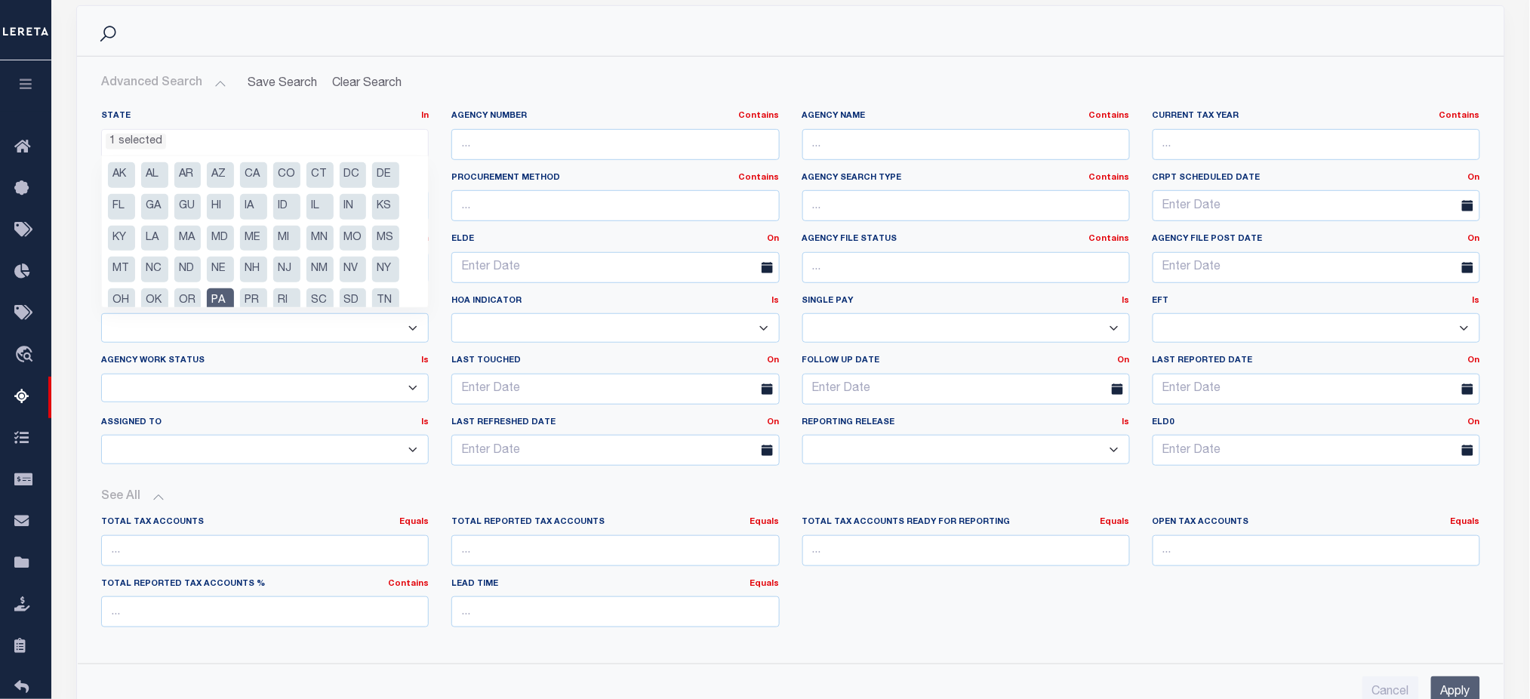
scroll to position [44, 0]
click at [229, 252] on li "PA" at bounding box center [220, 258] width 27 height 26
select select
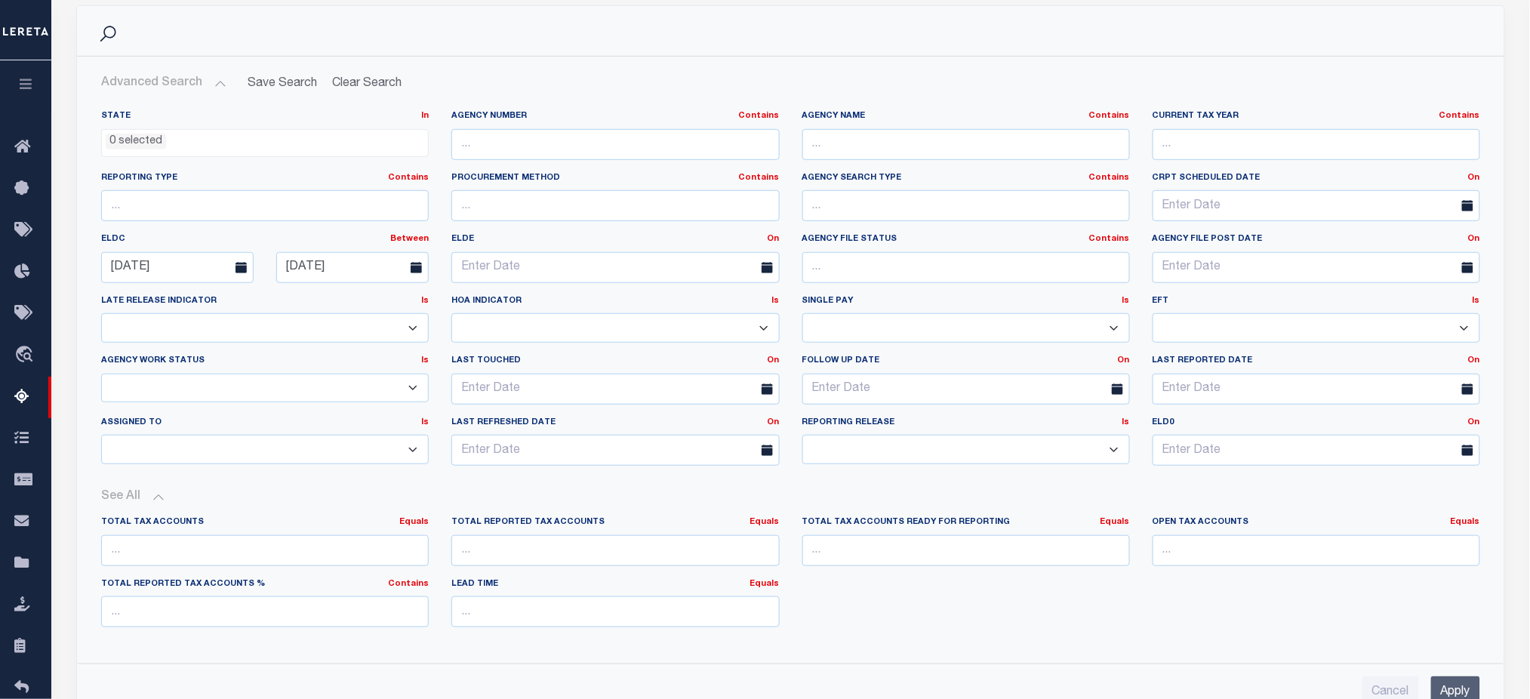
click at [1438, 683] on input "Apply" at bounding box center [1455, 691] width 49 height 31
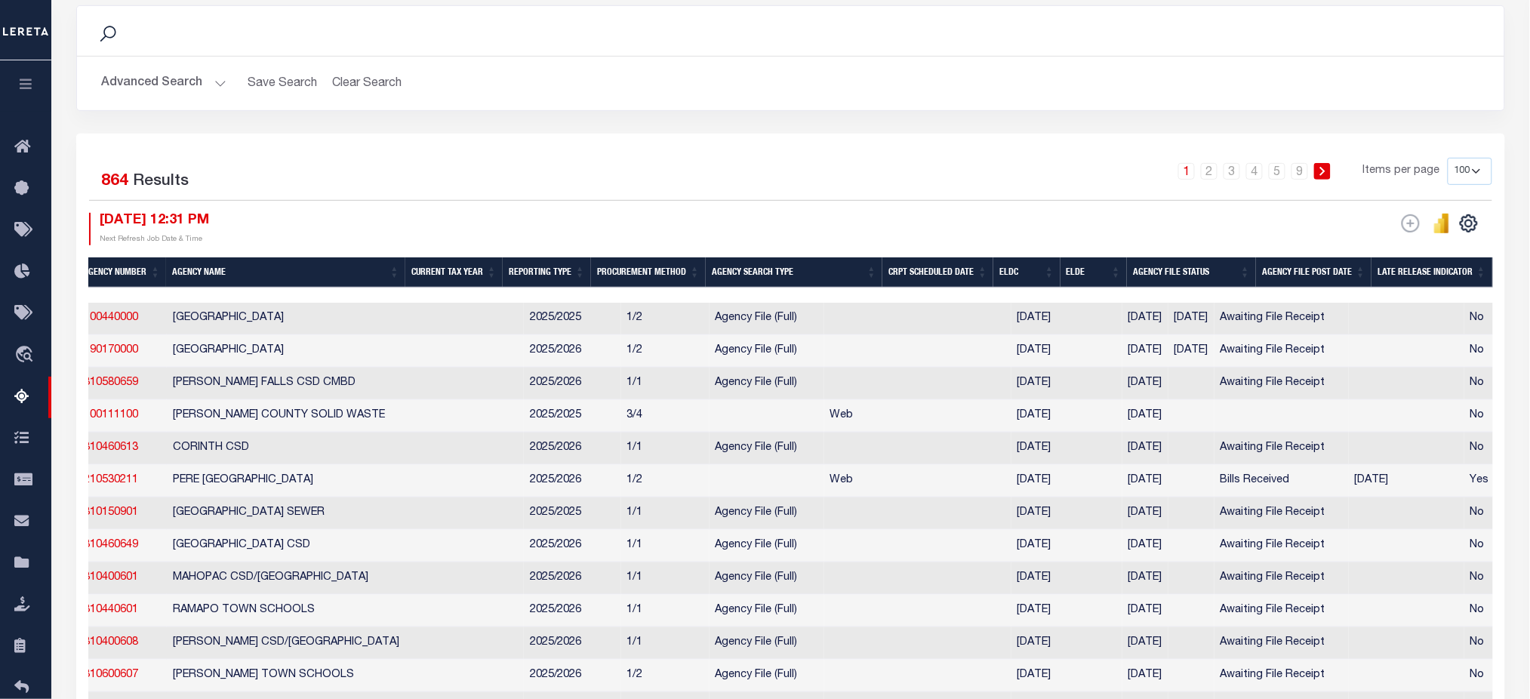
scroll to position [0, 17]
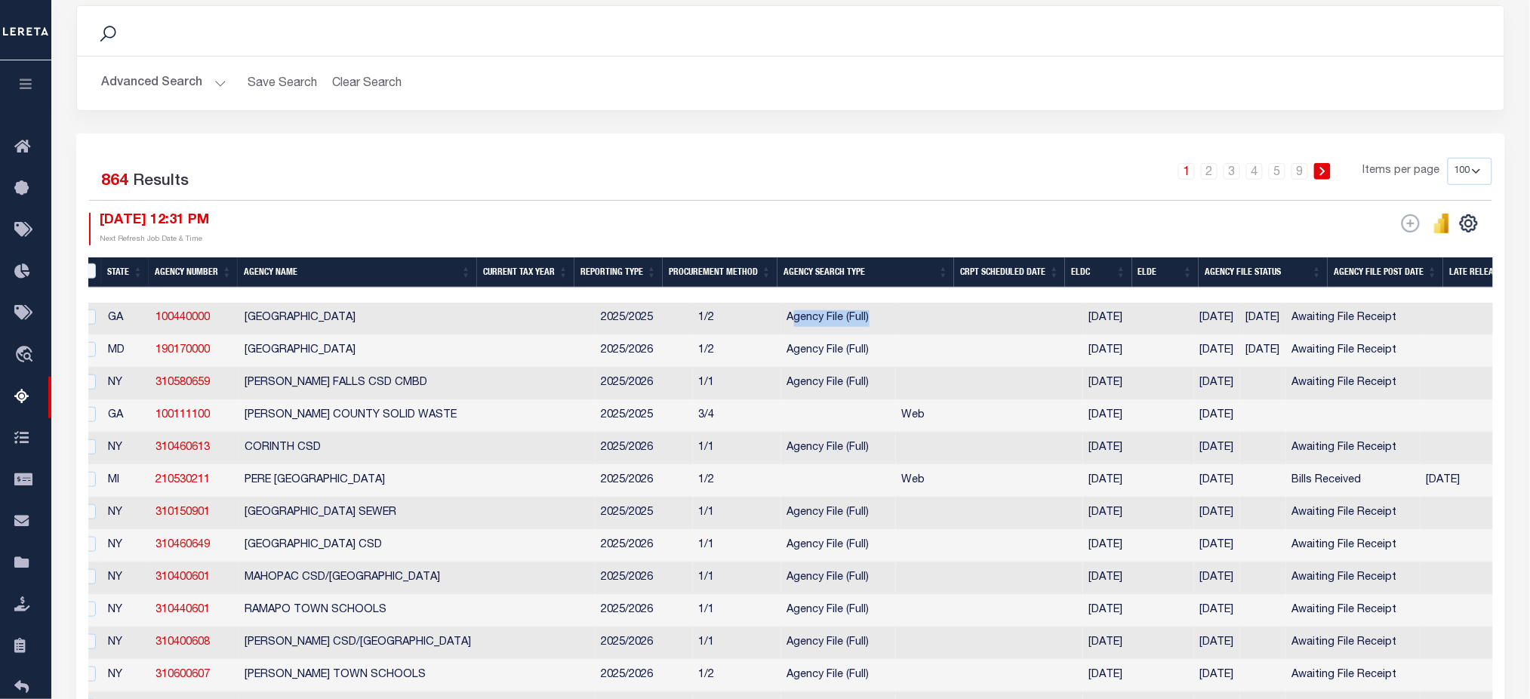
drag, startPoint x: 681, startPoint y: 319, endPoint x: 759, endPoint y: 328, distance: 78.9
click at [781, 328] on td "Agency File (Full)" at bounding box center [838, 319] width 115 height 32
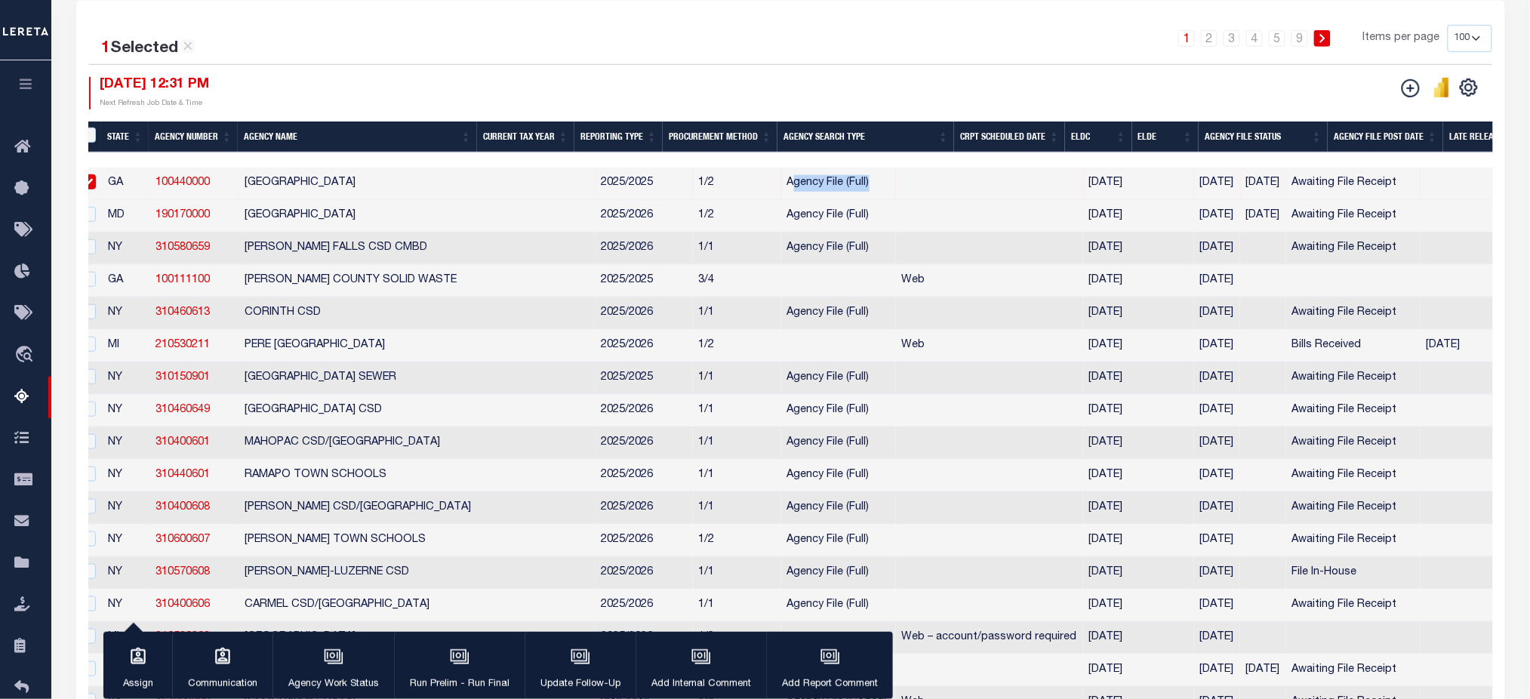
scroll to position [302, 0]
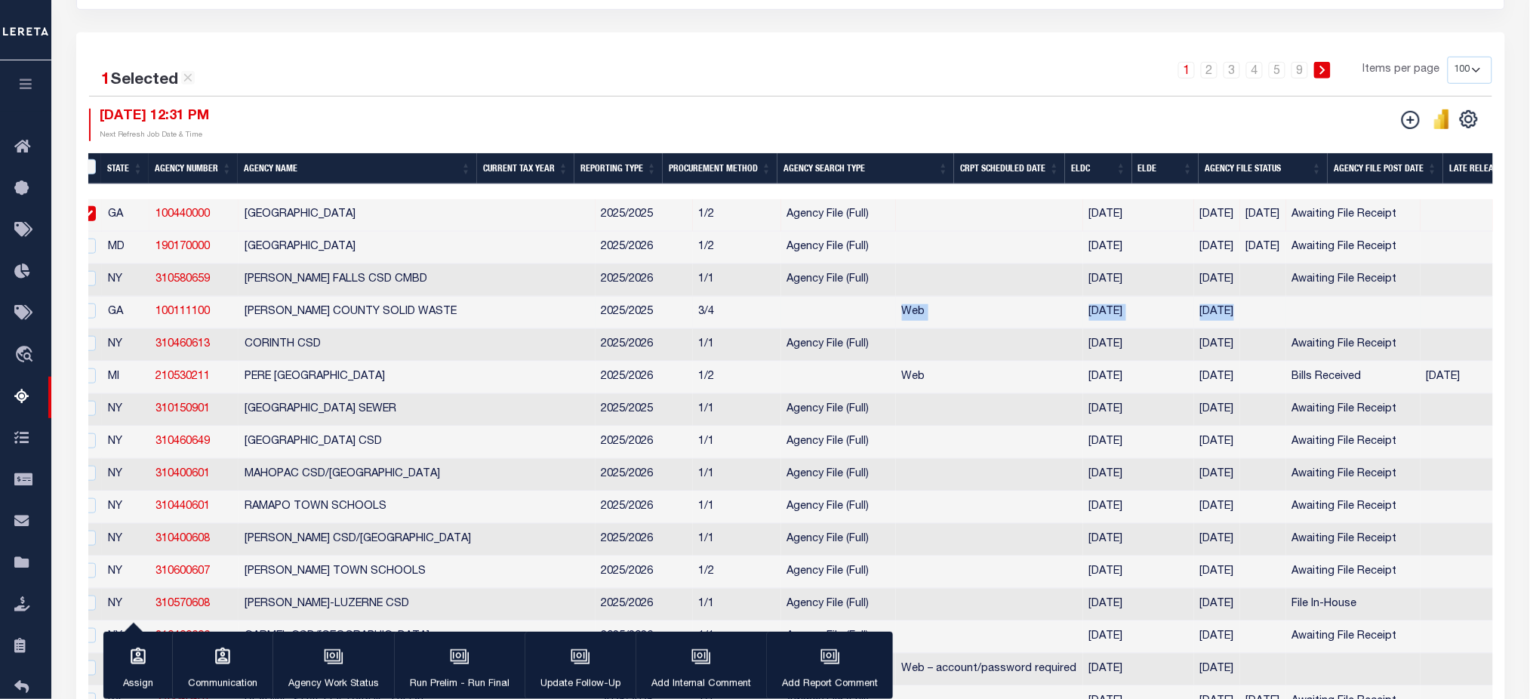
drag, startPoint x: 673, startPoint y: 306, endPoint x: 1187, endPoint y: 322, distance: 513.6
click at [90, 218] on input "checkbox" at bounding box center [88, 213] width 15 height 15
checkbox input "false"
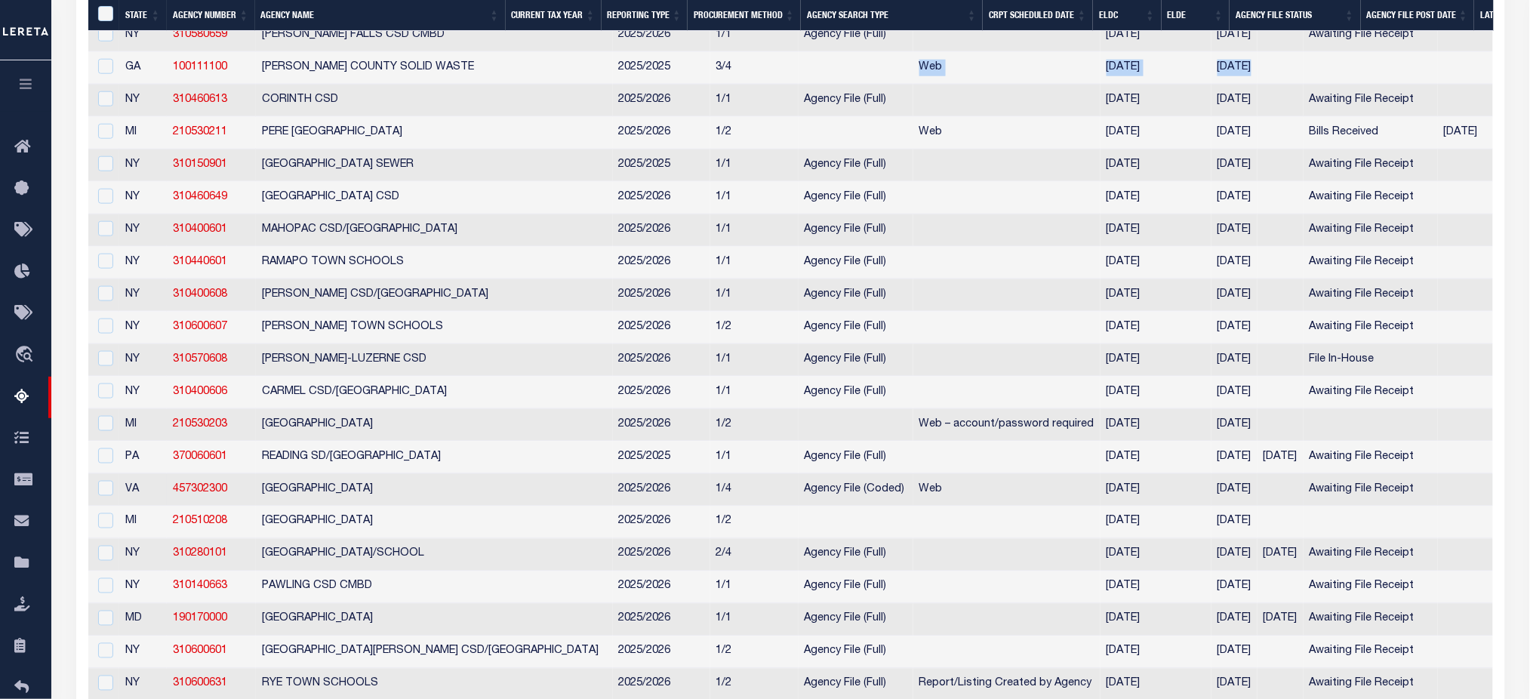
scroll to position [634, 0]
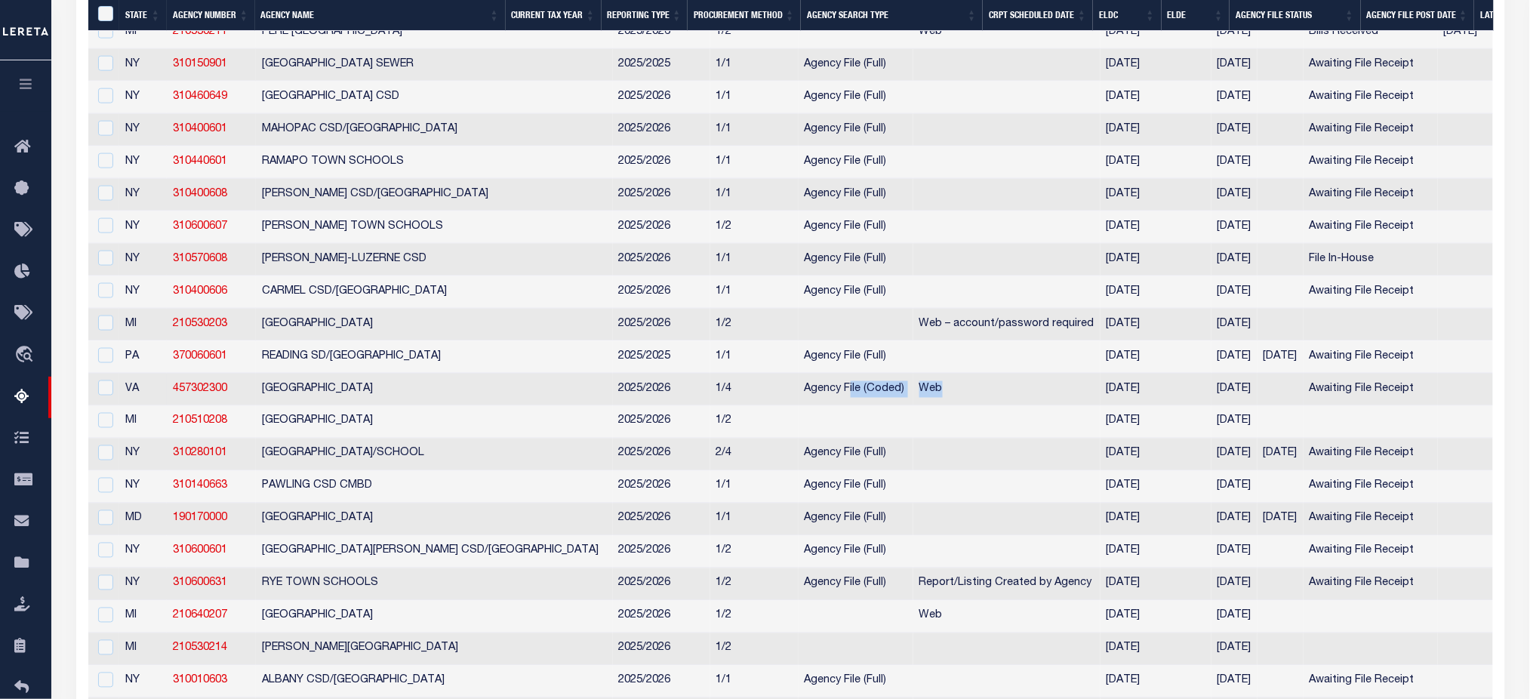
drag, startPoint x: 739, startPoint y: 405, endPoint x: 838, endPoint y: 410, distance: 99.0
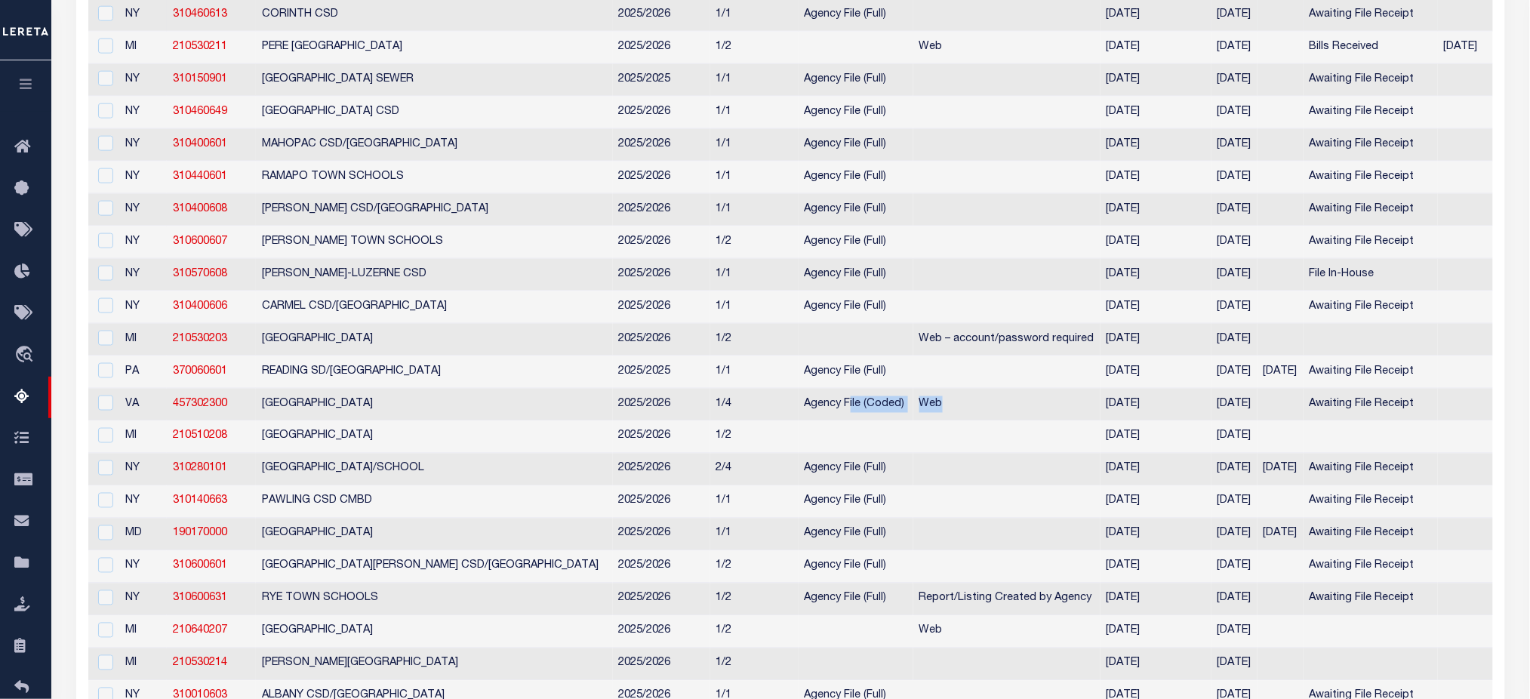
scroll to position [131, 0]
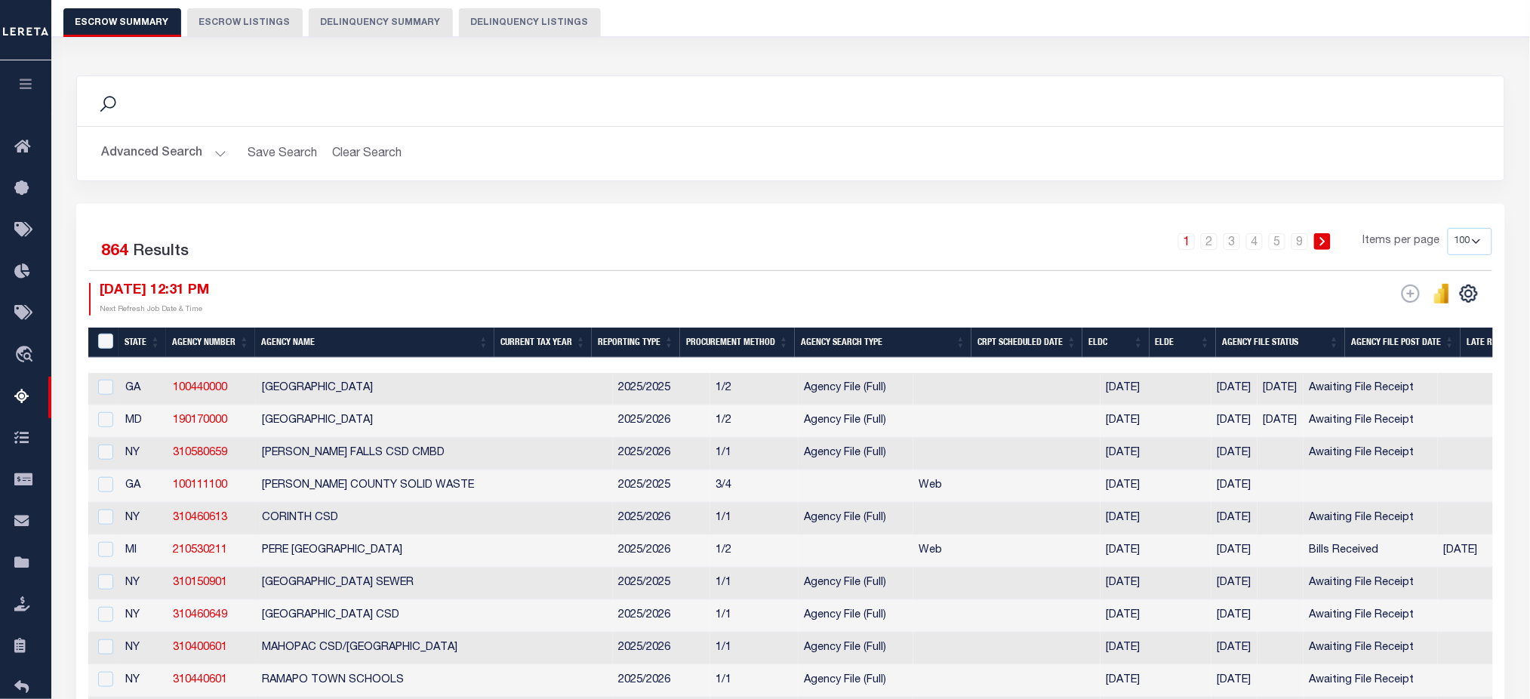
click at [730, 335] on th "Procurement Method" at bounding box center [737, 343] width 115 height 31
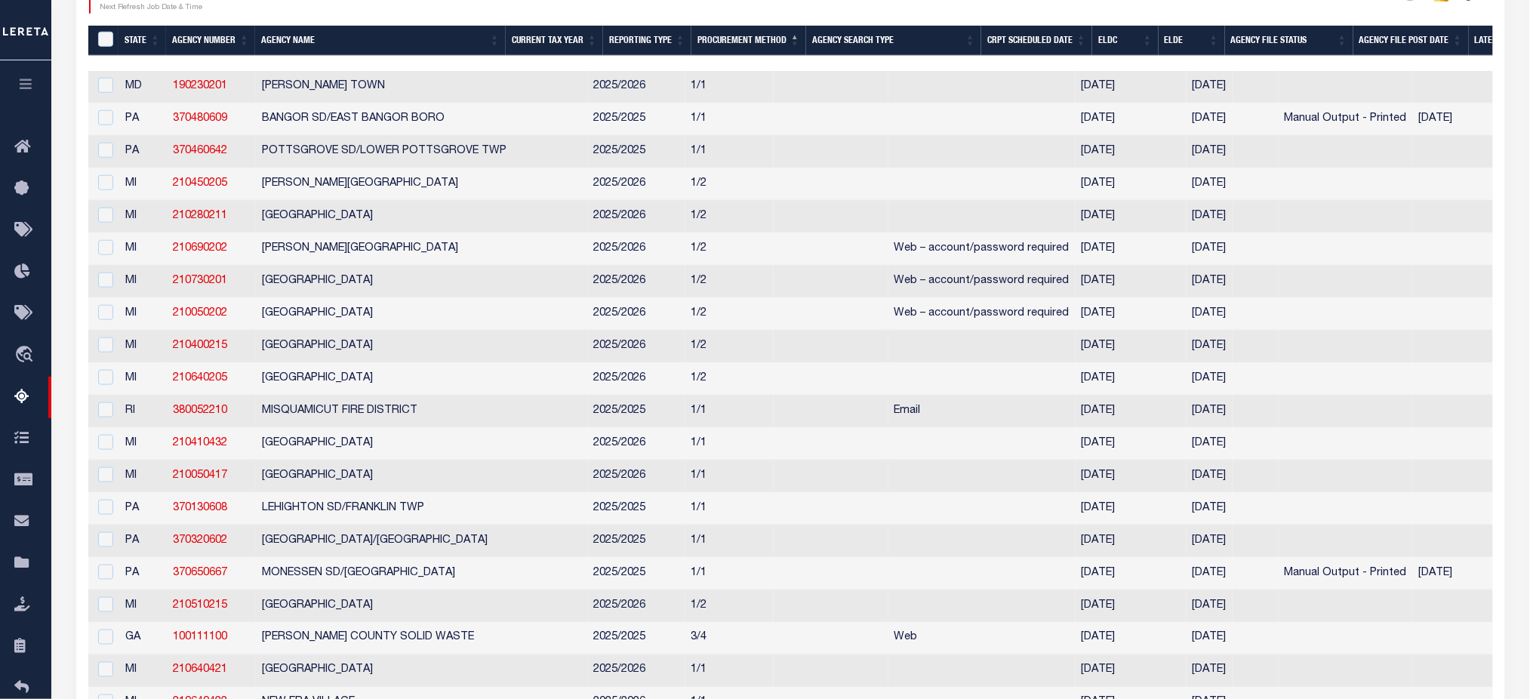
scroll to position [30, 0]
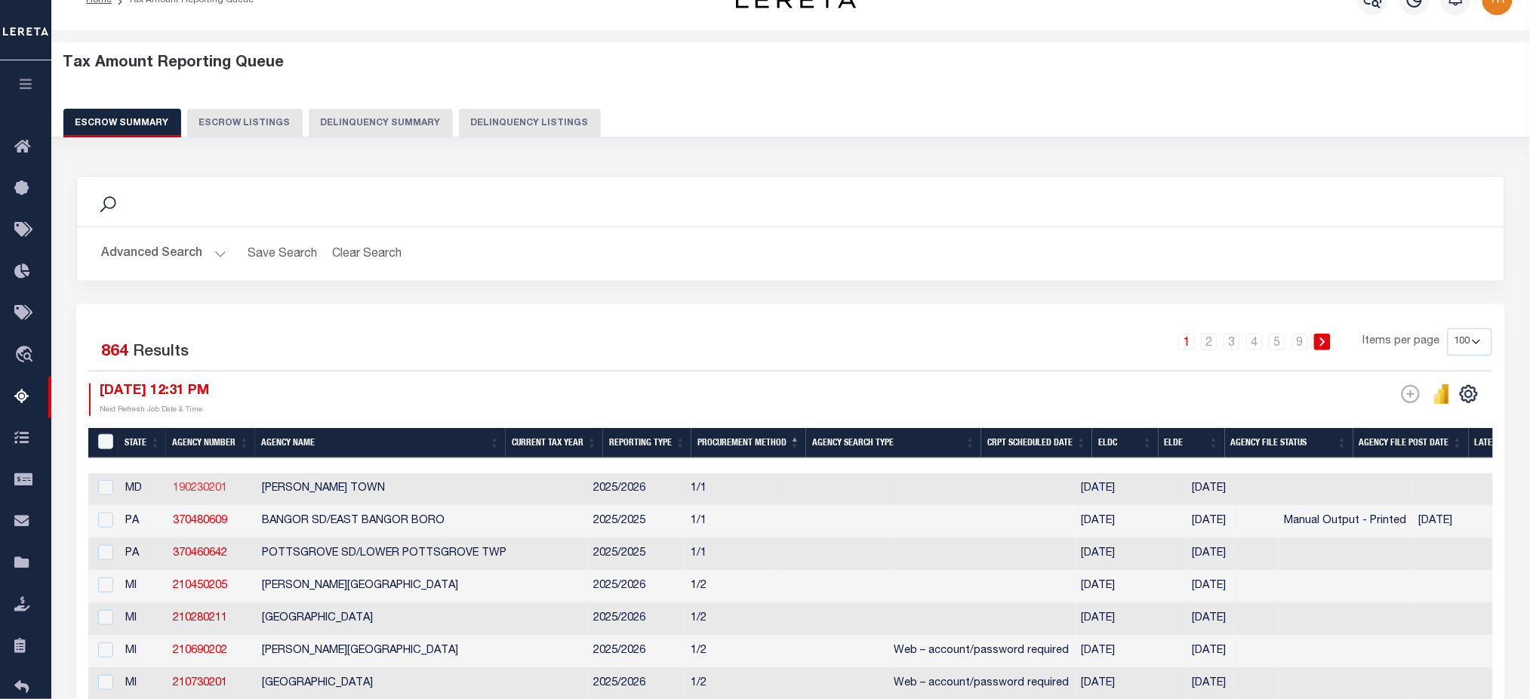
click at [206, 494] on link "190230201" at bounding box center [200, 488] width 54 height 11
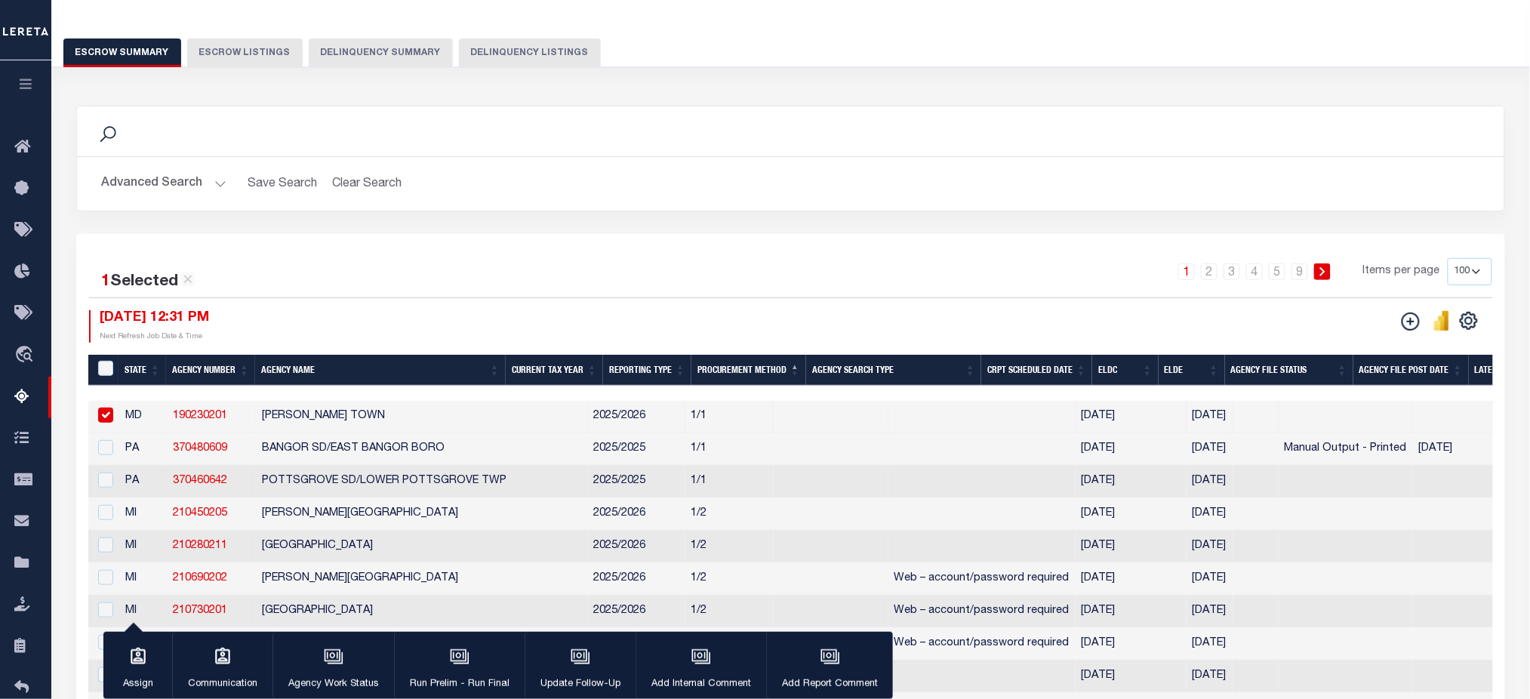
scroll to position [201, 0]
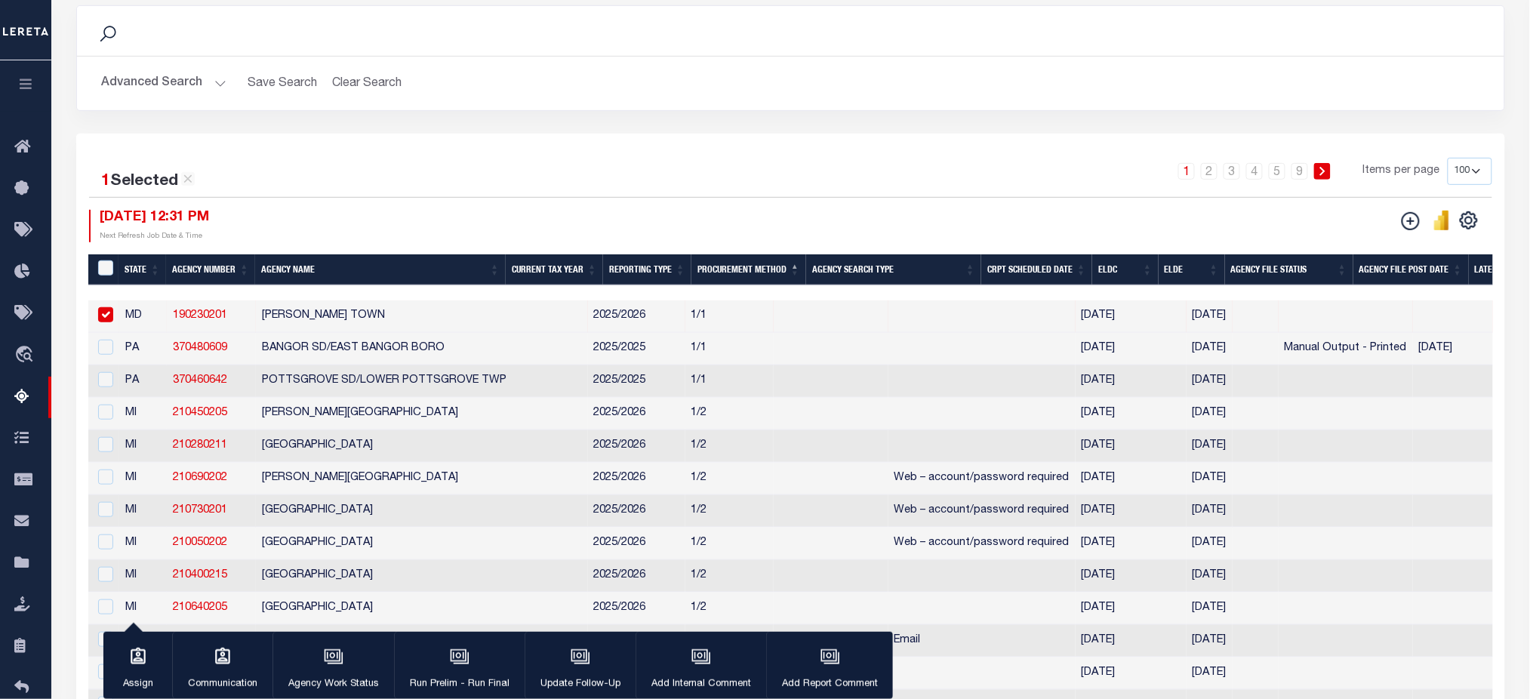
drag, startPoint x: 111, startPoint y: 312, endPoint x: 304, endPoint y: 310, distance: 193.3
click at [111, 312] on input "checkbox" at bounding box center [105, 314] width 15 height 15
checkbox input "false"
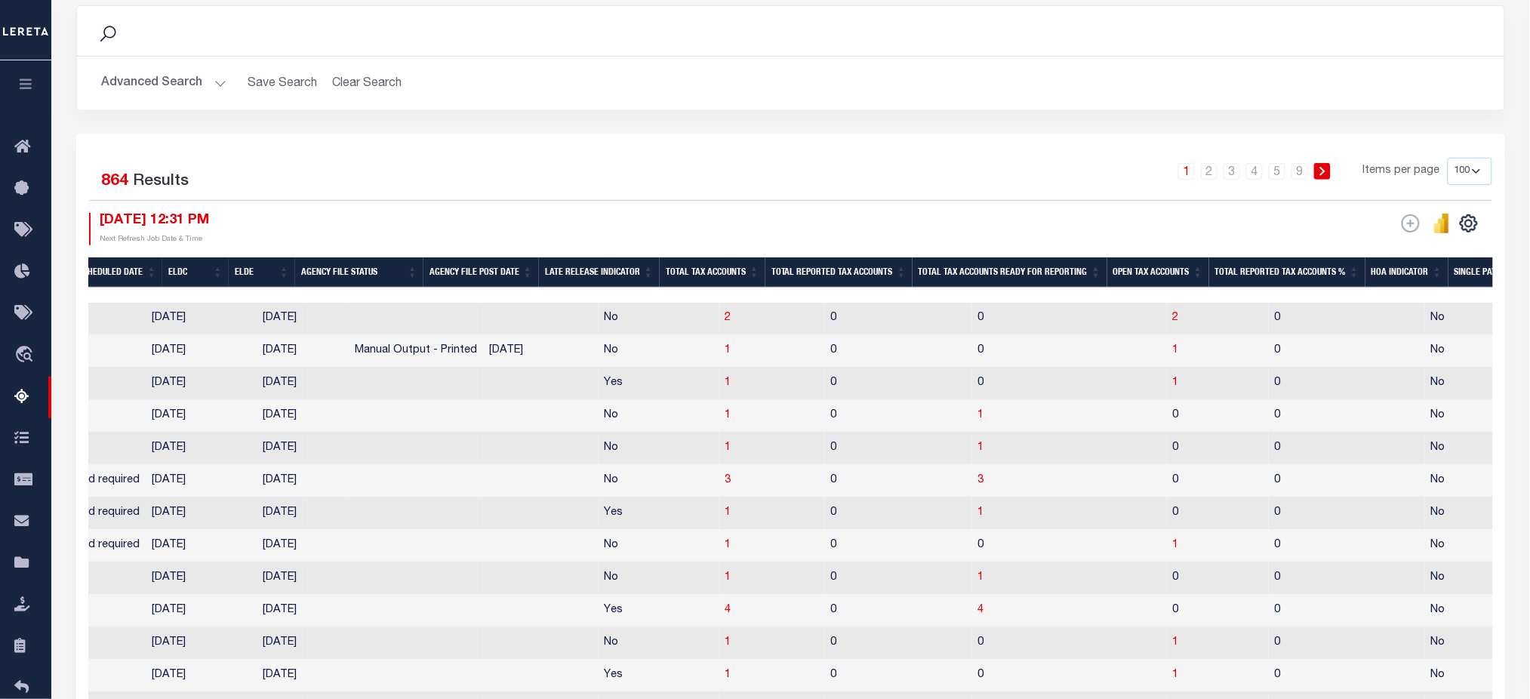
scroll to position [0, 1265]
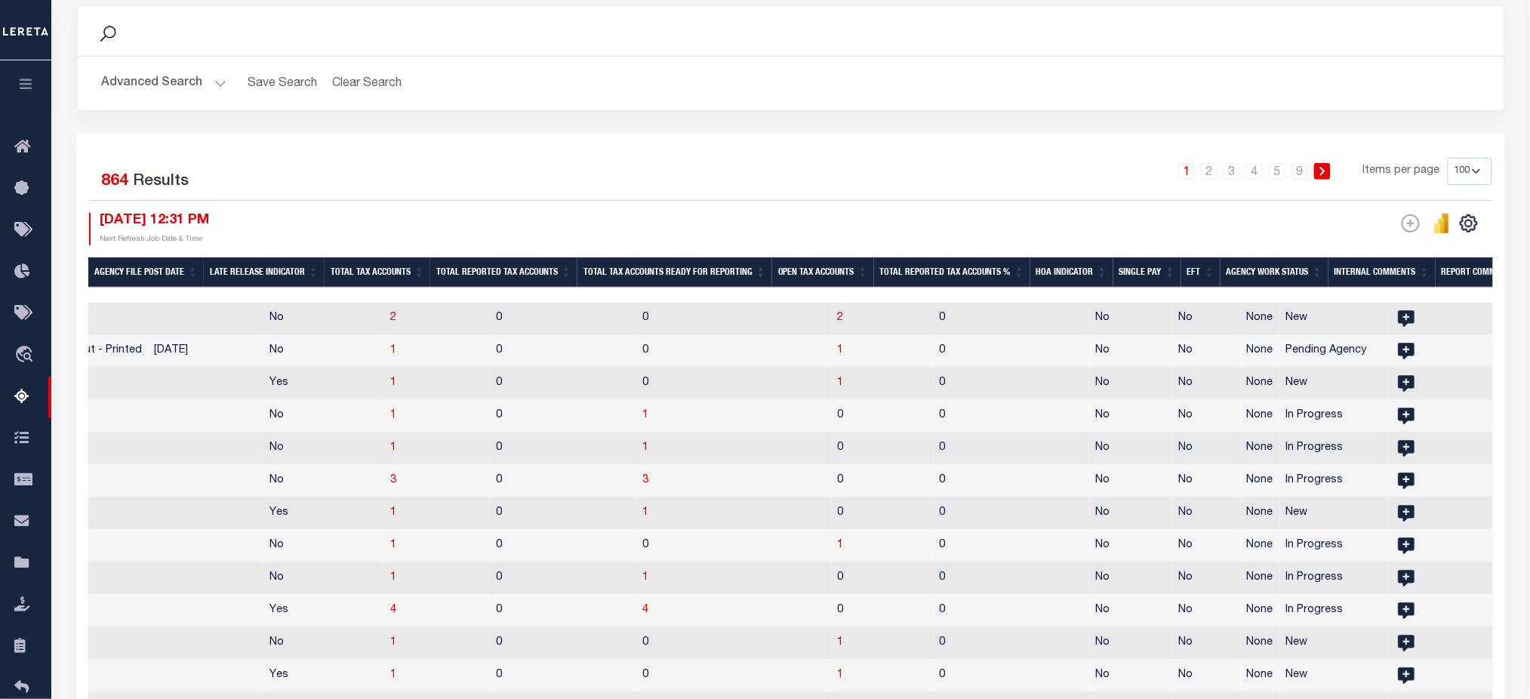
click at [827, 267] on th "Open Tax Accounts" at bounding box center [823, 272] width 102 height 31
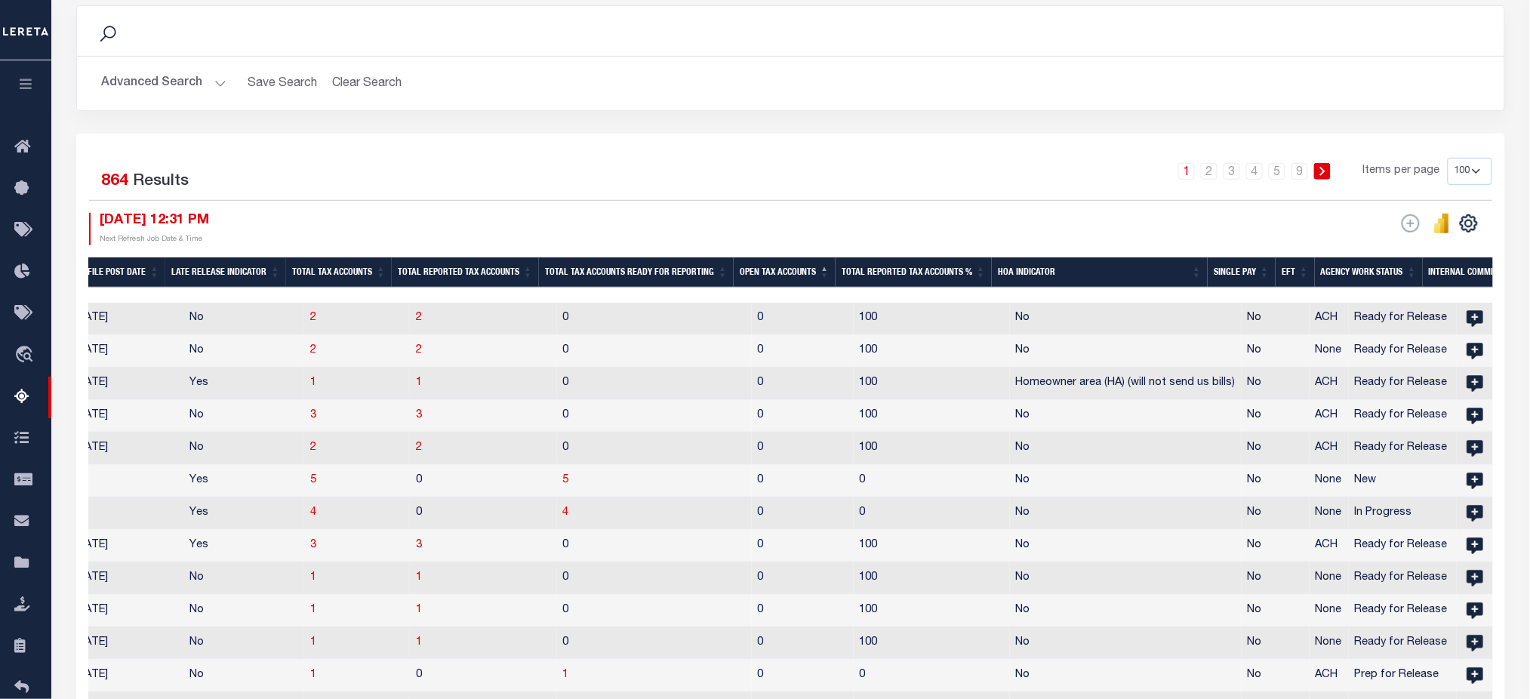
click at [794, 266] on th "Open Tax Accounts" at bounding box center [785, 272] width 102 height 31
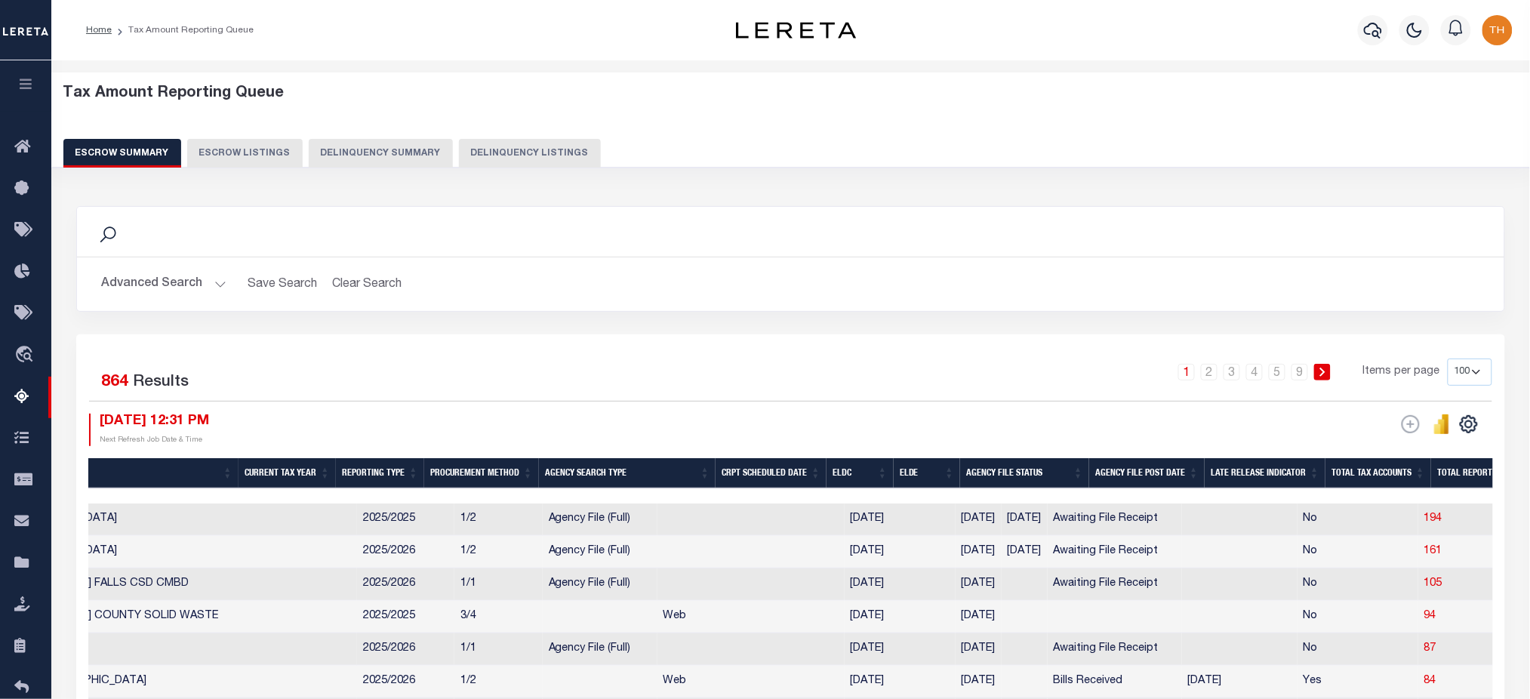
scroll to position [0, 0]
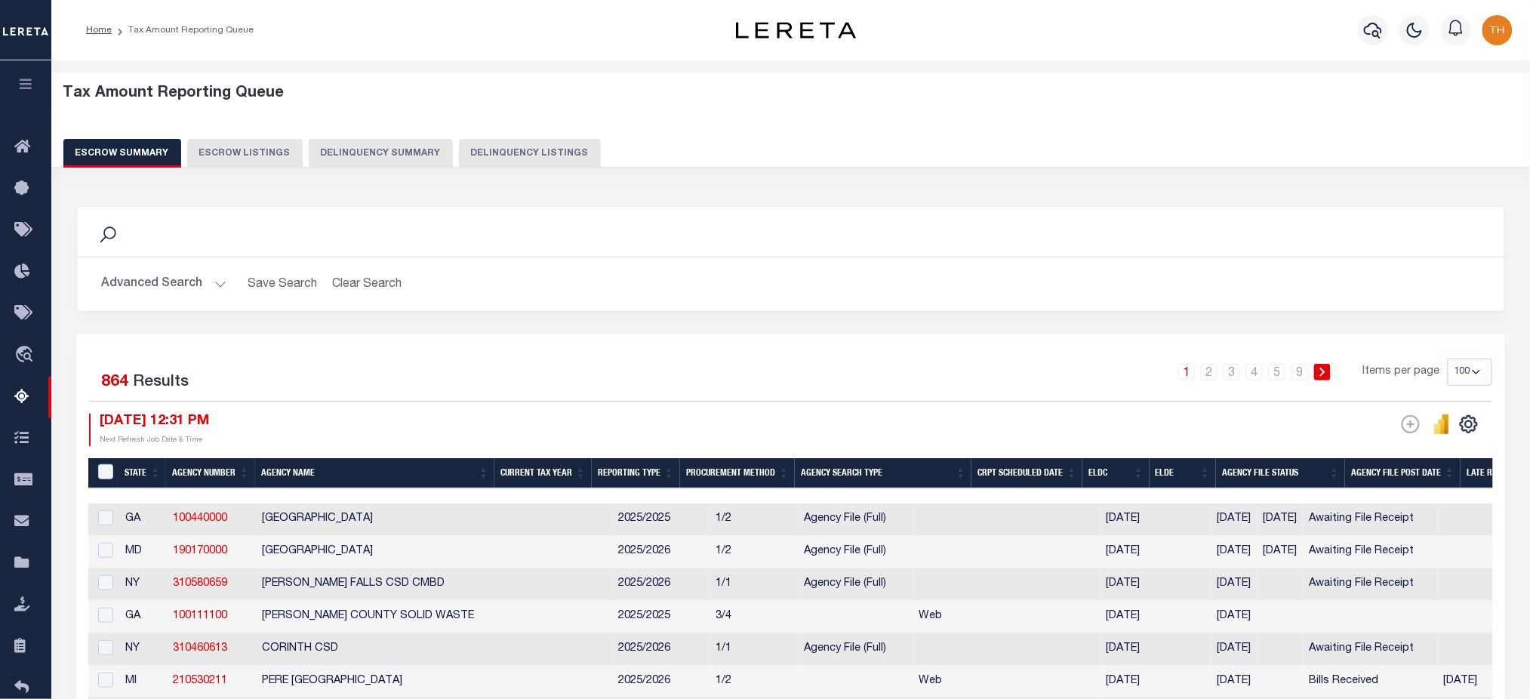
click at [202, 283] on button "Advanced Search" at bounding box center [163, 283] width 125 height 29
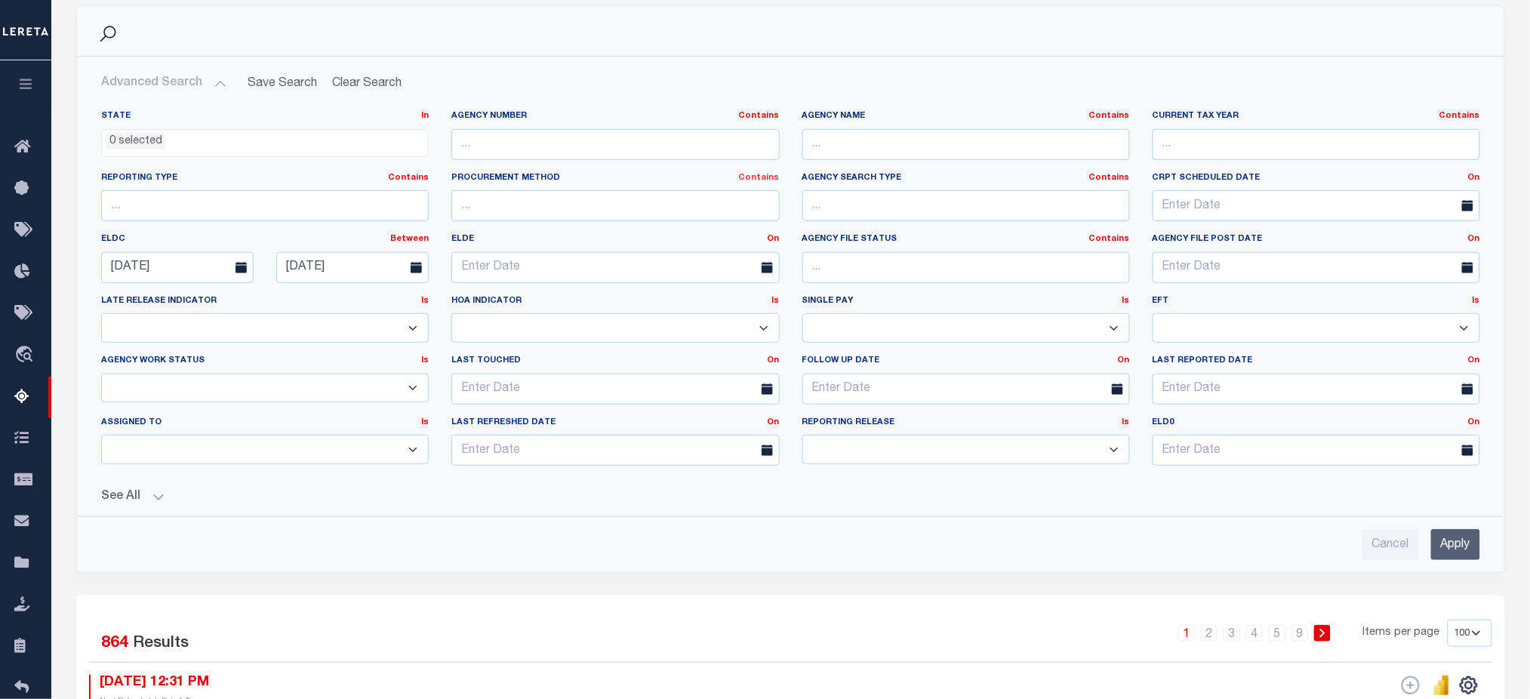
click at [758, 180] on link "Contains" at bounding box center [759, 178] width 41 height 8
click at [561, 207] on input "text" at bounding box center [615, 205] width 328 height 31
click at [766, 174] on link "Contains" at bounding box center [759, 178] width 41 height 8
click at [981, 198] on input "text" at bounding box center [966, 205] width 328 height 31
click at [1117, 175] on link "Contains" at bounding box center [1109, 178] width 41 height 8
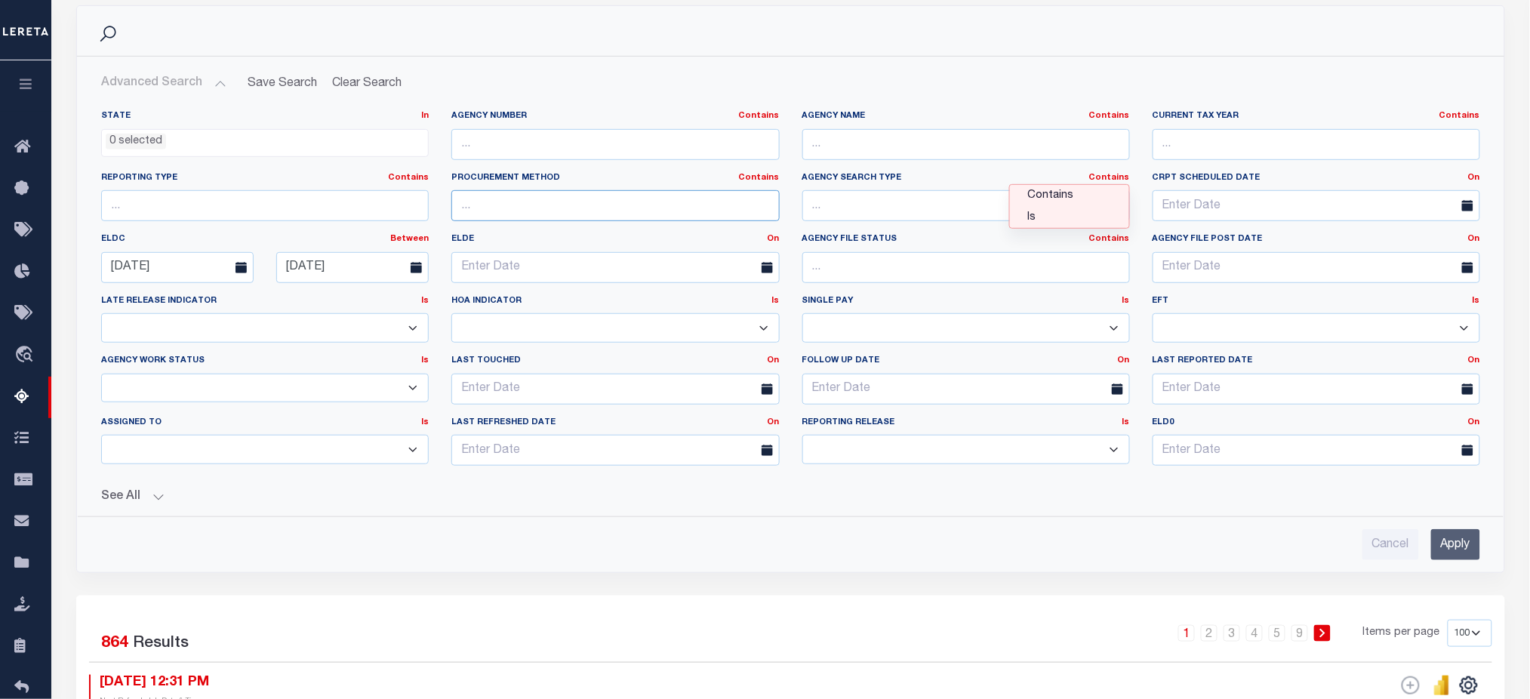
click at [711, 202] on input "text" at bounding box center [615, 205] width 328 height 31
click at [768, 174] on link "Contains" at bounding box center [759, 178] width 41 height 8
click at [750, 218] on link "Is" at bounding box center [719, 218] width 119 height 22
click at [686, 219] on input "text" at bounding box center [615, 205] width 328 height 31
click at [1445, 556] on input "Apply" at bounding box center [1455, 544] width 49 height 31
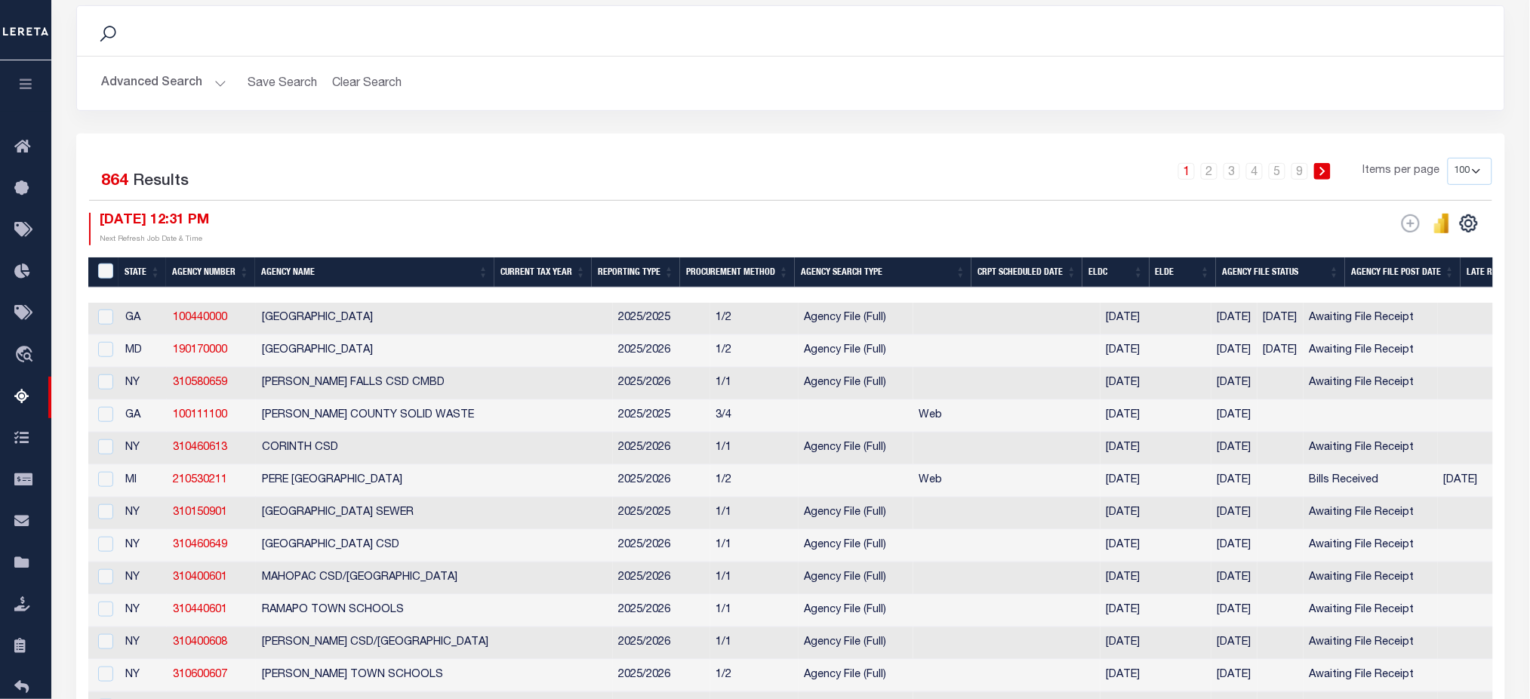
click at [185, 82] on button "Advanced Search" at bounding box center [163, 83] width 125 height 29
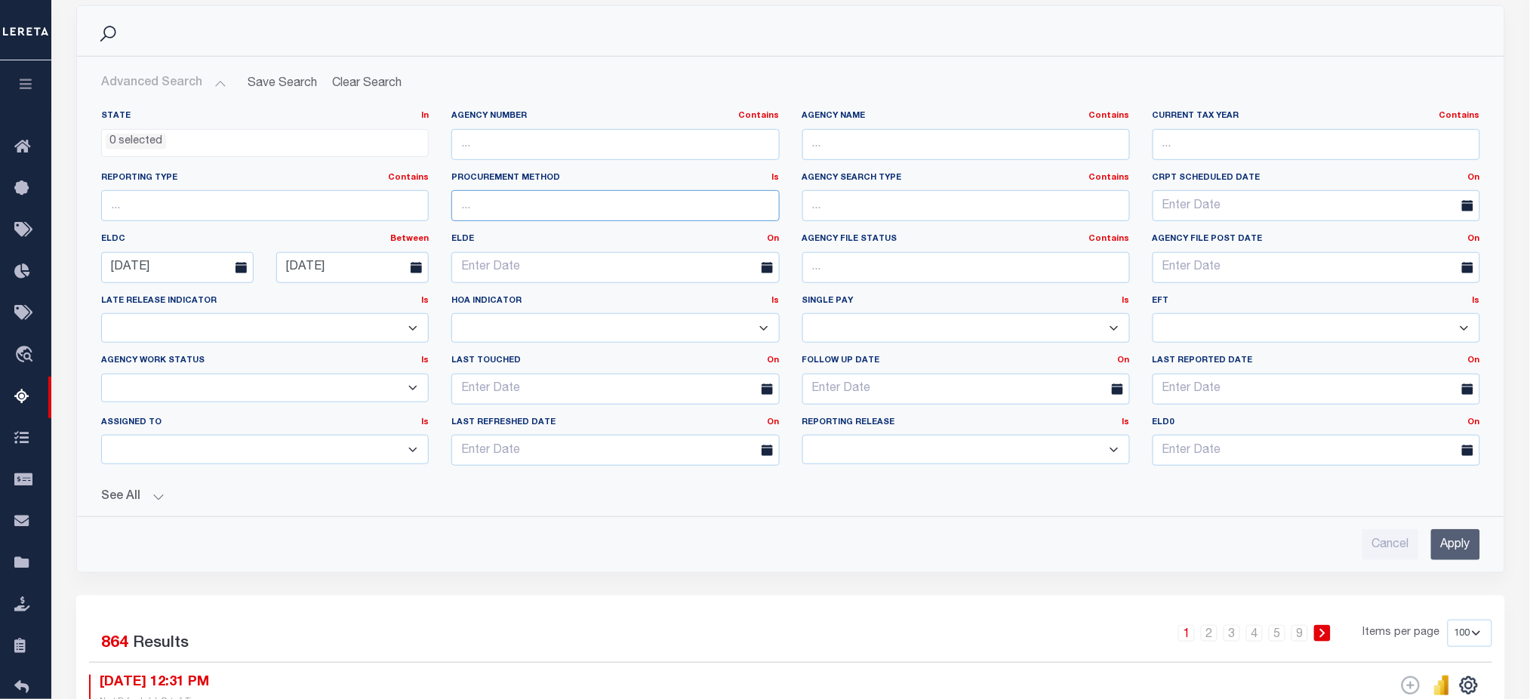
click at [676, 199] on input "text" at bounding box center [615, 205] width 328 height 31
click at [770, 172] on label "Procurement Method Is Contains Is" at bounding box center [615, 178] width 328 height 13
click at [773, 177] on link "Is" at bounding box center [776, 178] width 8 height 8
click at [719, 202] on link "Contains" at bounding box center [719, 196] width 119 height 22
click at [1469, 545] on input "Apply" at bounding box center [1455, 544] width 49 height 31
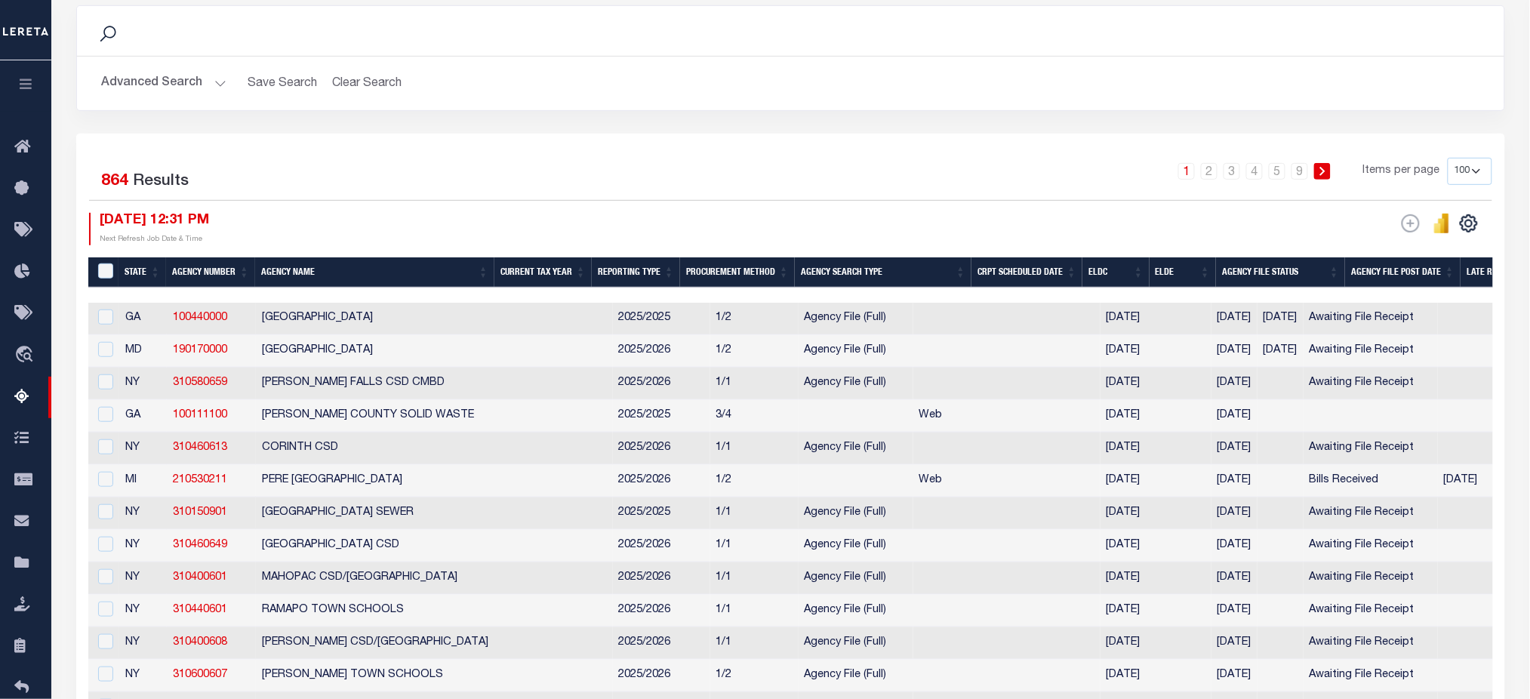
click at [174, 78] on button "Advanced Search" at bounding box center [163, 83] width 125 height 29
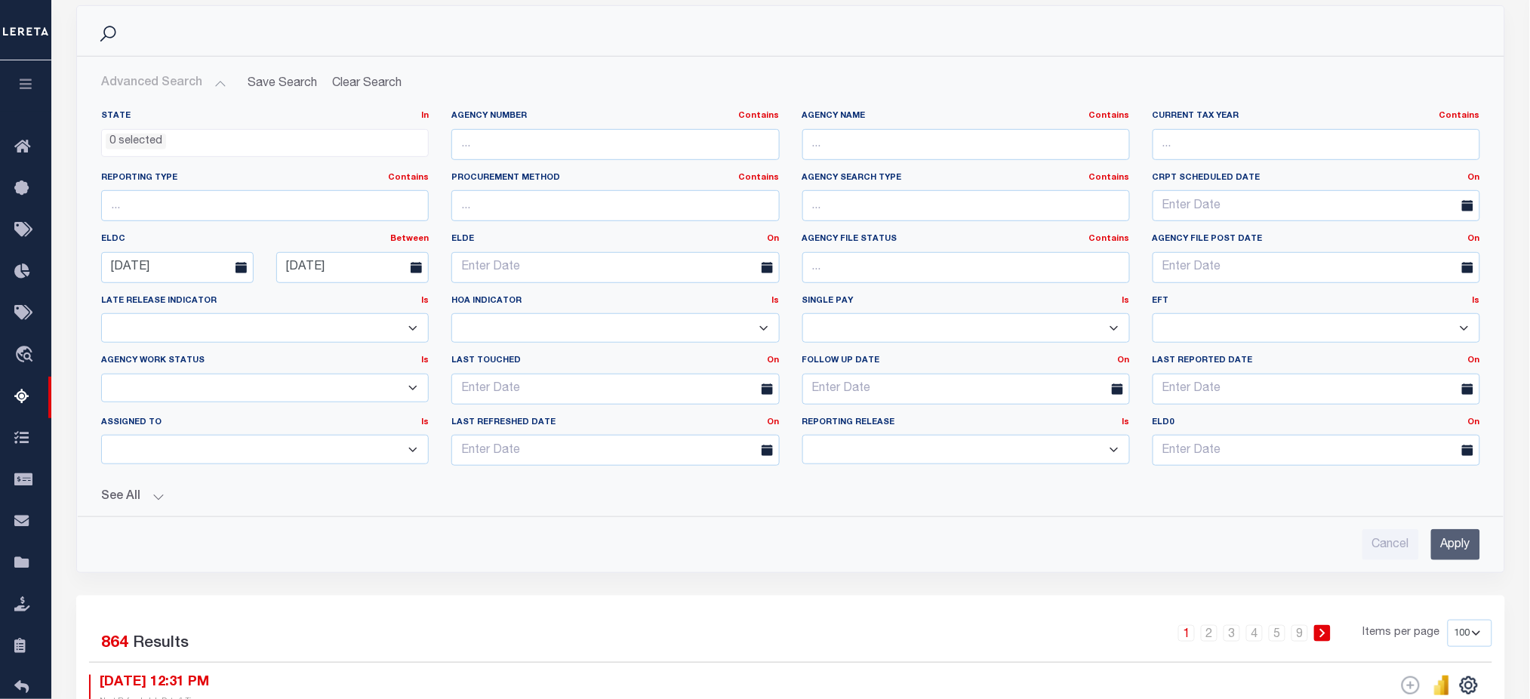
drag, startPoint x: 368, startPoint y: 326, endPoint x: 357, endPoint y: 337, distance: 15.5
click at [368, 326] on select "Yes No Unknown" at bounding box center [265, 327] width 328 height 29
drag, startPoint x: 688, startPoint y: 205, endPoint x: 568, endPoint y: 211, distance: 120.9
click at [688, 205] on input "text" at bounding box center [615, 205] width 328 height 31
click at [841, 457] on select "Prelim Final" at bounding box center [966, 449] width 328 height 29
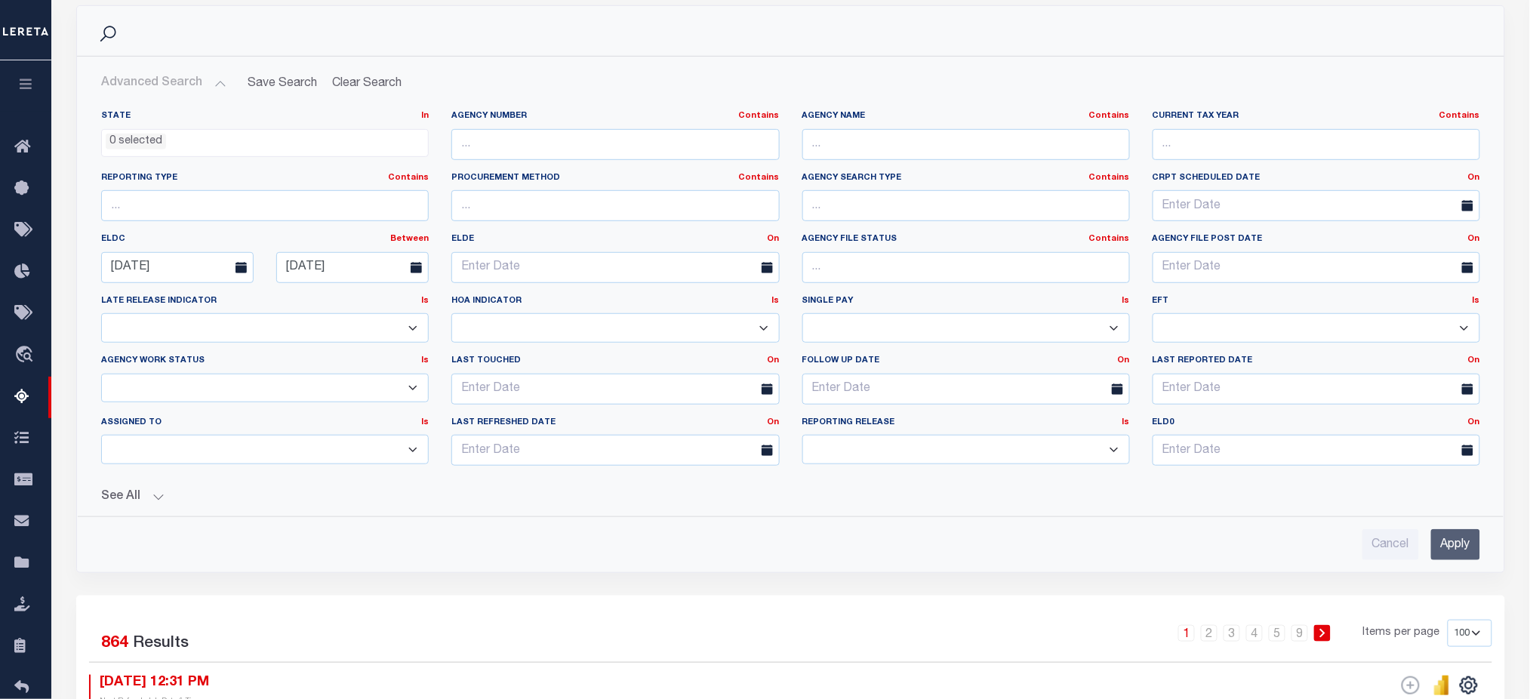
click at [1012, 333] on select "Yes No" at bounding box center [966, 327] width 328 height 29
click at [298, 142] on ul "0 selected" at bounding box center [265, 140] width 326 height 20
drag, startPoint x: 811, startPoint y: 179, endPoint x: 908, endPoint y: 179, distance: 97.4
click at [908, 179] on label "Agency Search Type Contains Contains Is" at bounding box center [966, 178] width 328 height 13
drag, startPoint x: 452, startPoint y: 186, endPoint x: 661, endPoint y: 195, distance: 209.3
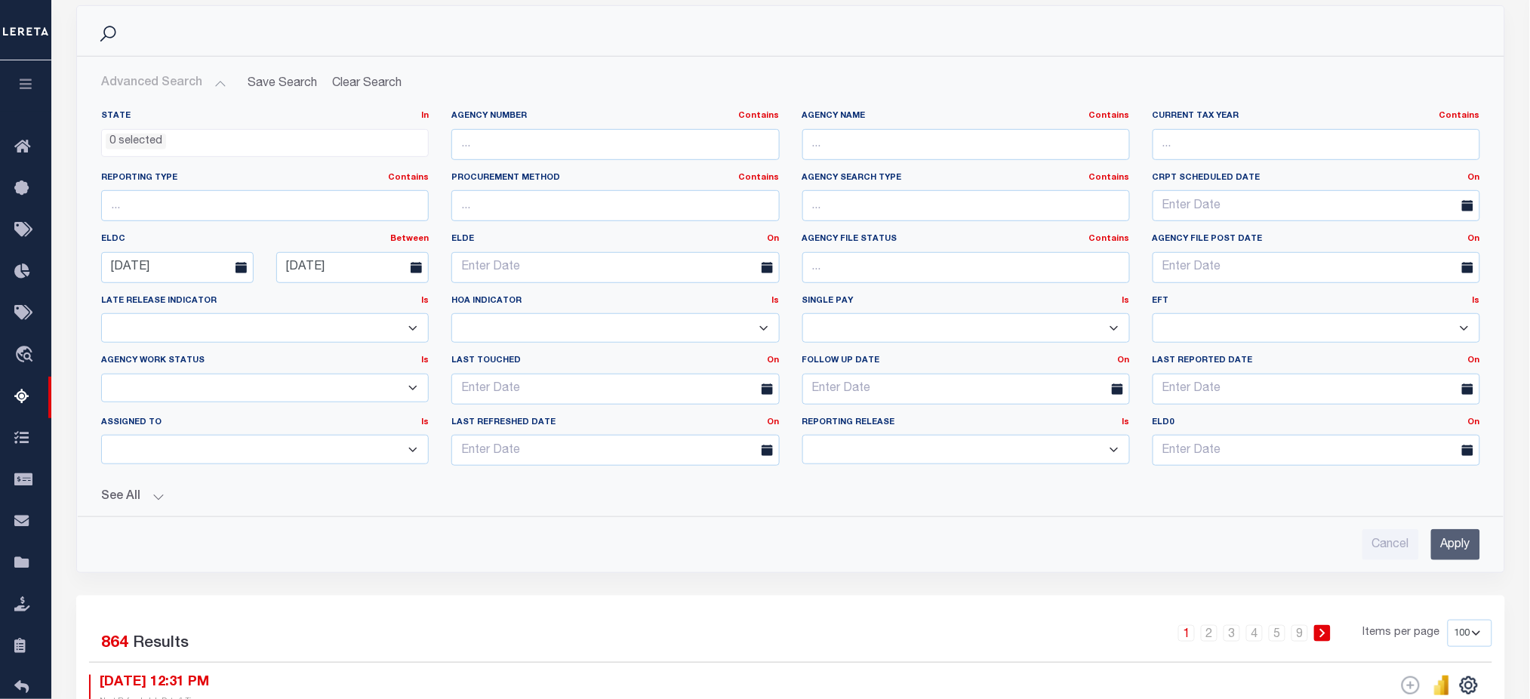
click at [618, 183] on div "Procurement Method Contains Contains Is" at bounding box center [615, 197] width 328 height 50
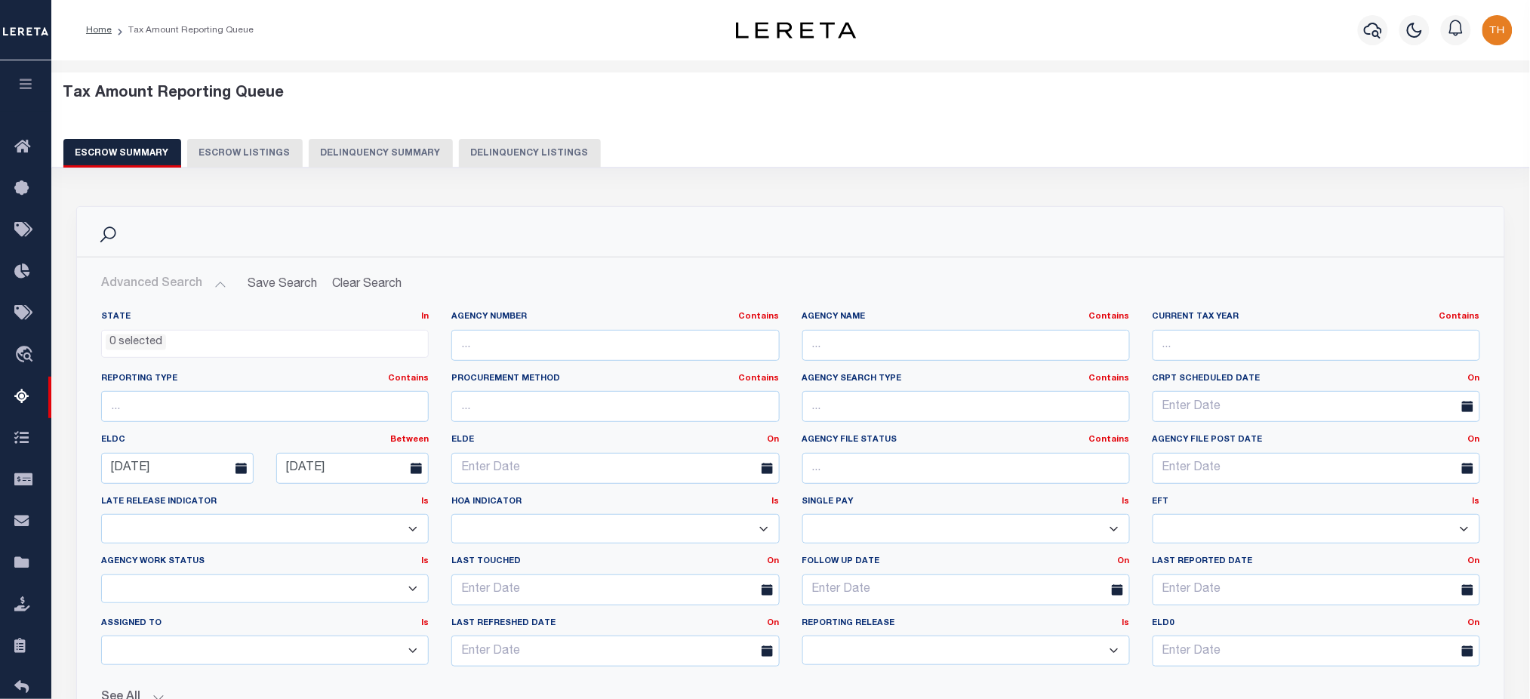
click at [323, 572] on div "Agency Work Status Is Is Contains New In Progress Pending Agency Follow-up Pend…" at bounding box center [265, 580] width 328 height 48
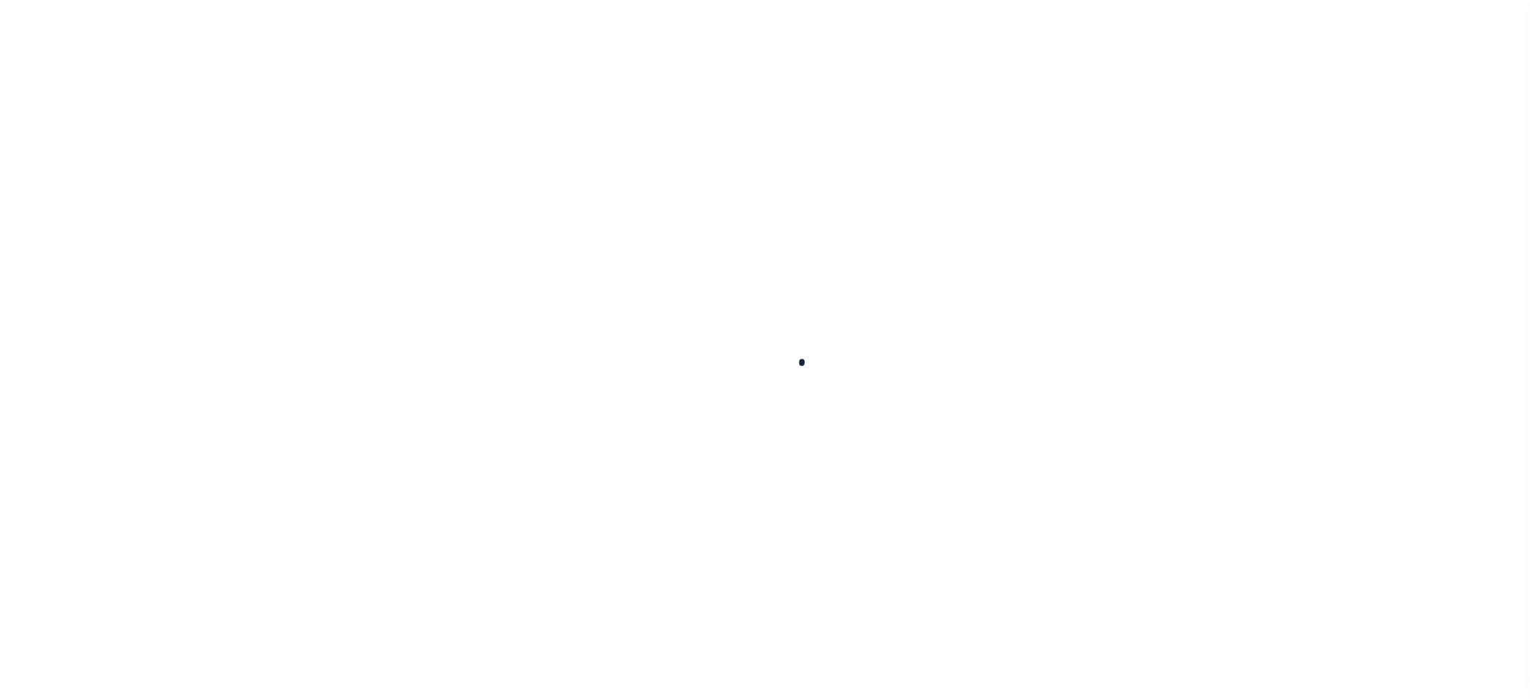
select select
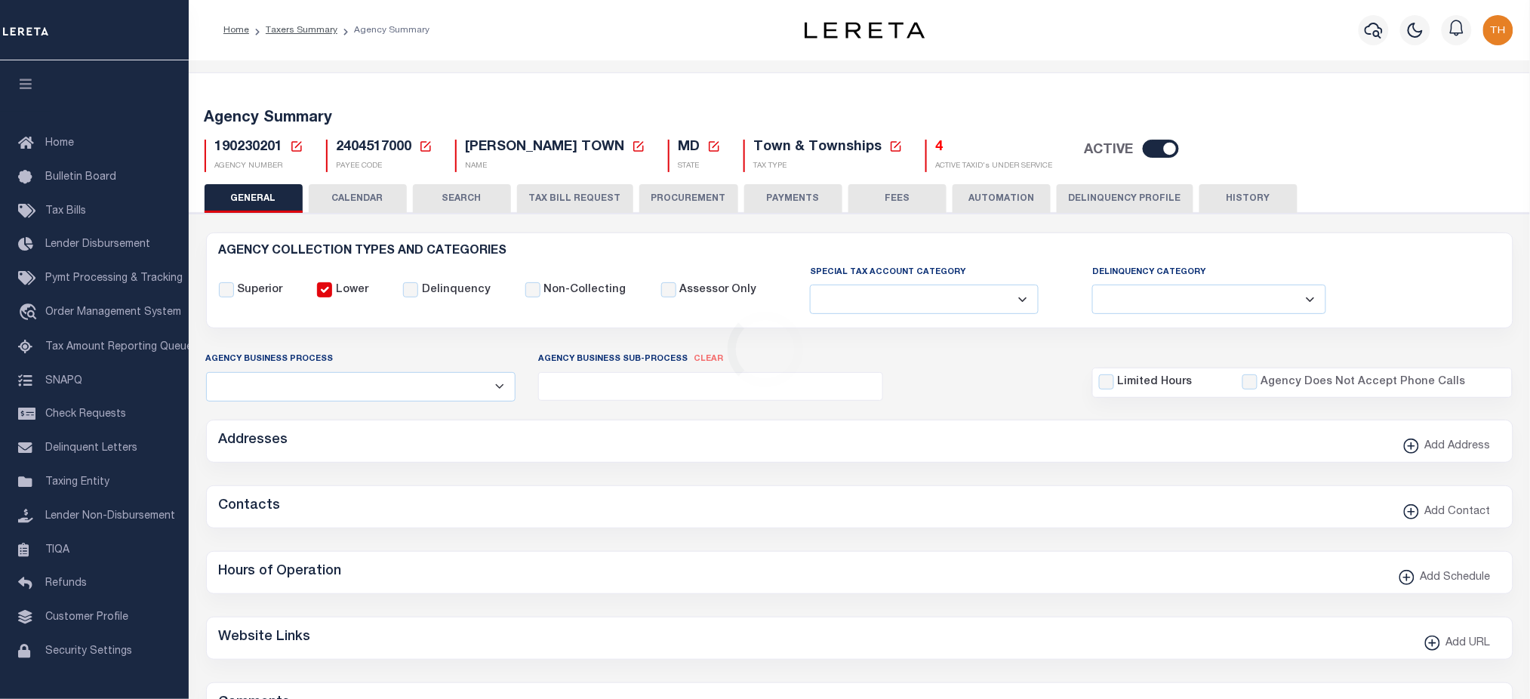
checkbox input "false"
select select "false"
select select "SAT"
select select
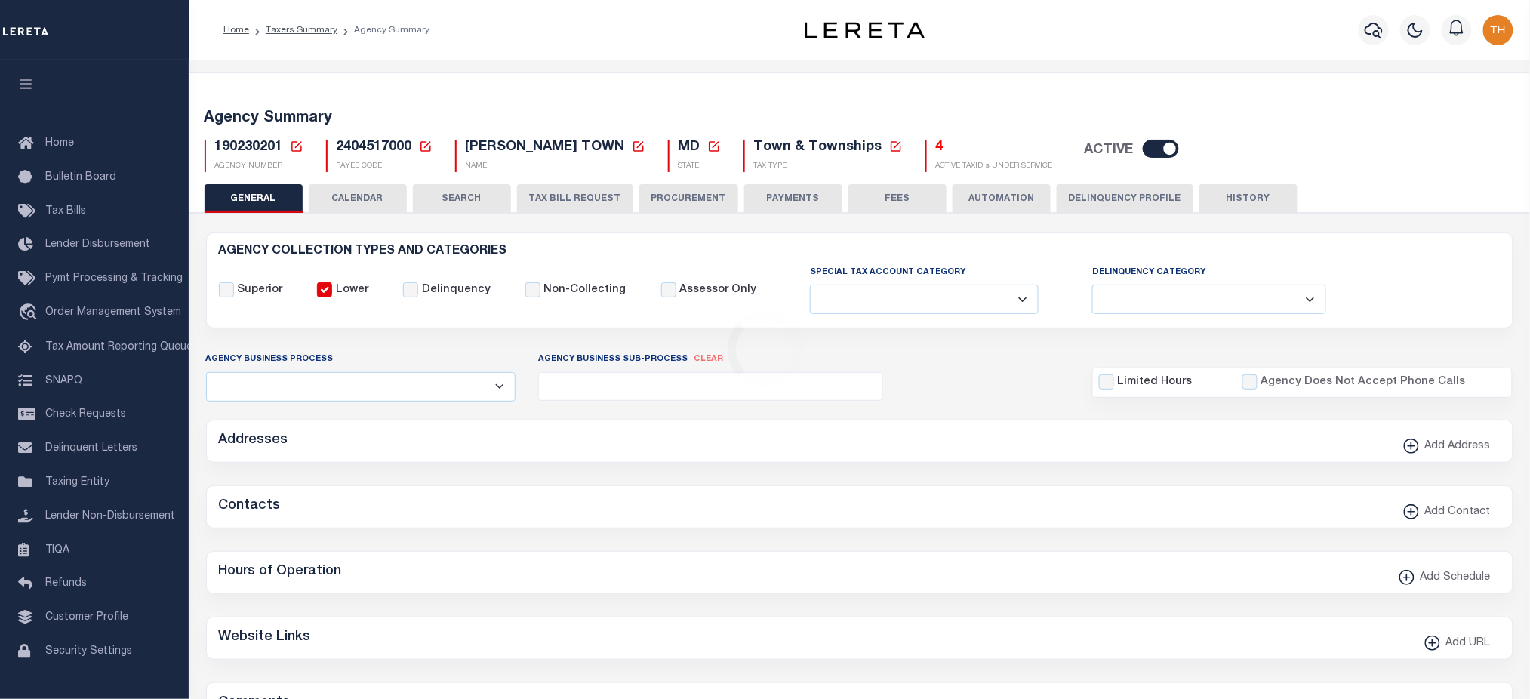
select select
radio input "true"
checkbox input "false"
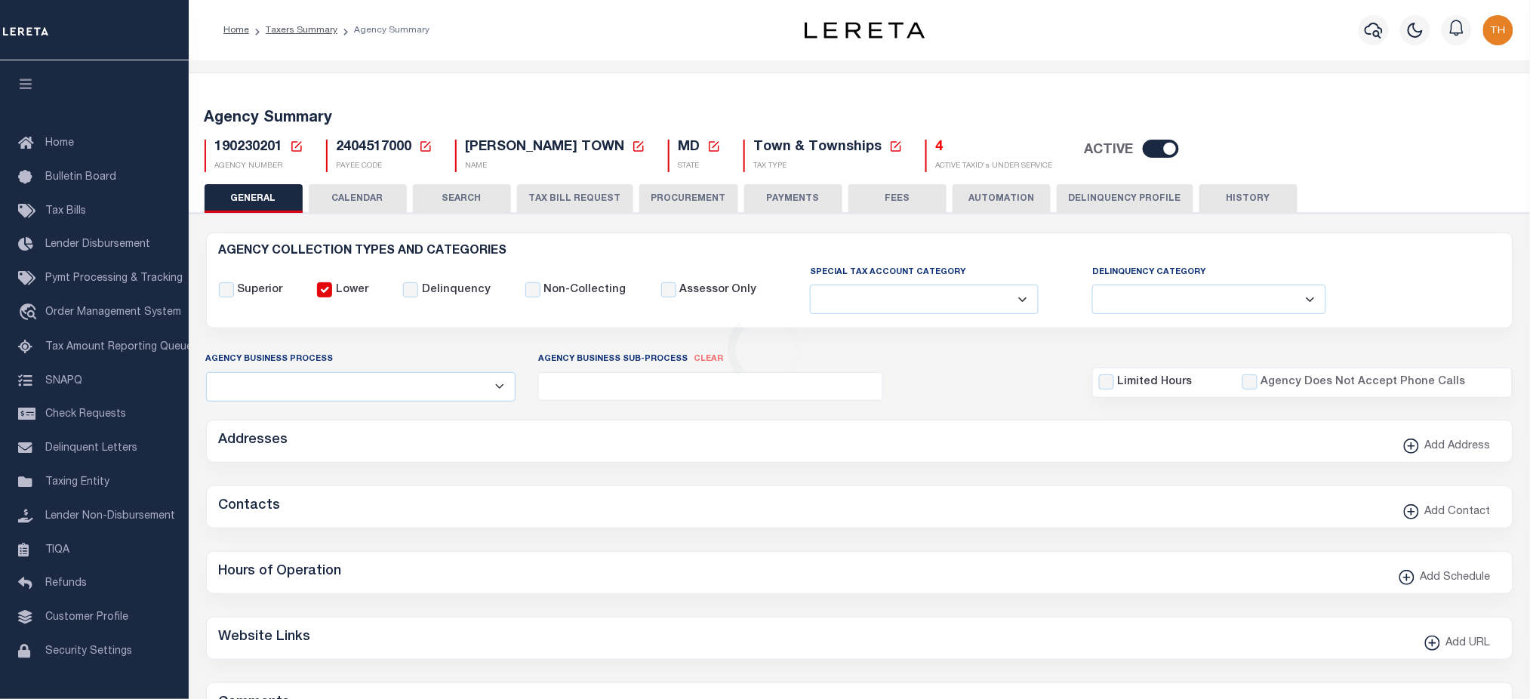
radio input "true"
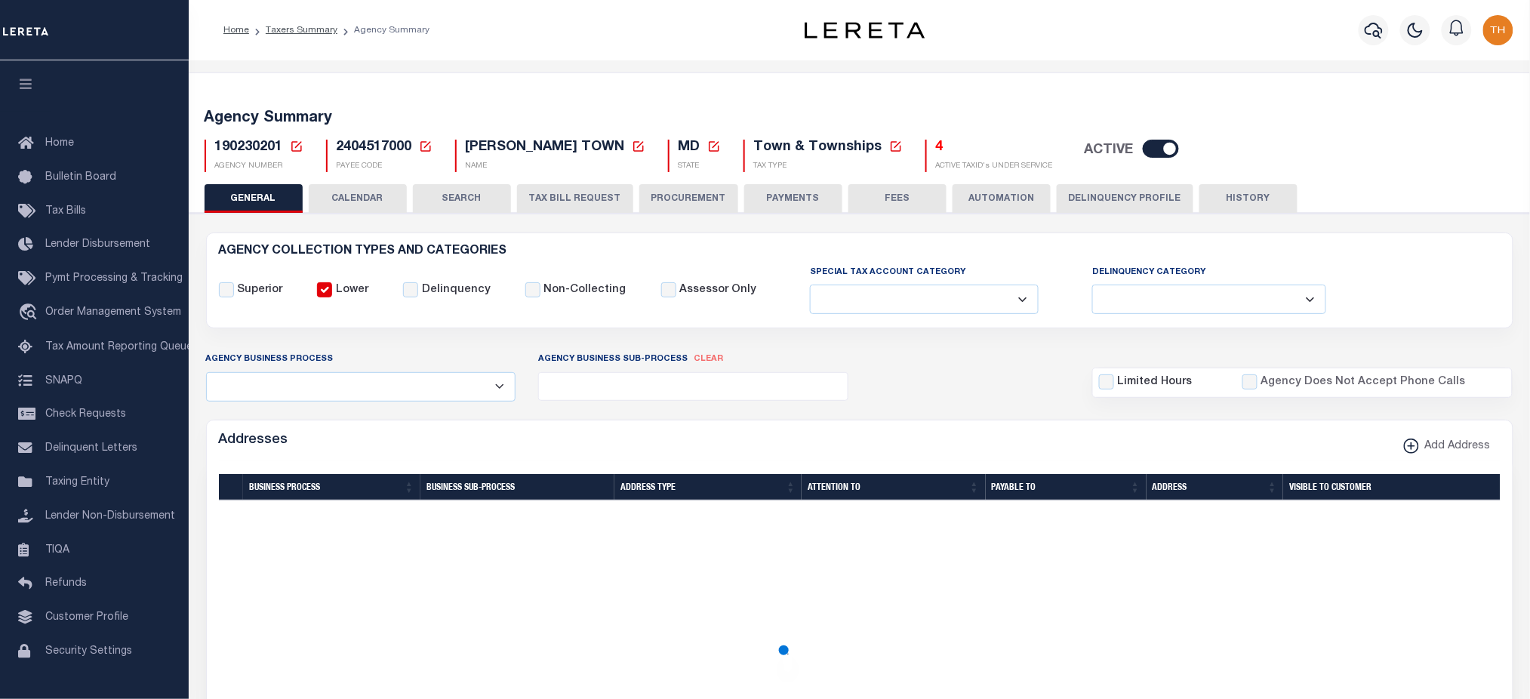
click at [1003, 201] on button "AUTOMATION" at bounding box center [1002, 198] width 98 height 29
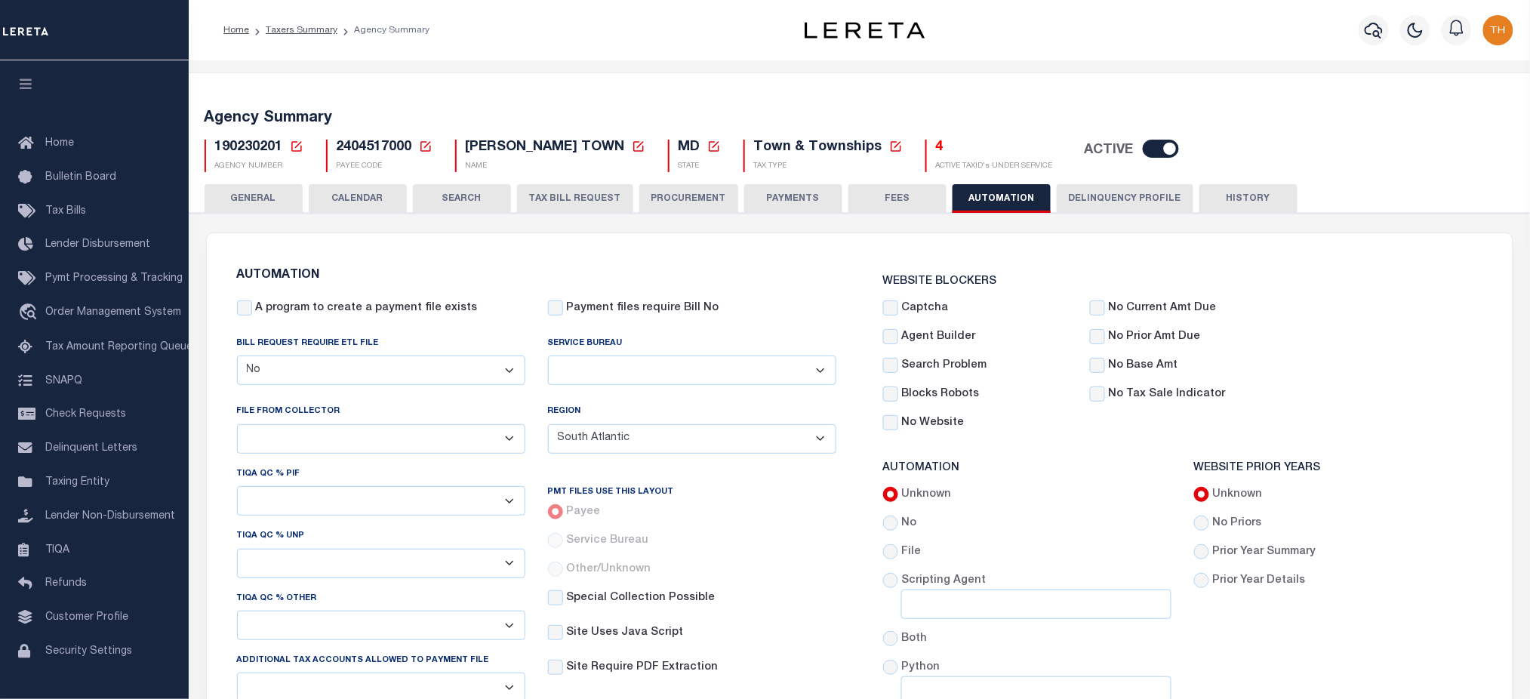
scroll to position [604, 0]
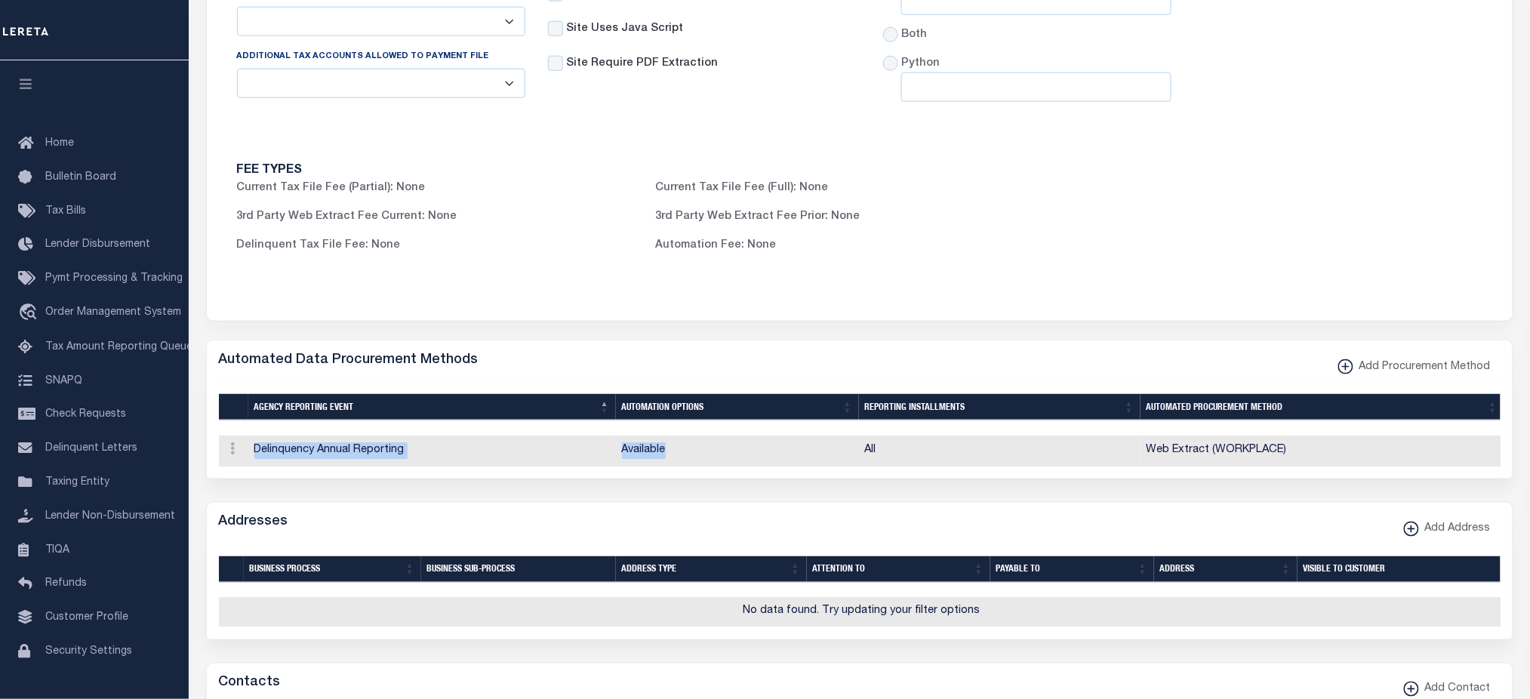
drag, startPoint x: 251, startPoint y: 458, endPoint x: 865, endPoint y: 462, distance: 613.7
click at [783, 460] on tr "ACTIONS Edit Delete Delinquency Annual Reporting Available All Web Extract (WOR…" at bounding box center [862, 451] width 1286 height 31
drag, startPoint x: 865, startPoint y: 462, endPoint x: 1286, endPoint y: 464, distance: 420.5
click at [1286, 464] on tr "ACTIONS Edit Delete Delinquency Annual Reporting Available All Web Extract (WOR…" at bounding box center [862, 451] width 1286 height 31
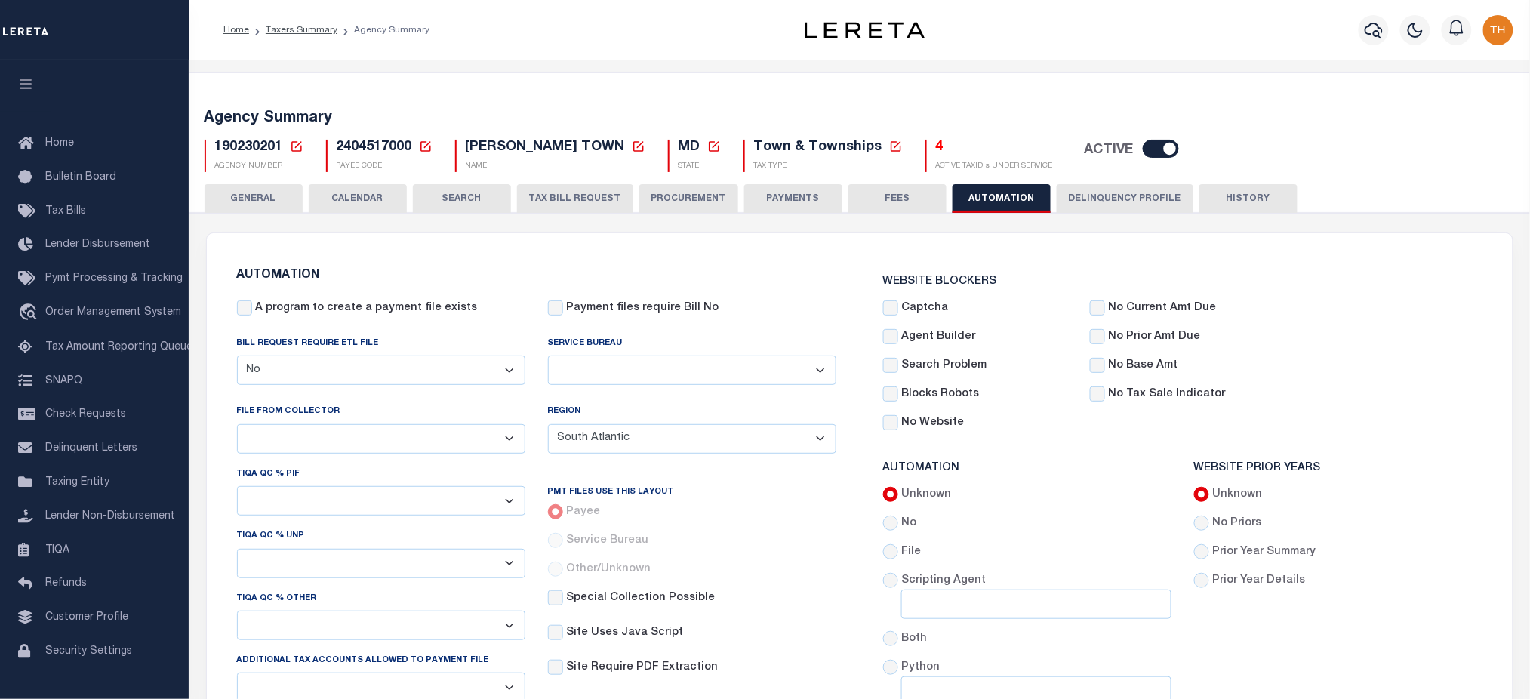
scroll to position [100, 0]
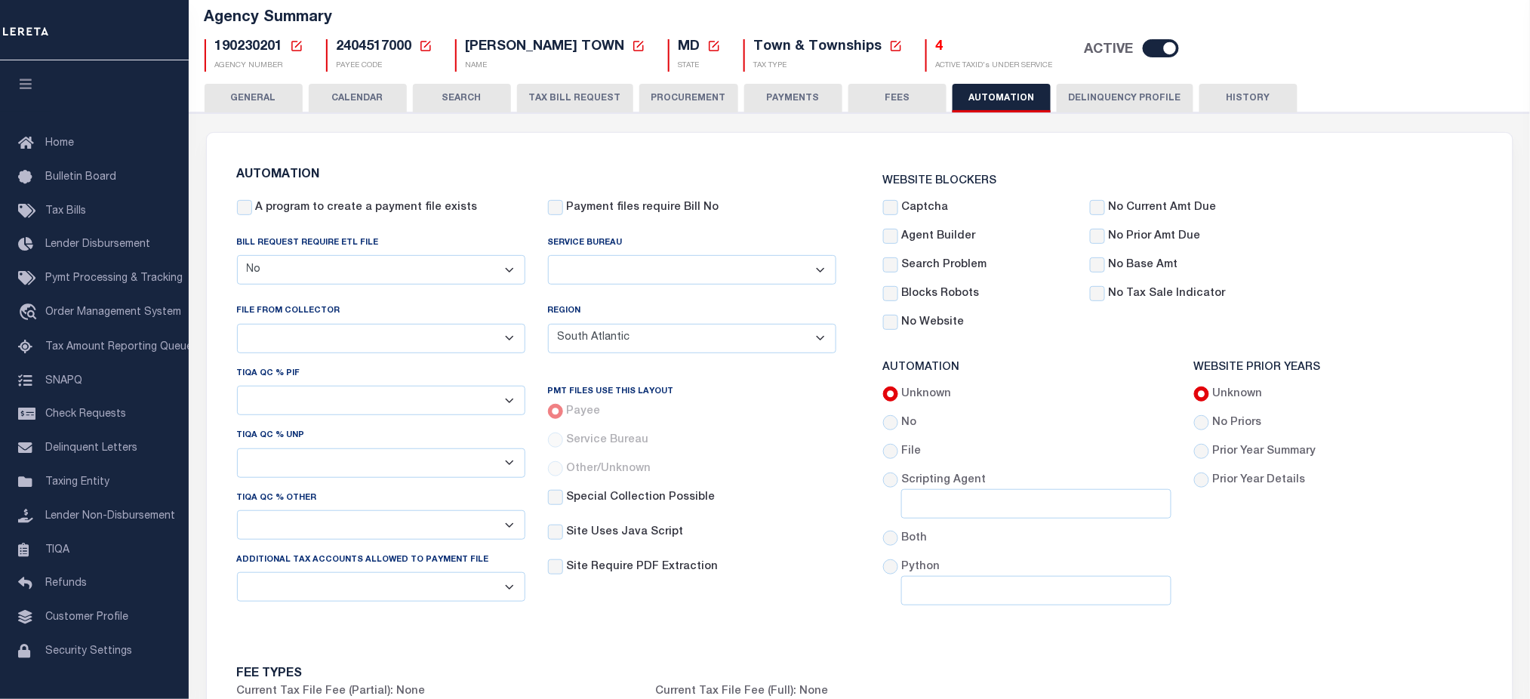
click at [670, 97] on button "PROCUREMENT" at bounding box center [688, 98] width 99 height 29
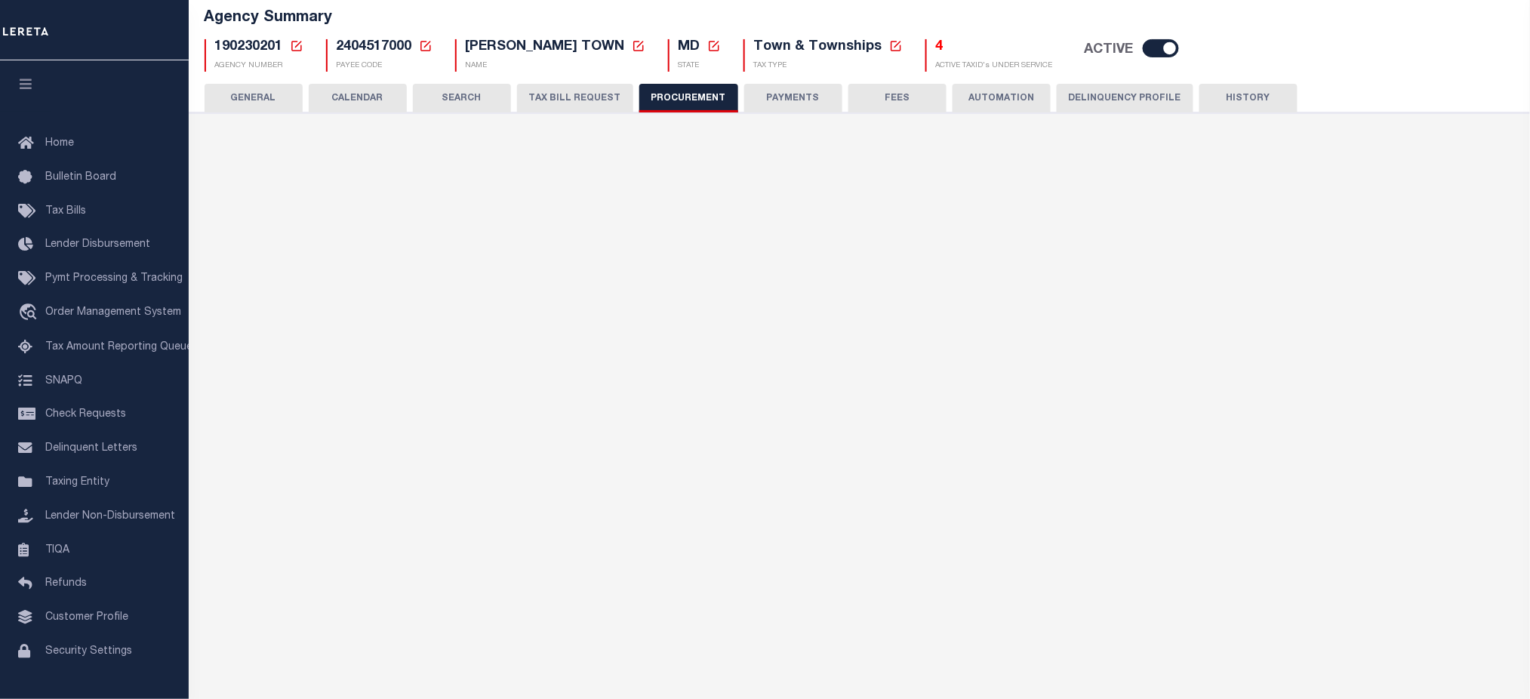
type input "$10,000"
select select "1"
select select "4"
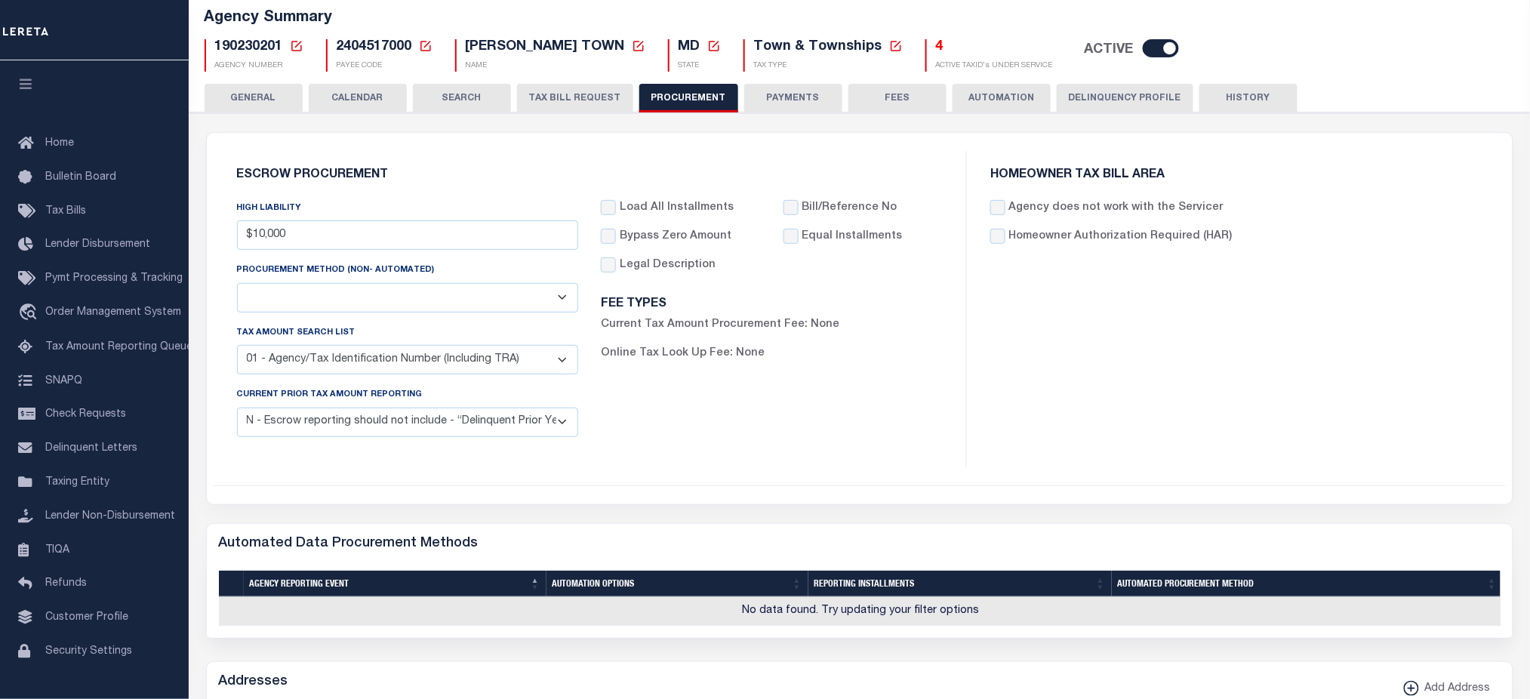
drag, startPoint x: 420, startPoint y: 272, endPoint x: 430, endPoint y: 269, distance: 10.8
click at [424, 270] on div "HIGH LIABILITY $10,000 PROCUREMENT METHOD (Non- Automated) Automated Report/Lis…" at bounding box center [408, 324] width 365 height 249
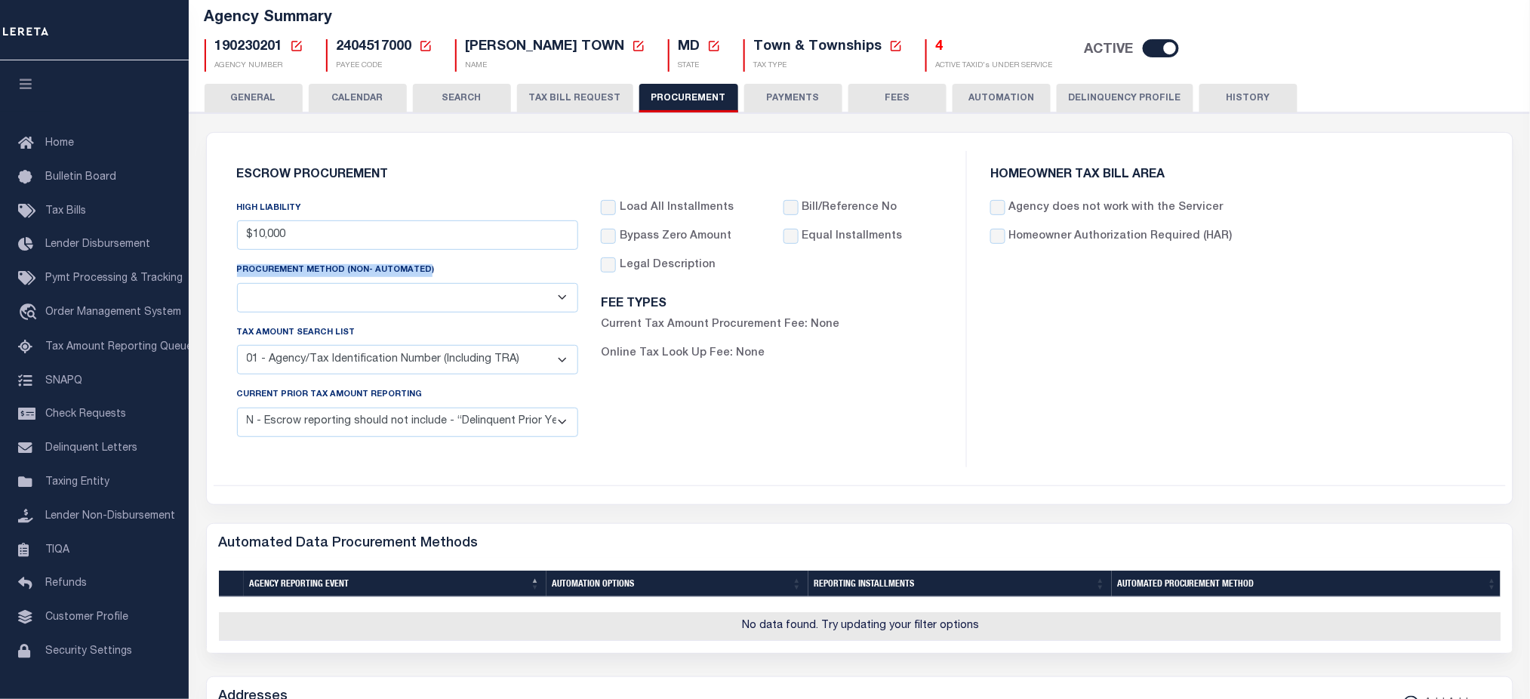
click at [1004, 97] on button "AUTOMATION" at bounding box center [1002, 98] width 98 height 29
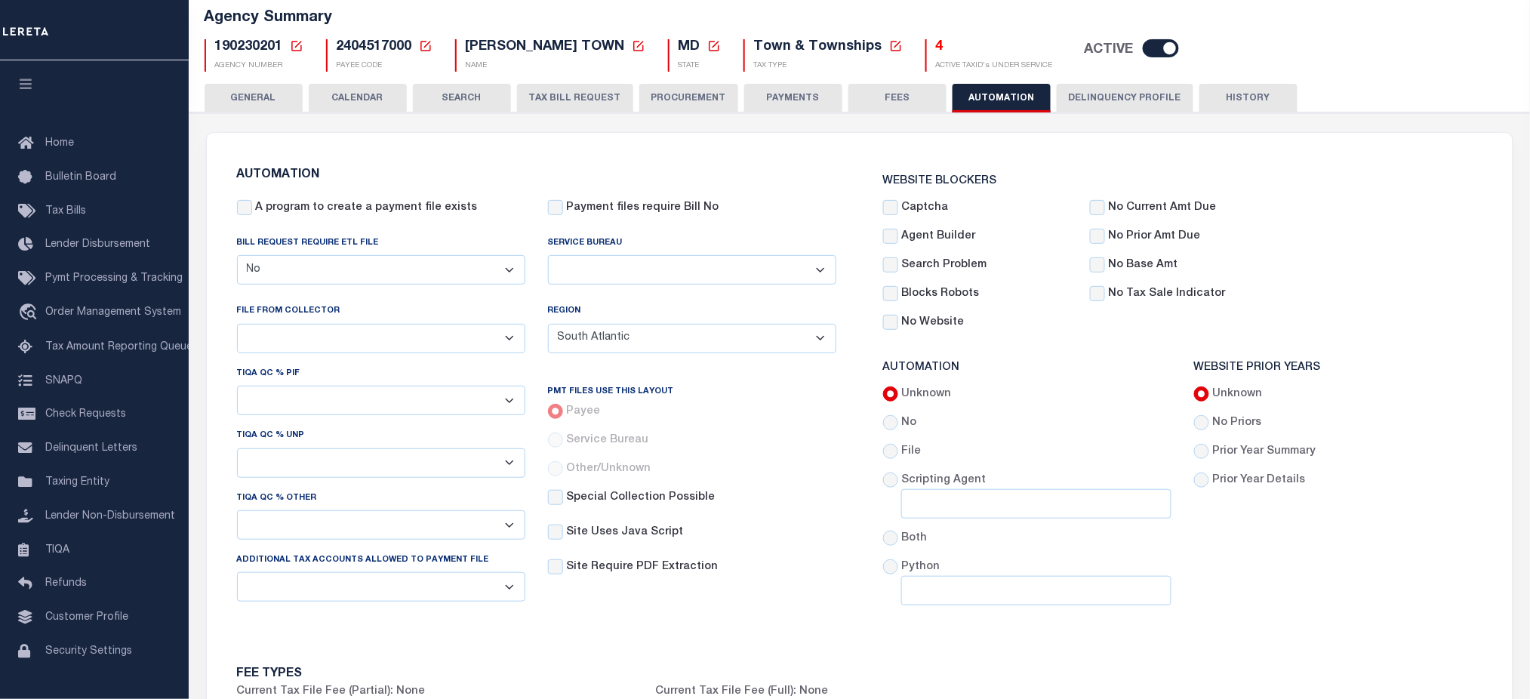
scroll to position [201, 0]
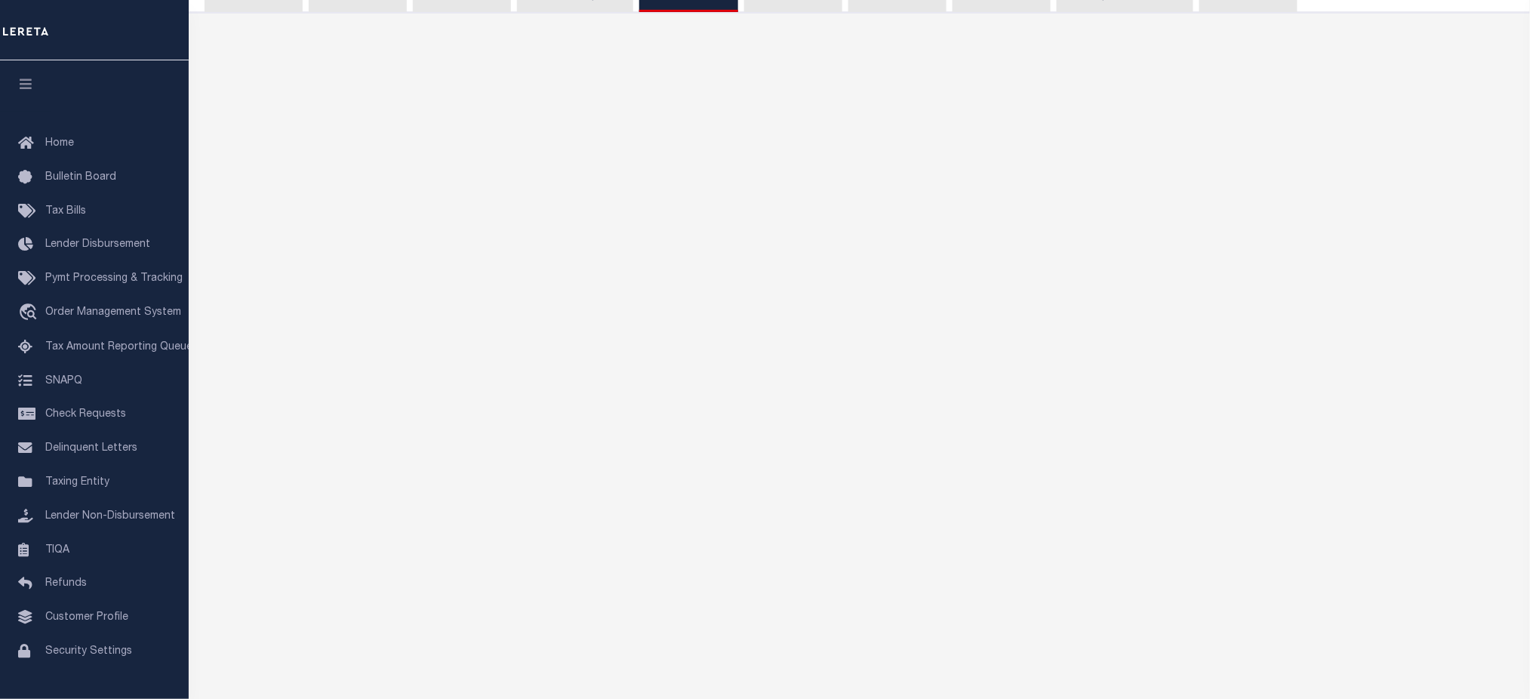
scroll to position [0, 0]
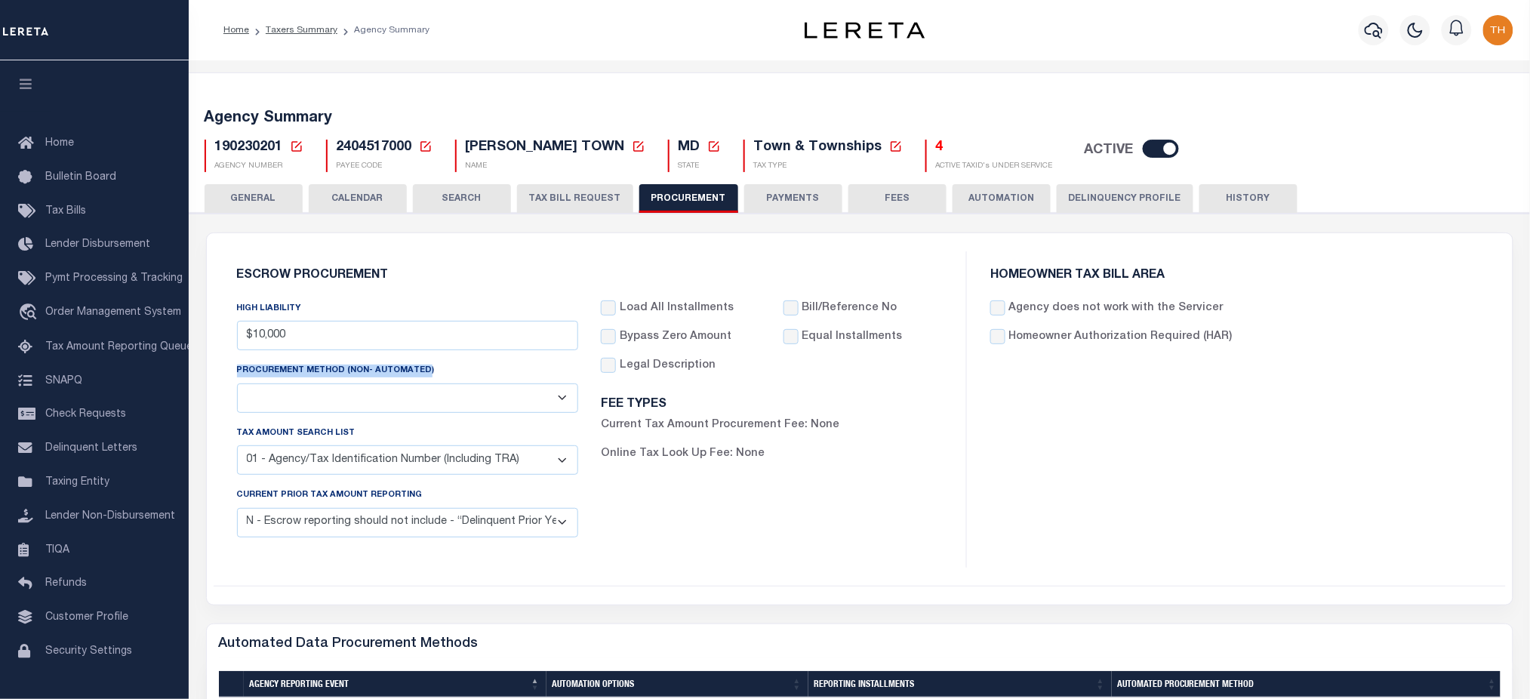
click at [308, 406] on select "Automated Report/Listing Created by Agency Email Fax Mail Phone Screen Scraping…" at bounding box center [408, 397] width 342 height 29
click at [910, 482] on div "FEE TYPES Current Tax Amount Procurement Fee: None Online Tax Look Up Fee: None" at bounding box center [772, 437] width 342 height 100
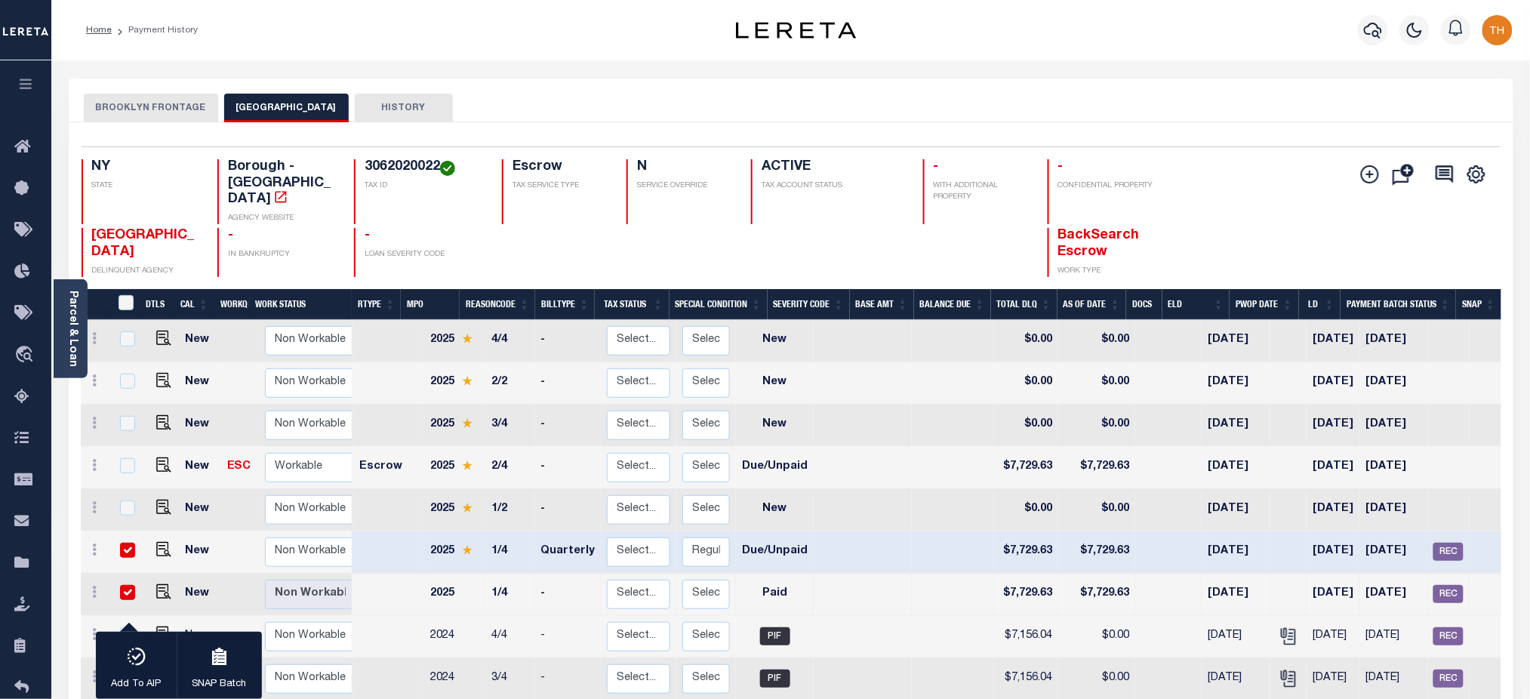
scroll to position [0, 127]
